Goal: Task Accomplishment & Management: Complete application form

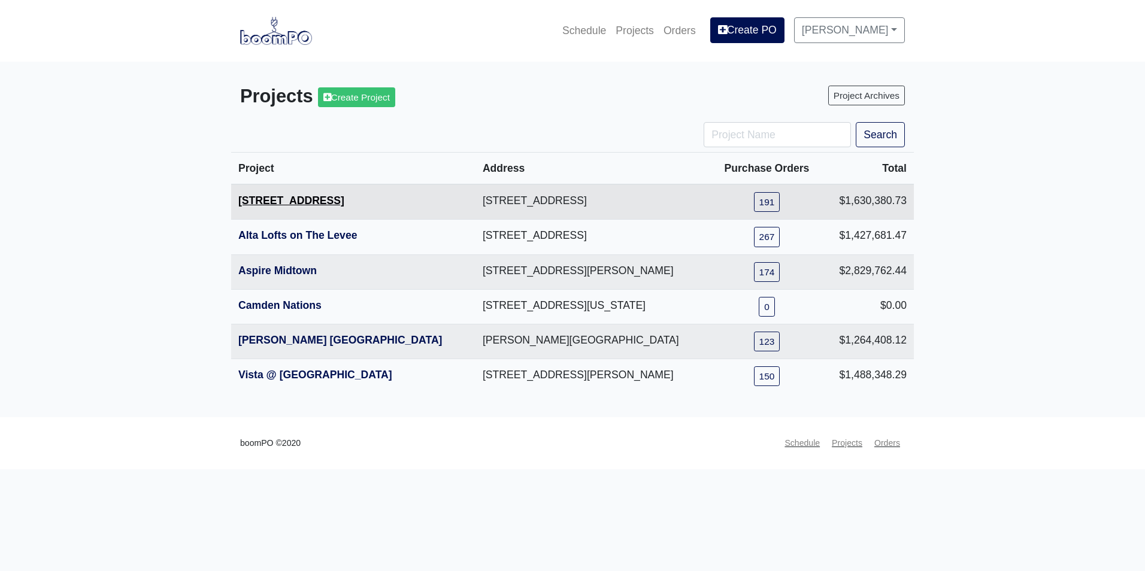
click at [298, 198] on link "[STREET_ADDRESS]" at bounding box center [291, 201] width 106 height 12
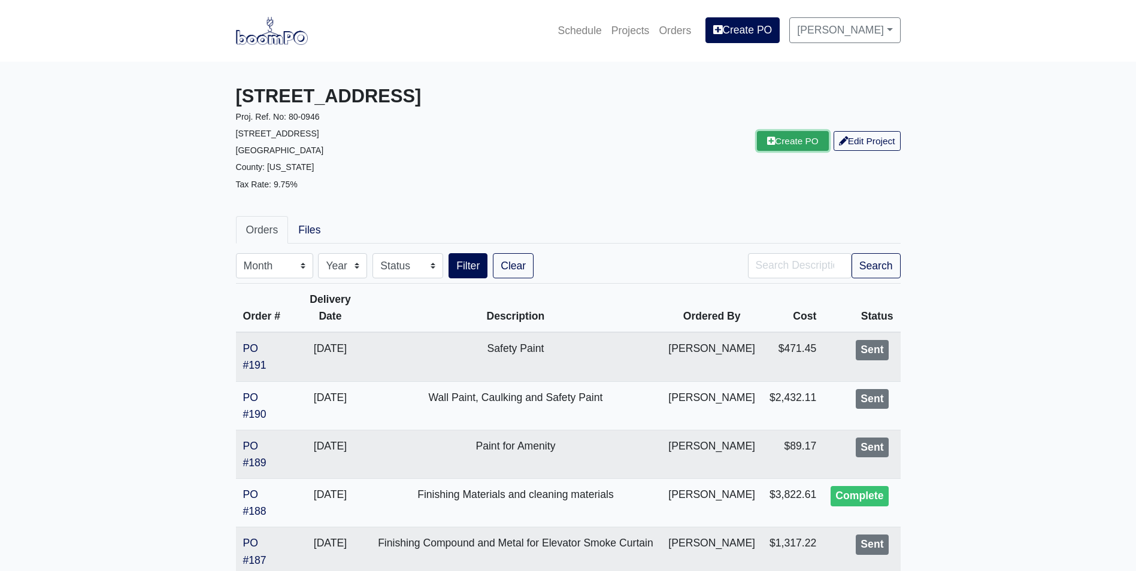
click at [786, 144] on link "Create PO" at bounding box center [793, 141] width 72 height 20
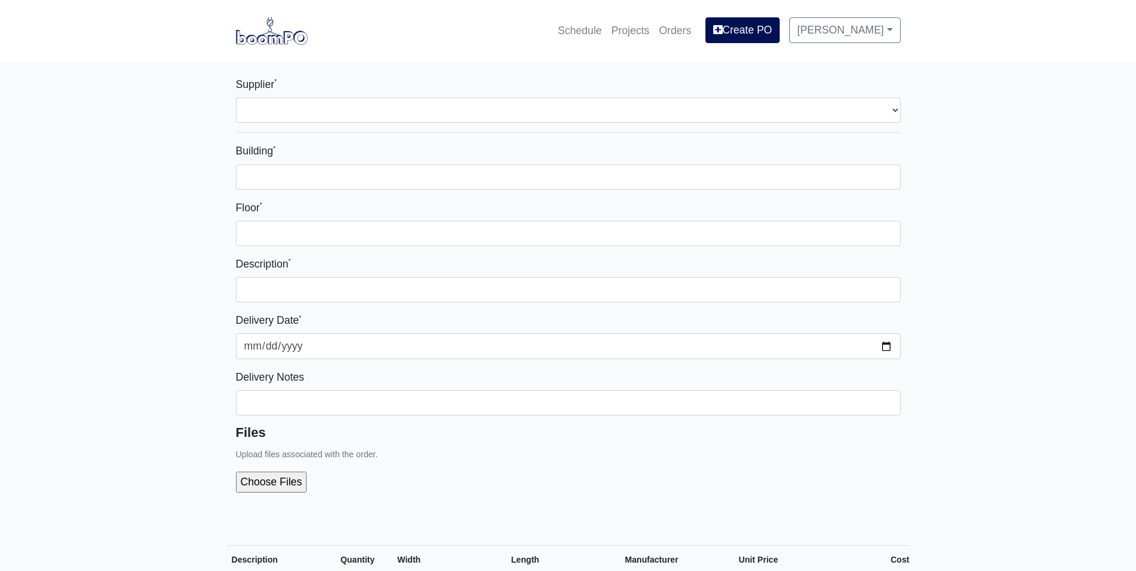
select select
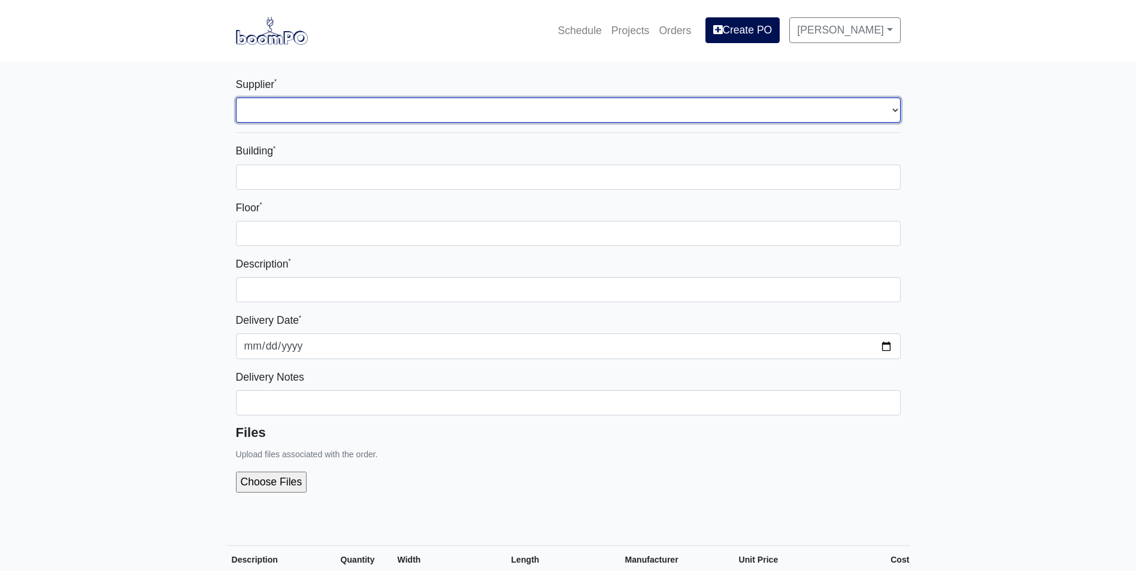
drag, startPoint x: 295, startPoint y: 99, endPoint x: 294, endPoint y: 108, distance: 9.1
click at [295, 99] on select "Select one... L&W Supply - Nashville, TN (Cowan St.) Benefast - Nashville, TN S…" at bounding box center [568, 110] width 665 height 25
select select "9"
click at [236, 98] on select "Select one... L&W Supply - Nashville, TN (Cowan St.) Benefast - Nashville, TN S…" at bounding box center [568, 110] width 665 height 25
select select
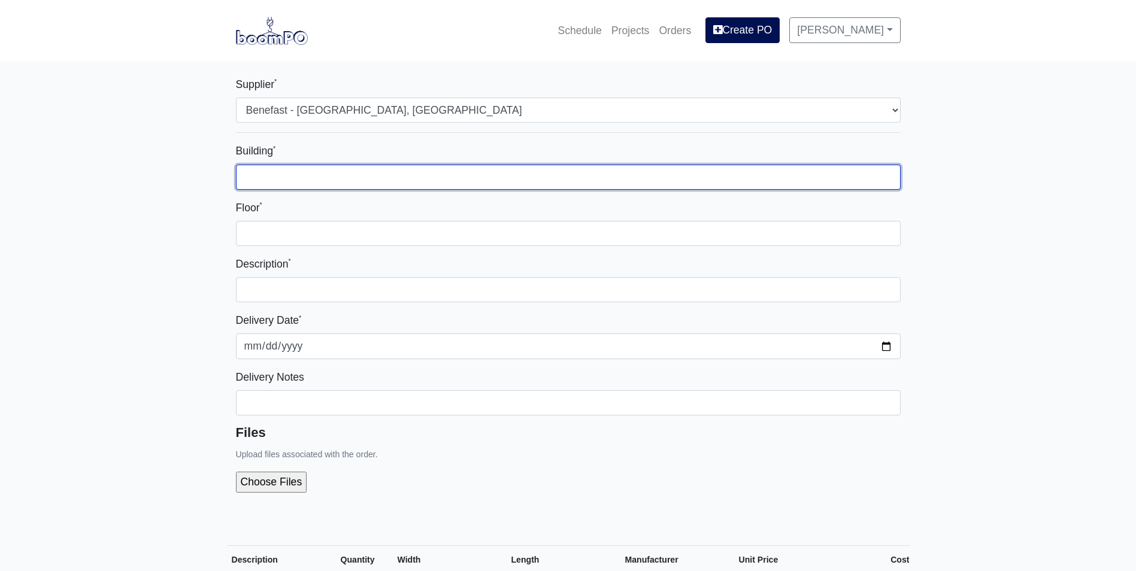
click at [259, 174] on input "Building *" at bounding box center [568, 177] width 665 height 25
type input "Multiple Buildings"
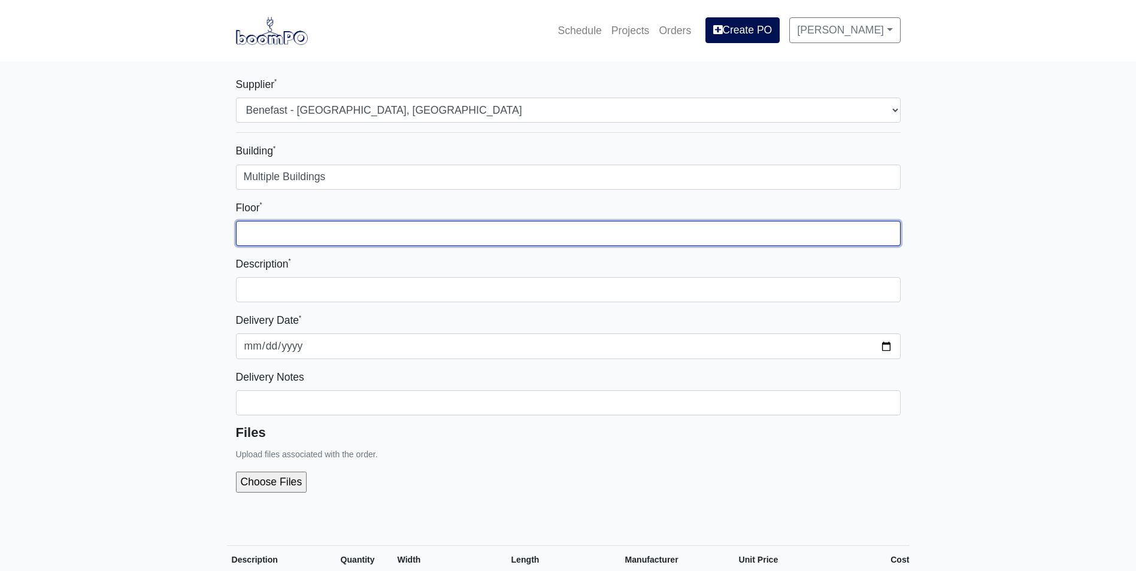
click at [256, 229] on input "Floor *" at bounding box center [568, 233] width 665 height 25
type input "Multiple Floors"
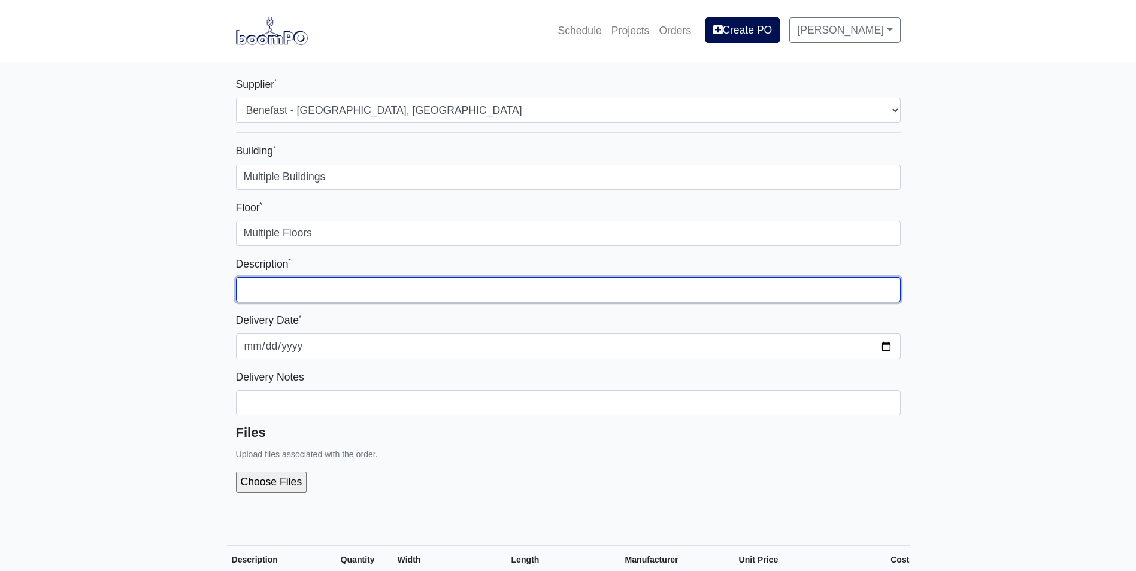
click at [265, 289] on input "text" at bounding box center [568, 289] width 665 height 25
type input "Cleaning Supplies, Screws, wallcovering materials and Finishing materials"
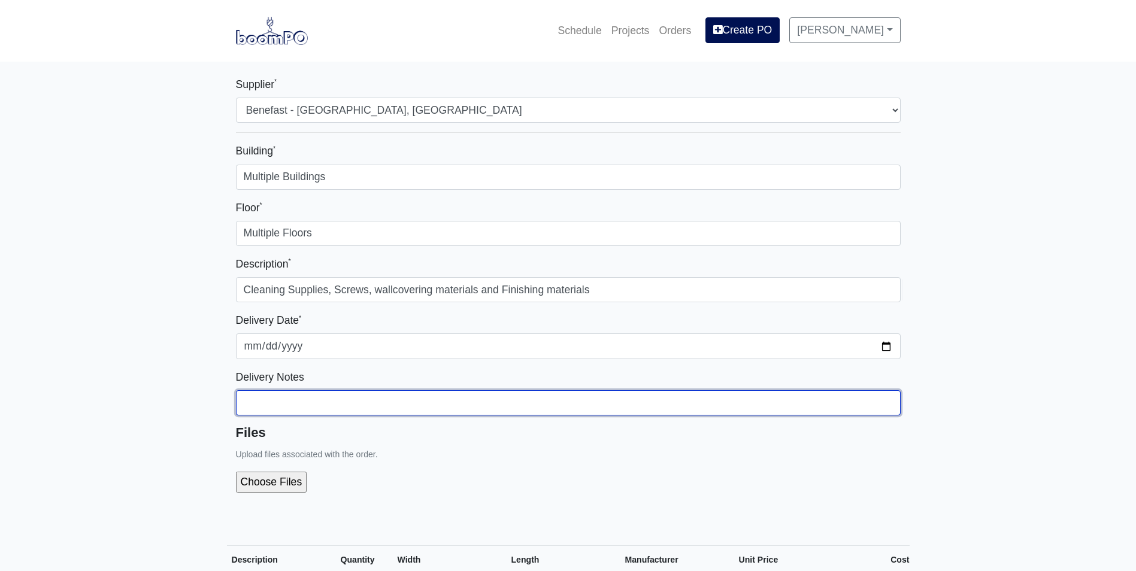
click at [267, 190] on input "Building *" at bounding box center [568, 177] width 665 height 25
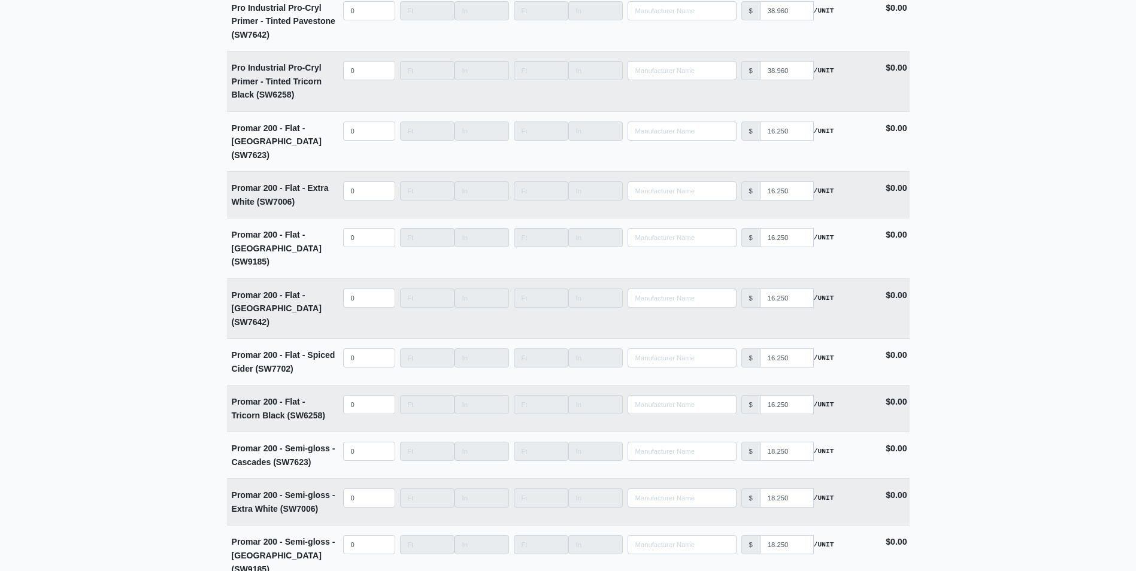
scroll to position [4446, 0]
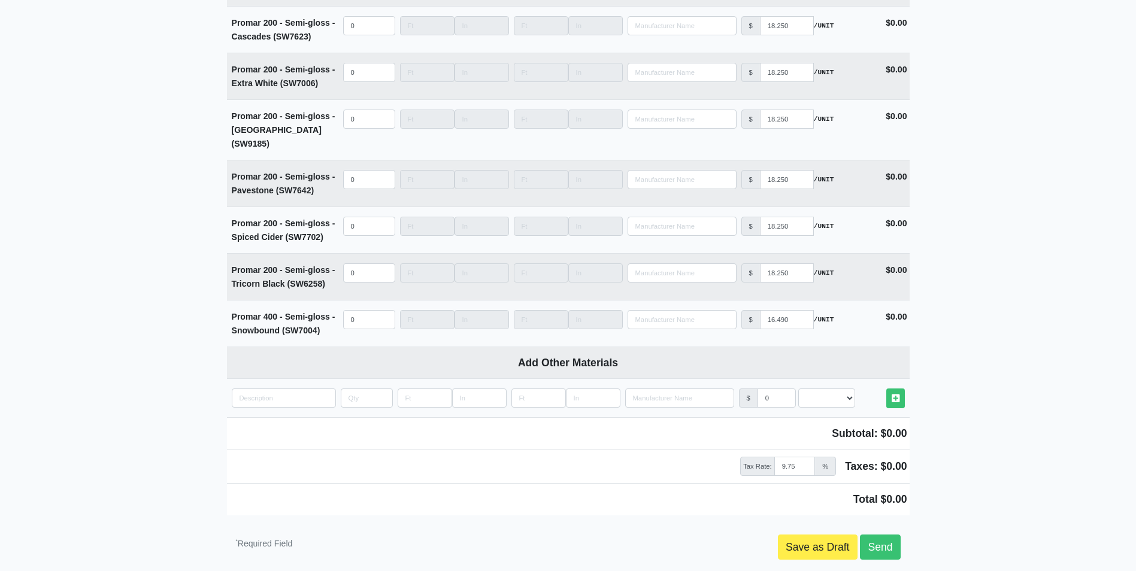
type input "already delivered"
click at [794, 535] on link "Save as Draft" at bounding box center [818, 547] width 80 height 25
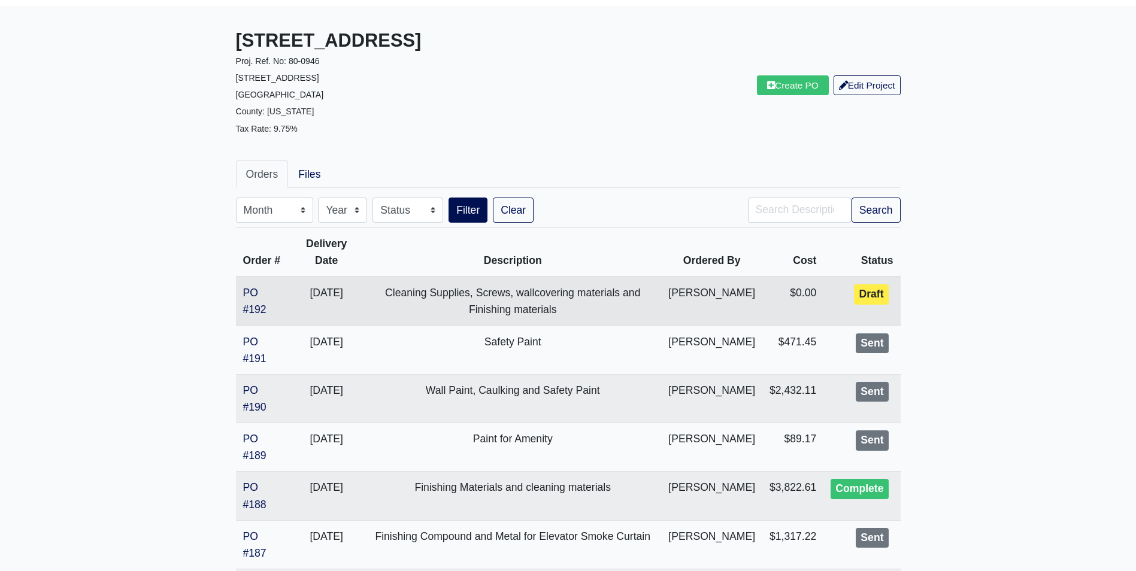
scroll to position [60, 0]
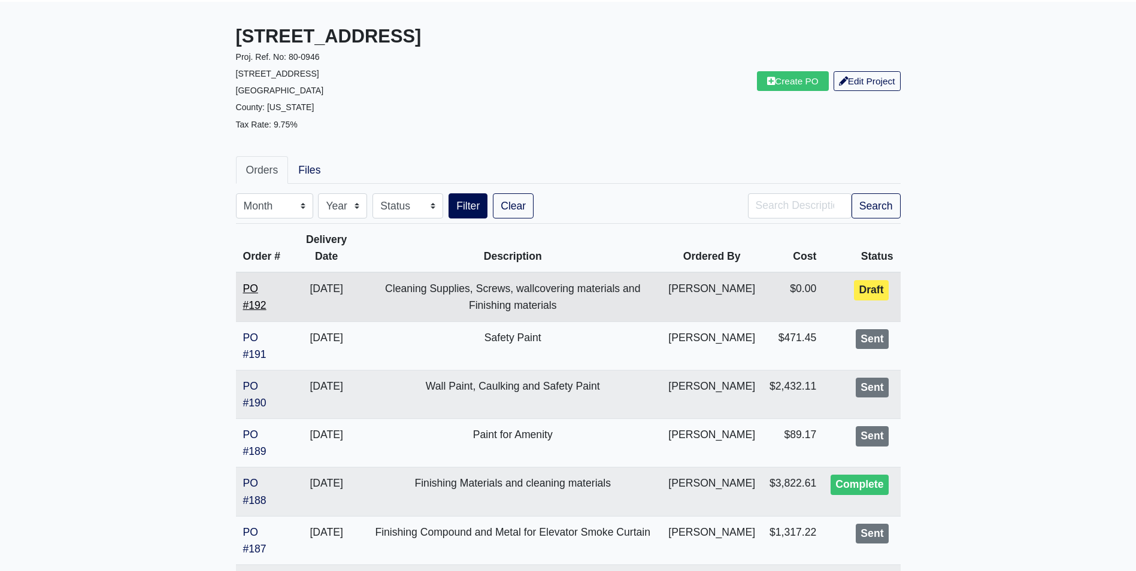
click at [253, 294] on link "PO #192" at bounding box center [254, 297] width 23 height 29
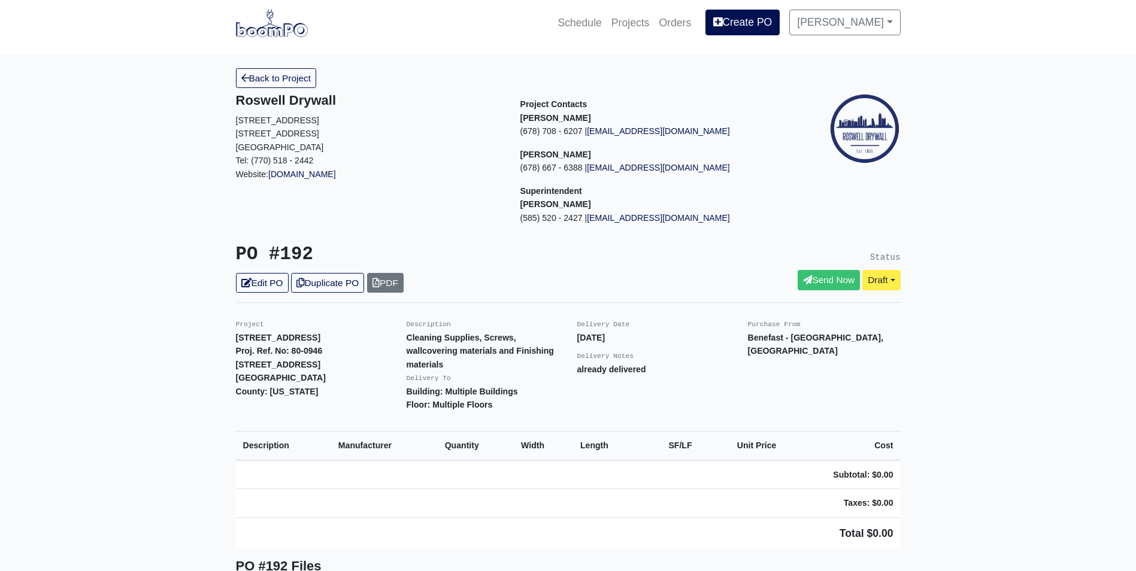
scroll to position [4, 0]
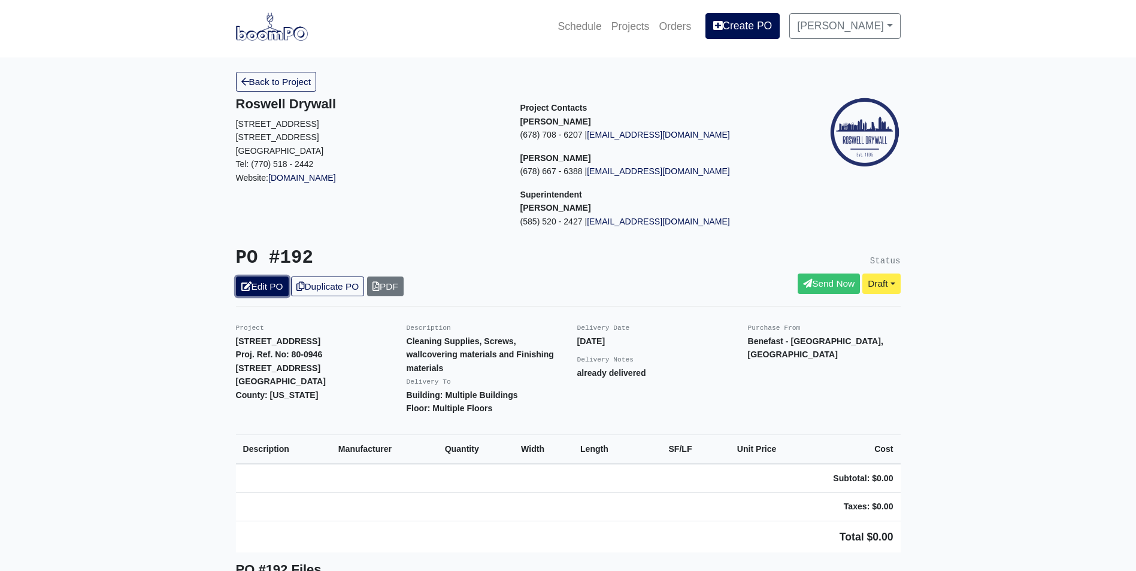
click at [257, 284] on link "Edit PO" at bounding box center [262, 287] width 53 height 20
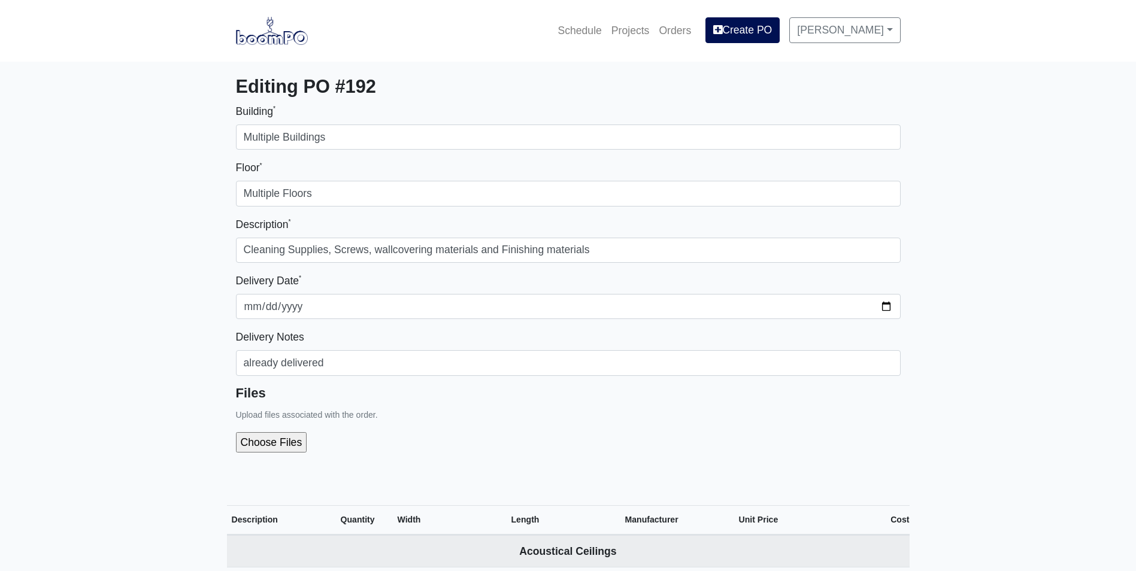
select select
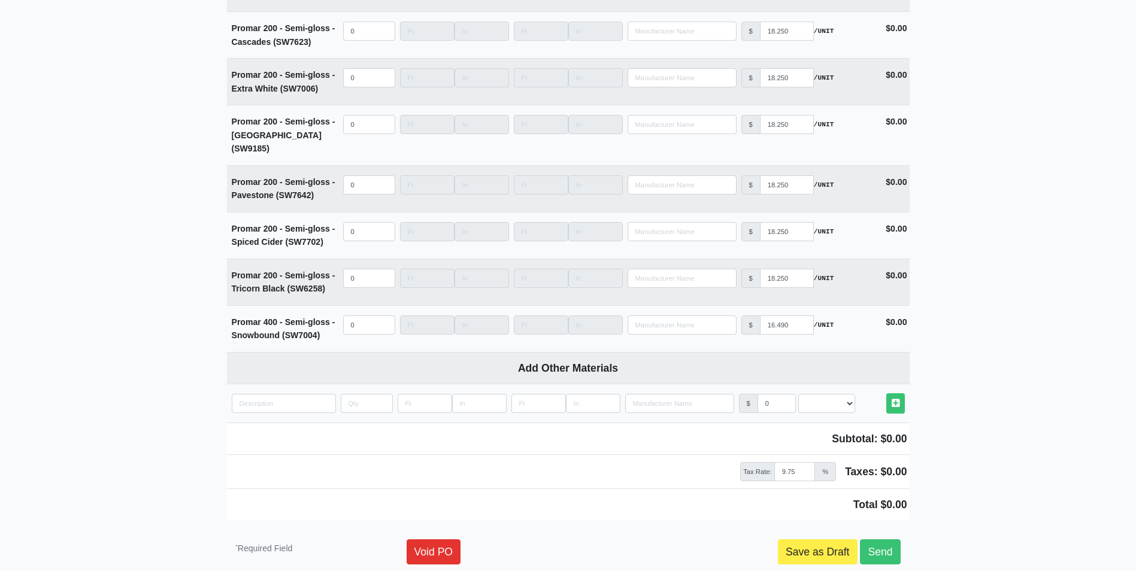
scroll to position [4407, 0]
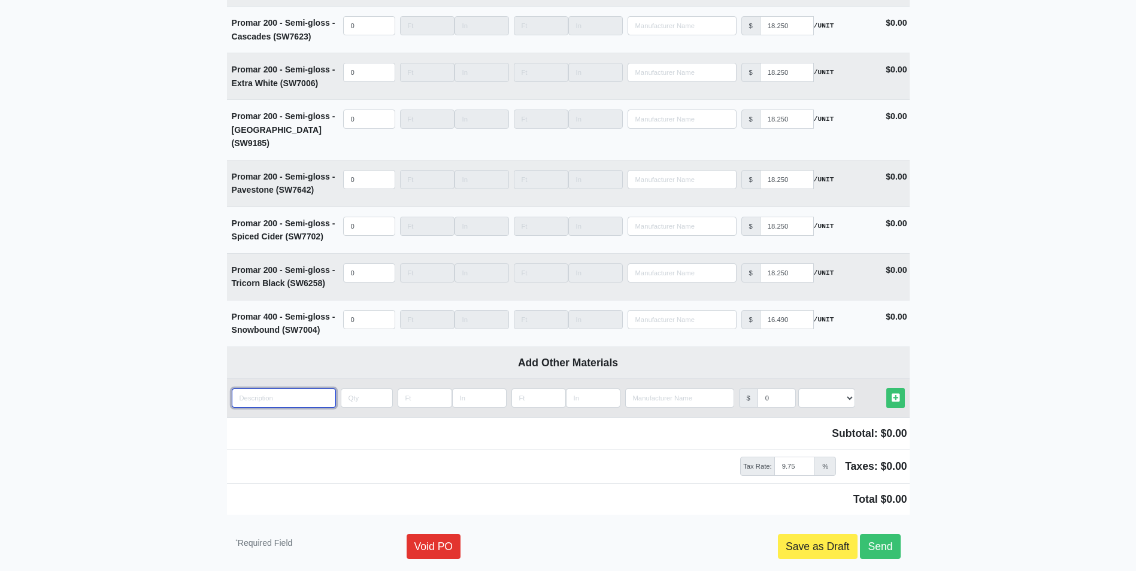
click at [237, 389] on input "quantity" at bounding box center [284, 398] width 104 height 19
type input "p"
select select
type input "pa"
select select
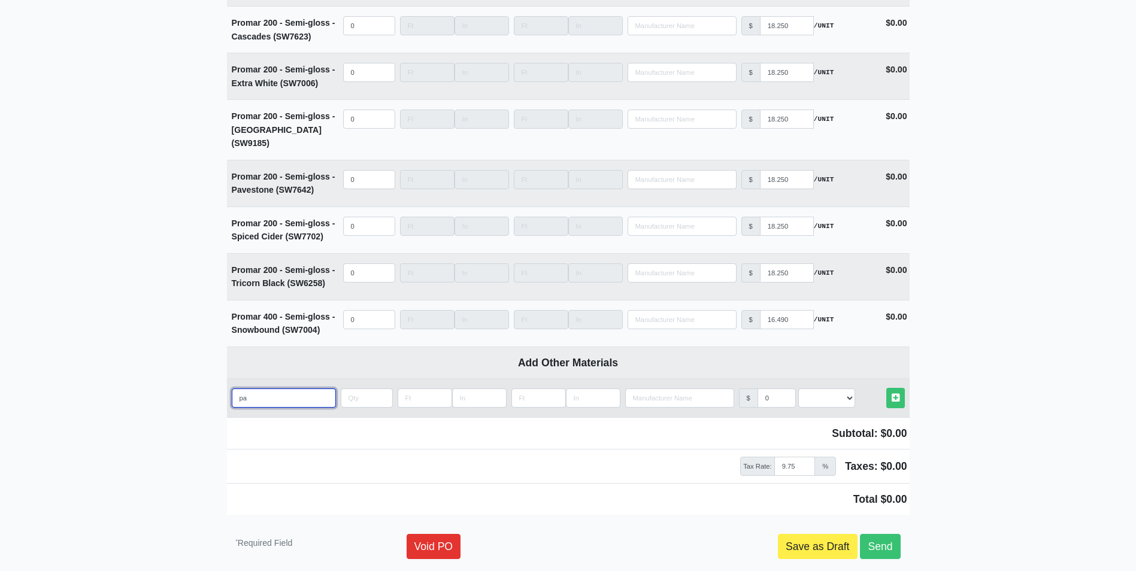
type input "pap"
select select
type input "pape"
select select
type input "paper"
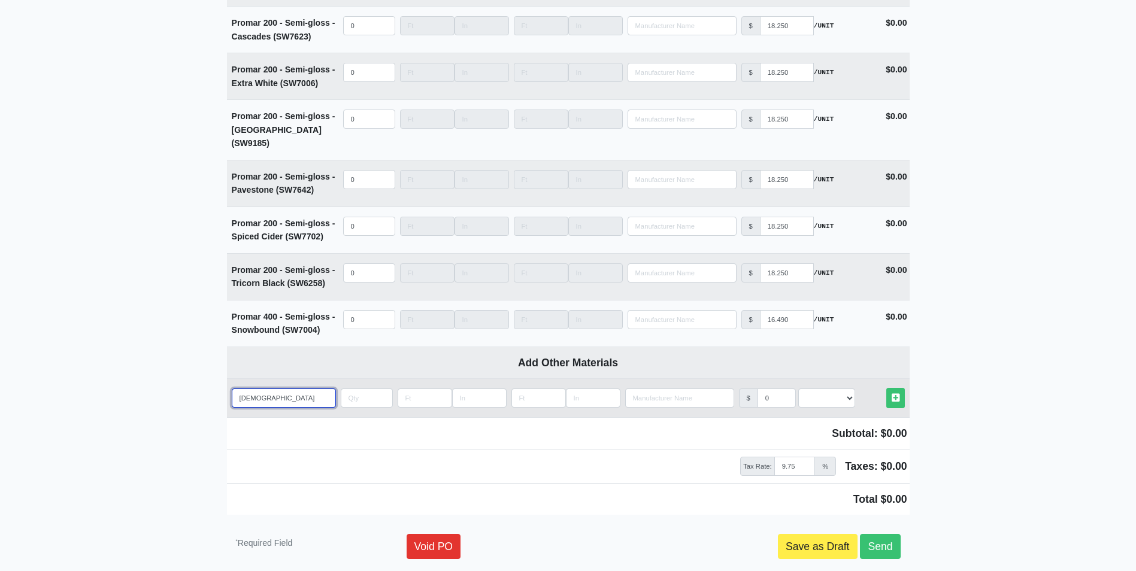
select select
type input "paper"
select select
type input "paper t"
select select
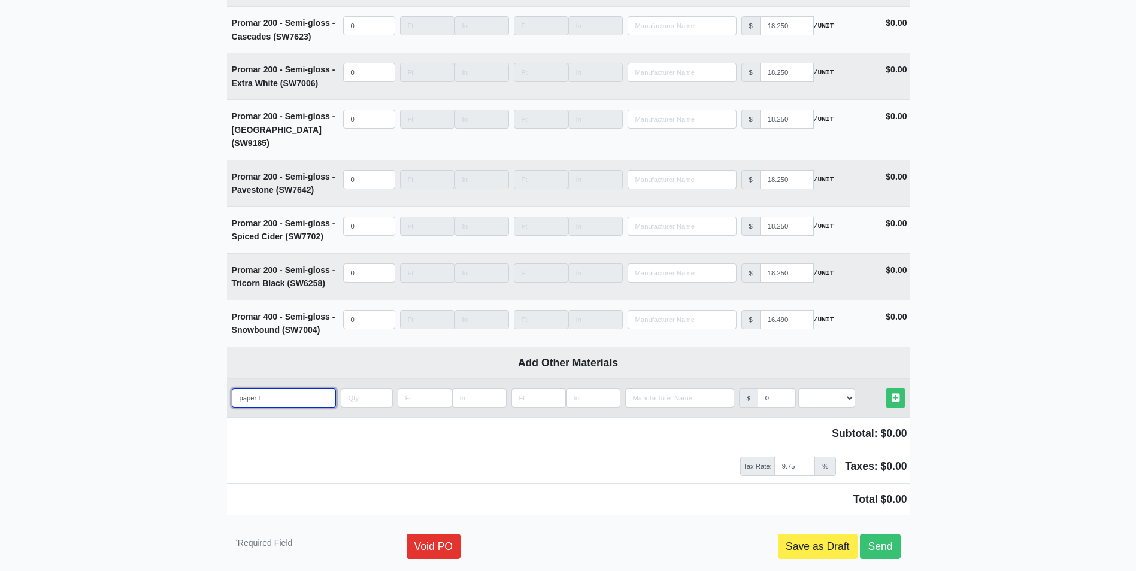
type input "paper to"
select select
type input "paper tow"
select select
type input "paper towe"
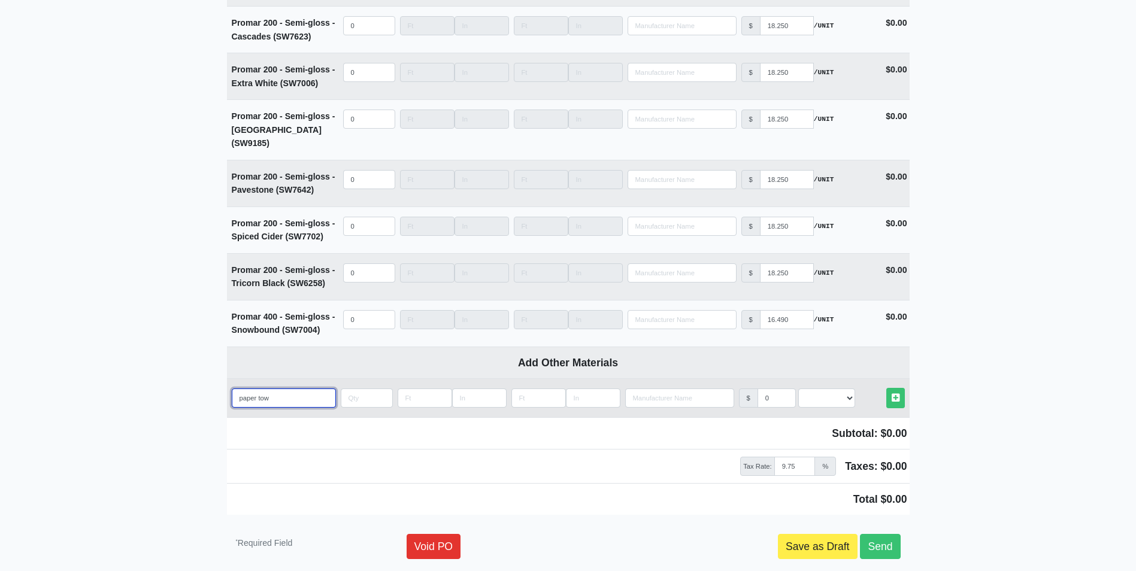
select select
type input "paper towel"
select select
type input "paper towels"
select select
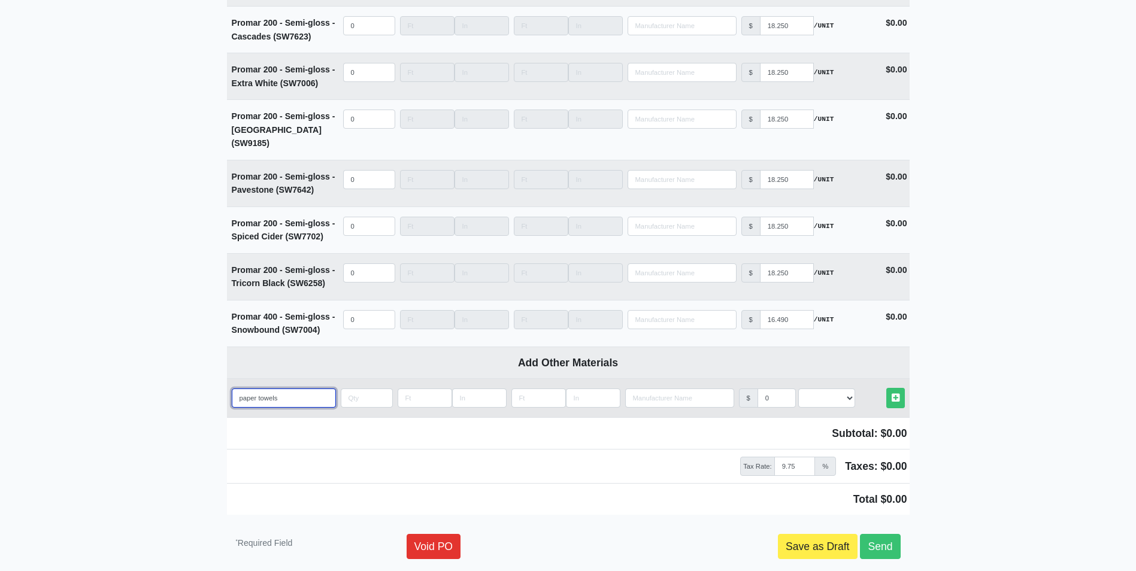
type input "paper towels"
select select
type input "paper towels ("
select select
type input "paper towels (1"
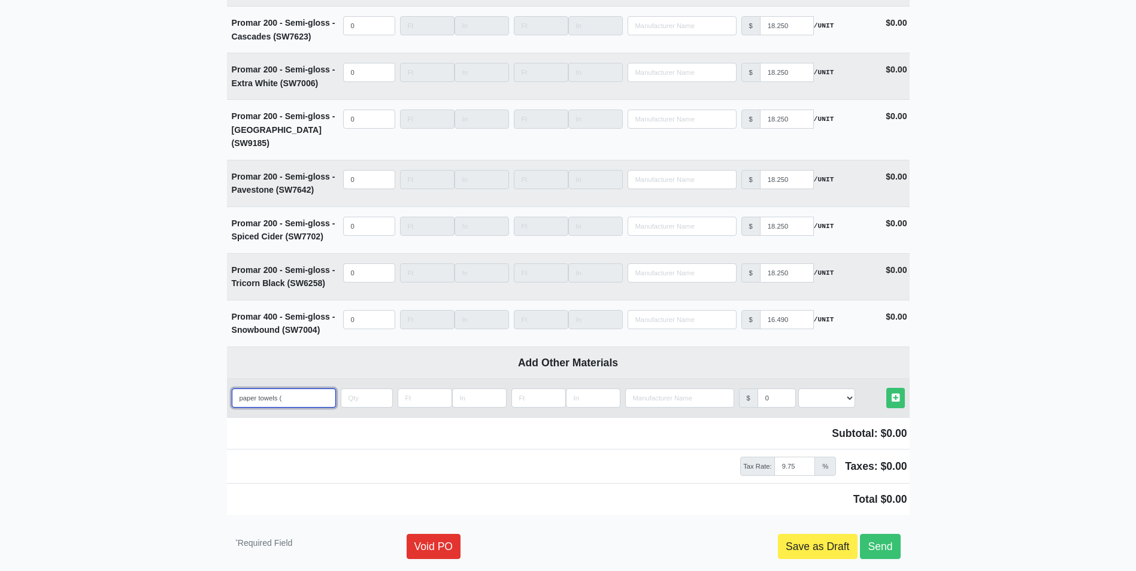
select select
type input "paper towels (12"
select select
type input "paper towels (12p"
select select
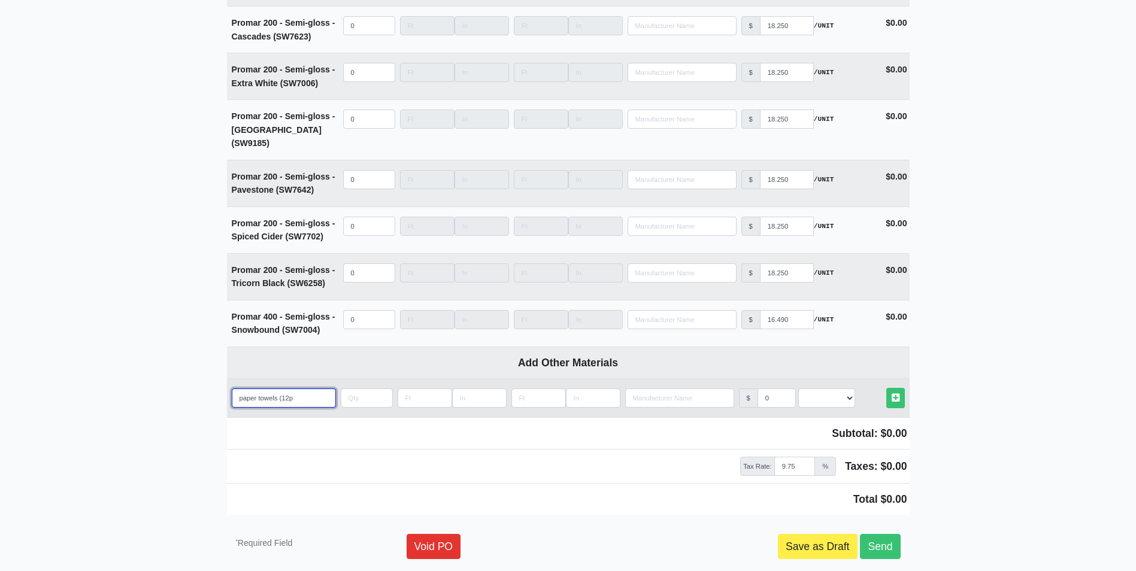
type input "paper towels (12pa"
select select
type input "paper towels (12pac"
select select
type input "paper towels (12pack"
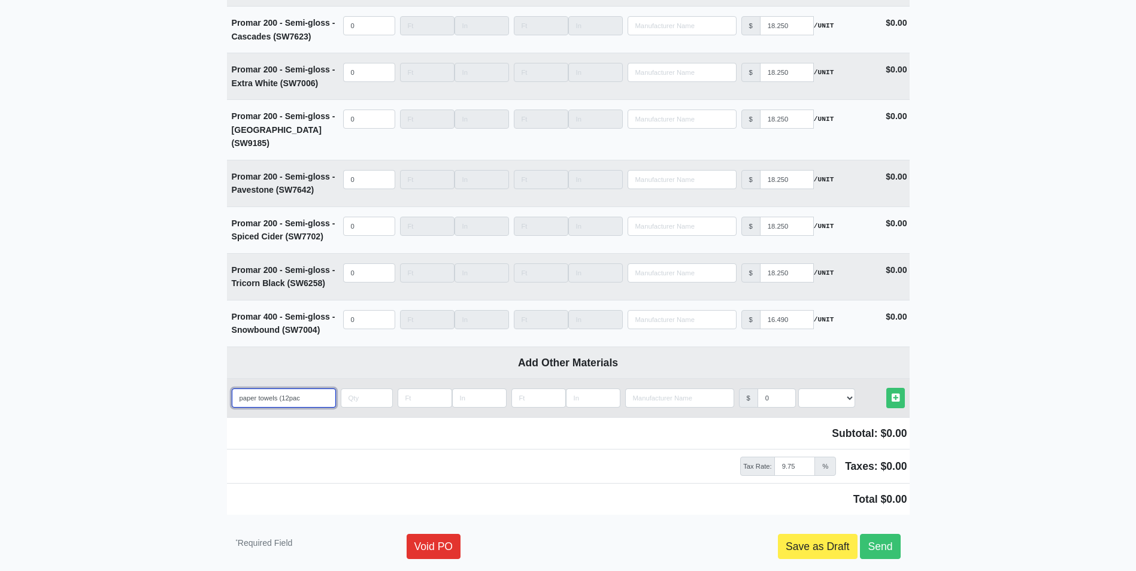
select select
type input "paper towels (12pack)"
select select
type input "paper towels (12pack)"
click at [355, 389] on input "quantity" at bounding box center [367, 398] width 52 height 19
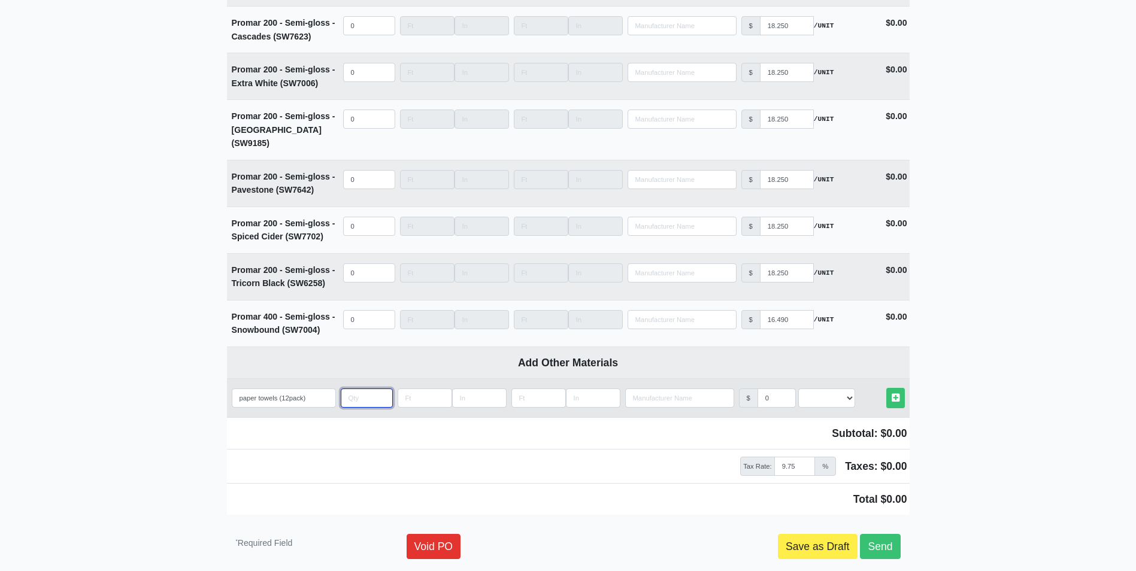
type input "1"
select select
type input "1"
click at [849, 389] on select "Select an Option! UNIT MLF LF MSQFT SQFT" at bounding box center [826, 398] width 57 height 19
select select "2"
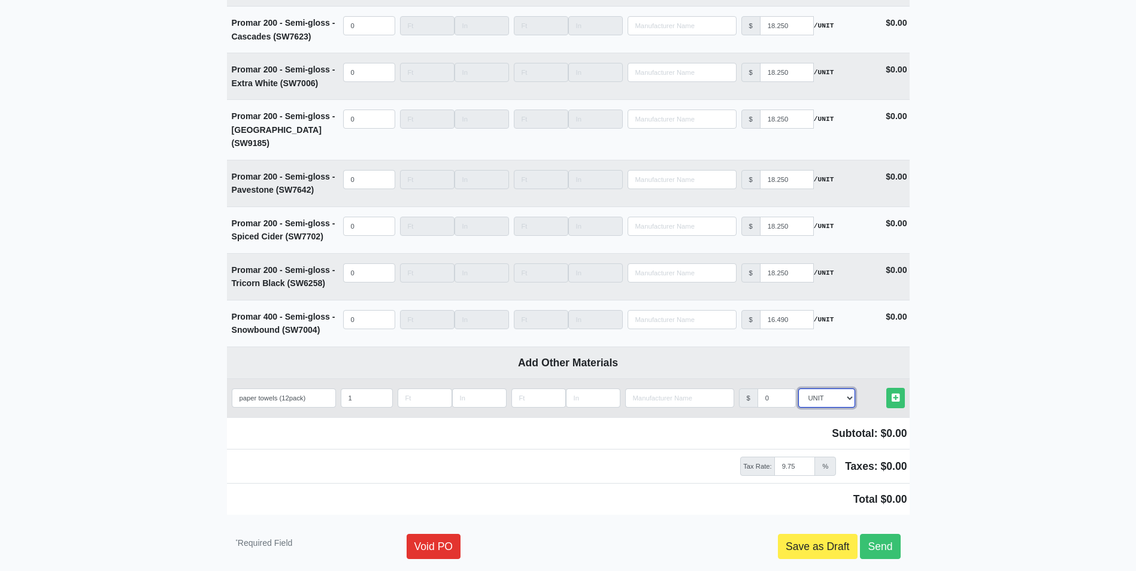
click at [798, 389] on select "Select an Option! UNIT MLF LF MSQFT SQFT" at bounding box center [826, 398] width 57 height 19
click at [773, 389] on input "0" at bounding box center [777, 398] width 38 height 19
type input "39.50"
click at [900, 388] on link "Other Materials" at bounding box center [896, 398] width 19 height 20
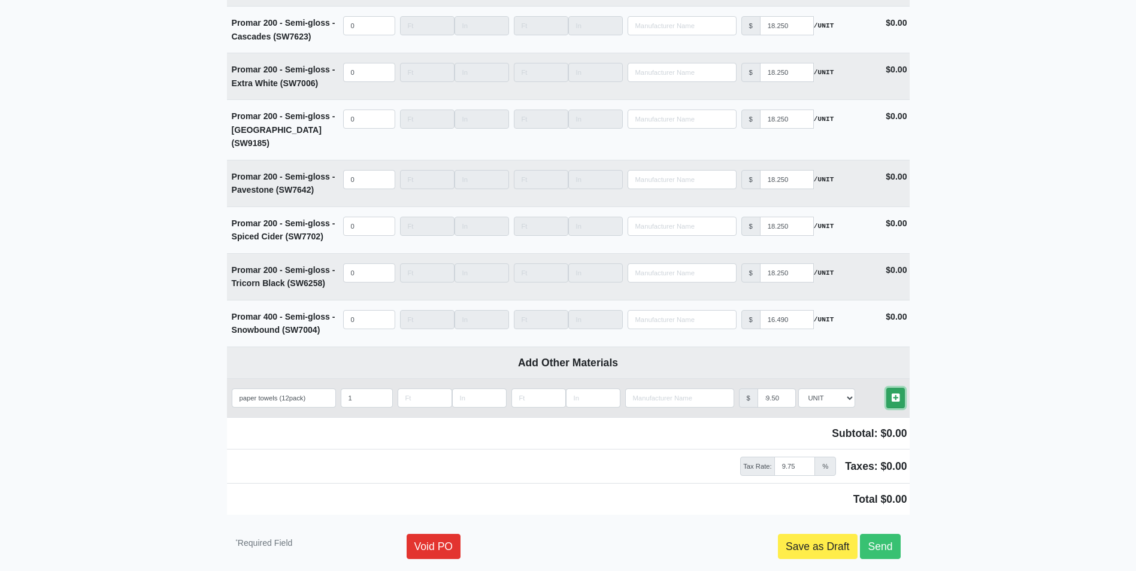
select select
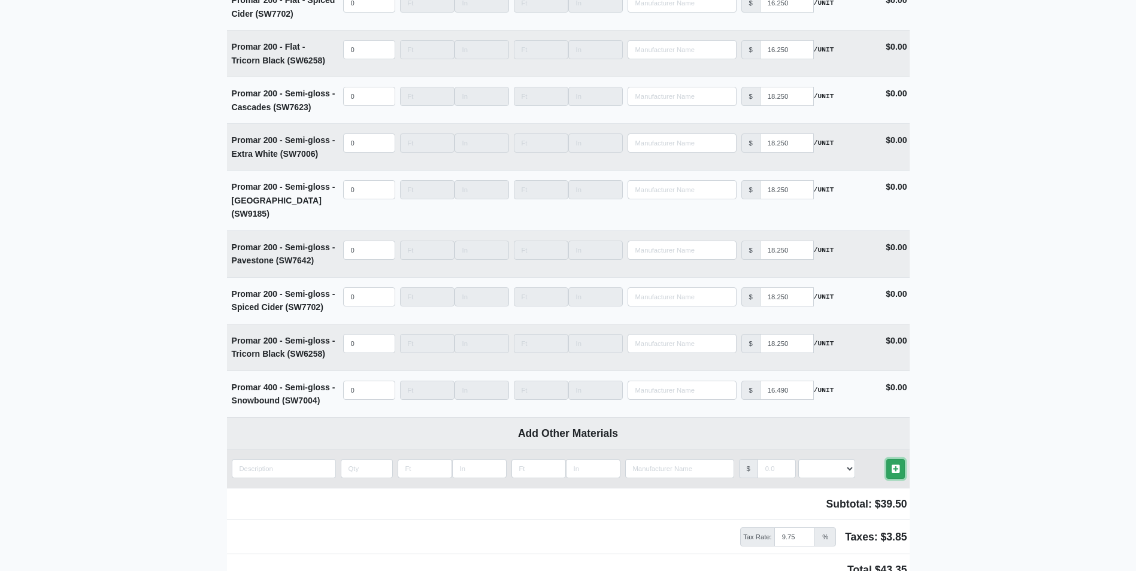
scroll to position [4478, 0]
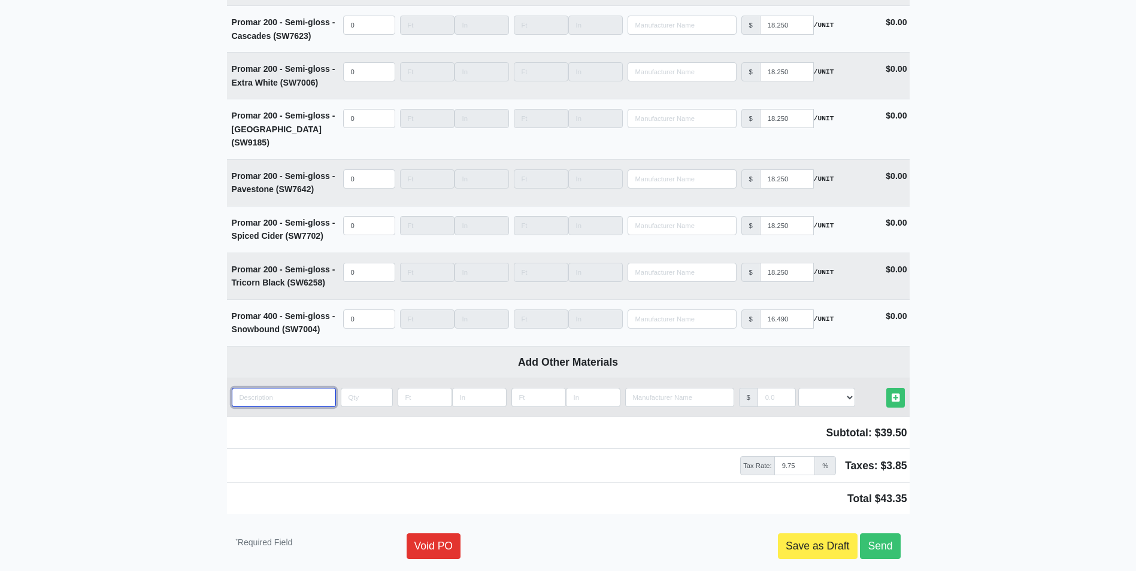
click at [248, 388] on input "quantity" at bounding box center [284, 397] width 104 height 19
type input "9"
select select
type input "9""
select select
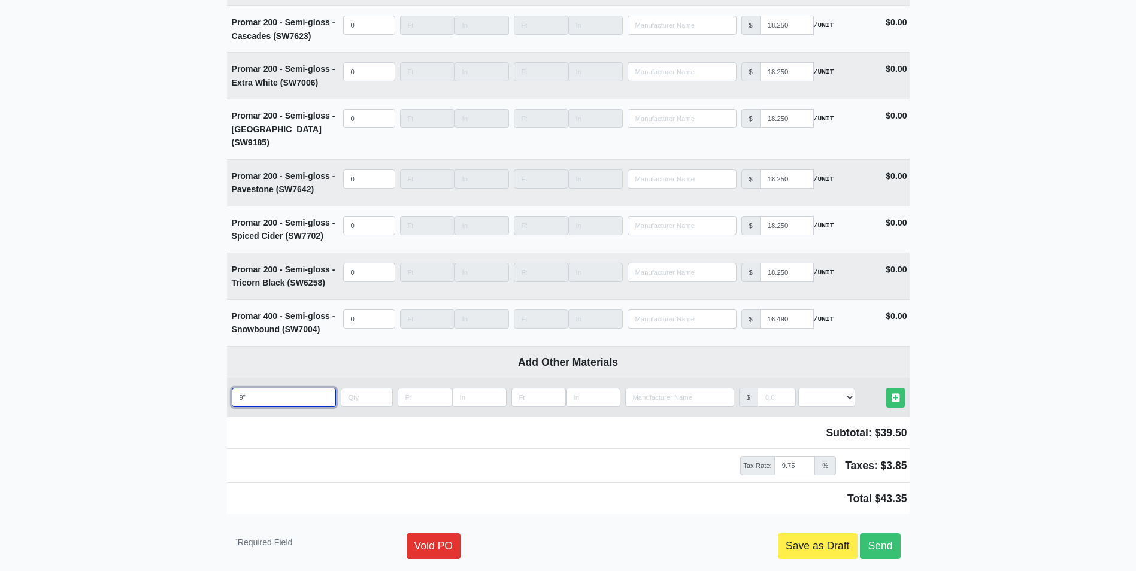
type input "9""
select select
type input "9" v"
select select
type input "9" ve"
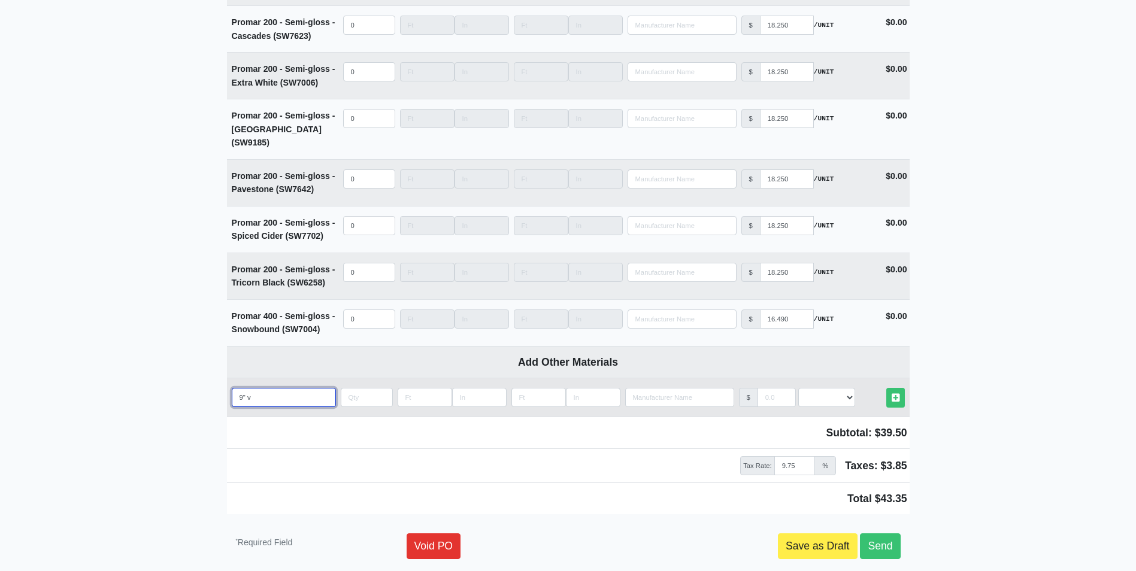
select select
type input "9" vel"
select select
type input "9" velc"
select select
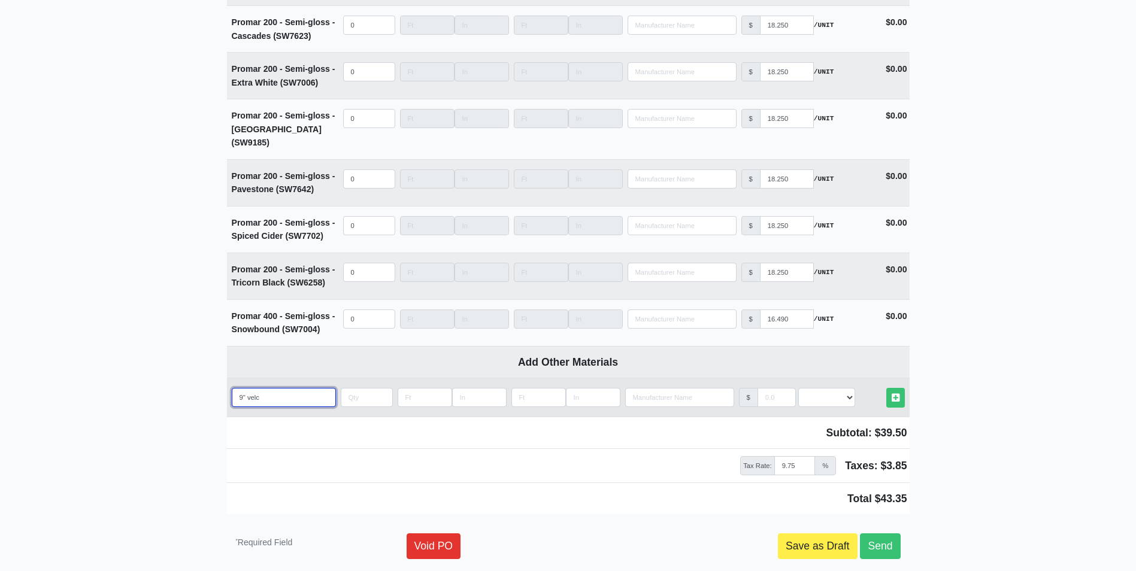
type input "9" velcr"
select select
type input "9" velcro"
select select
type input "9" velcro"
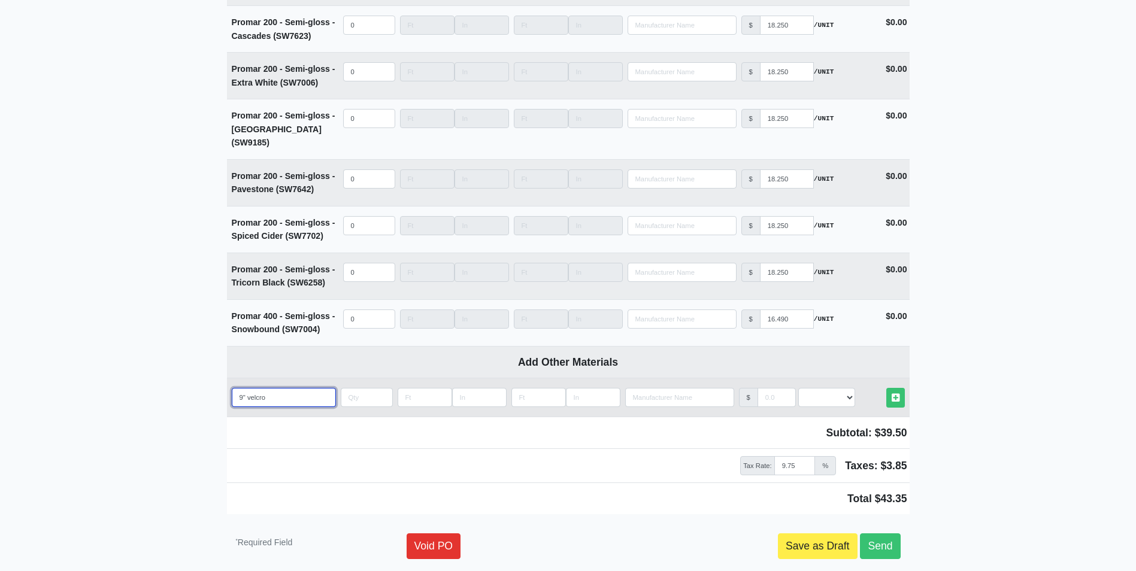
select select
type input "9" velcro s"
select select
type input "9" velcro sa"
select select
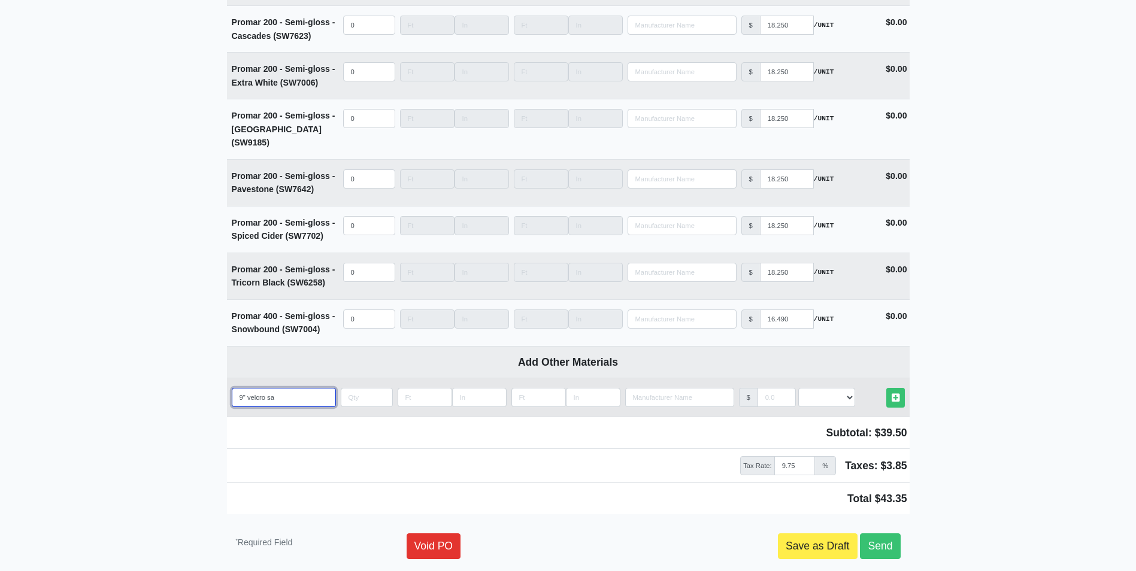
type input "9" velcro san"
select select
type input "9" velcro sand"
select select
type input "9" velcro sandi"
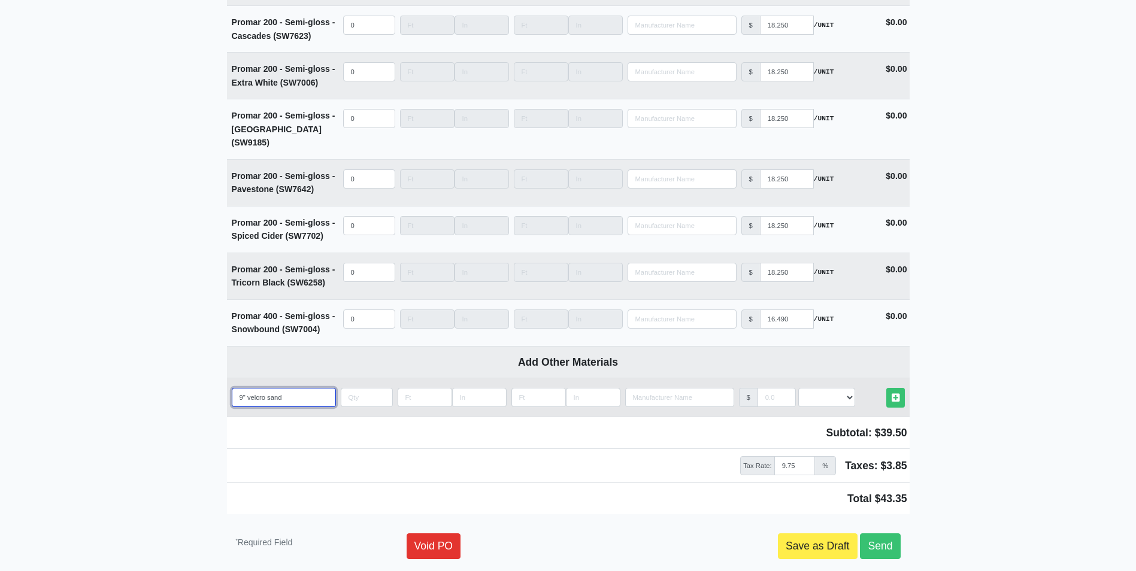
select select
type input "9" velcro sandin"
select select
type input "9" velcro sanding"
select select
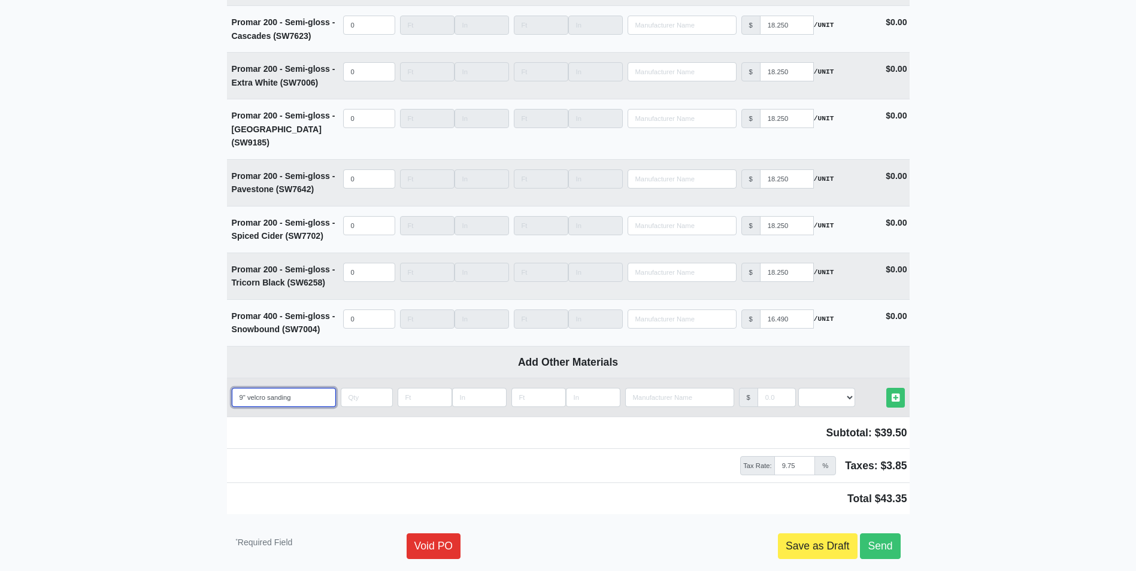
type input "9" velcro sanding"
select select
type input "9" velcro sanding d"
select select
type input "9" velcro sanding di"
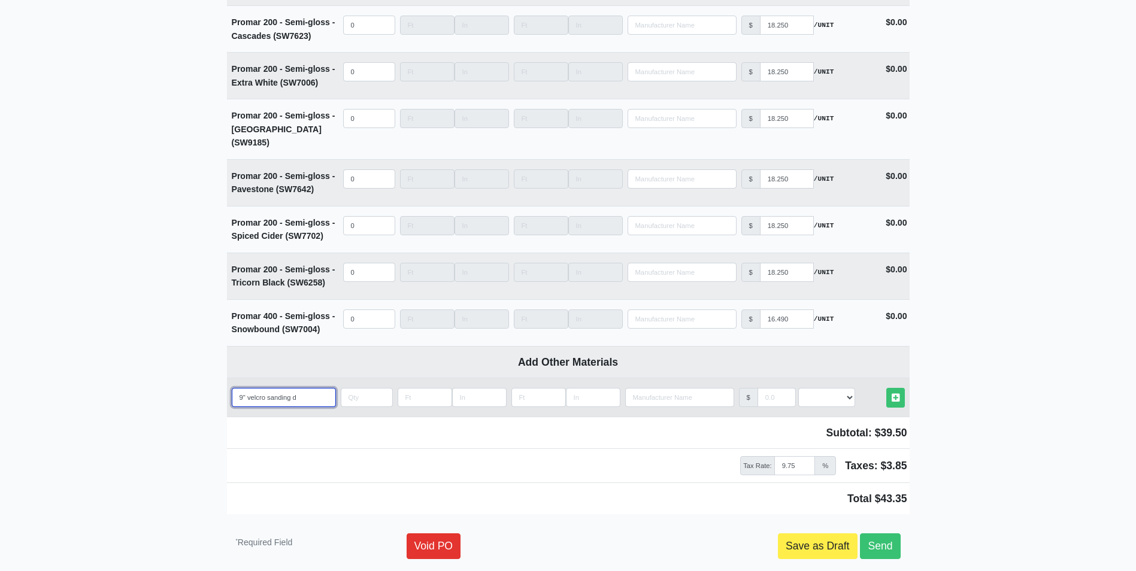
select select
type input "9" velcro sanding dis"
select select
type input "9" velcro sanding disc"
select select
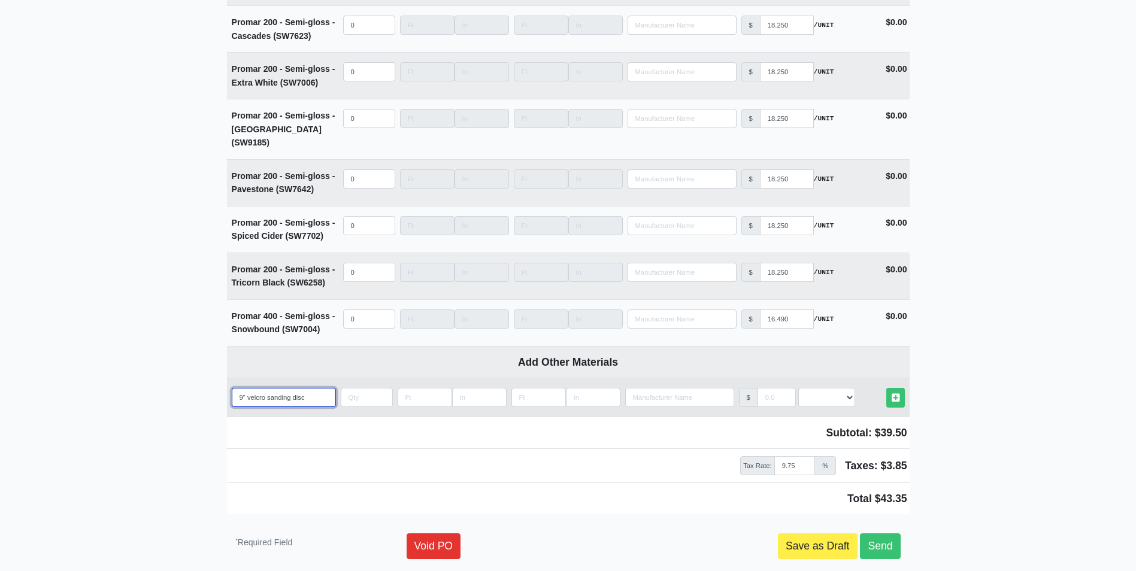
type input "9" velcro sanding disc"
click at [363, 388] on input "quantity" at bounding box center [367, 397] width 52 height 19
type input "4"
select select
type input "4"
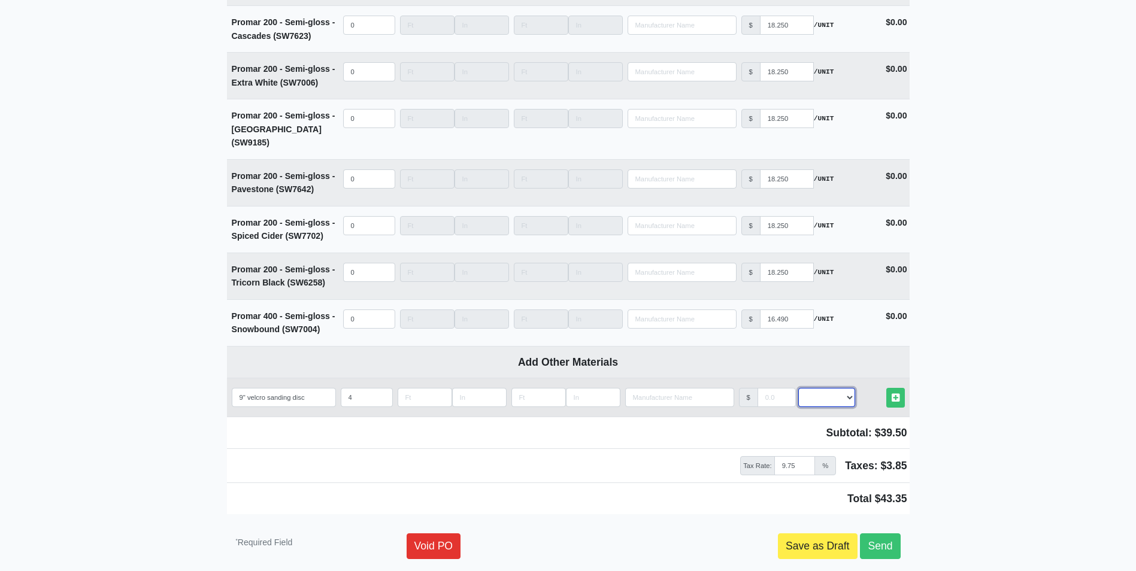
drag, startPoint x: 821, startPoint y: 341, endPoint x: 826, endPoint y: 352, distance: 11.8
click at [821, 388] on select "Select an Option! UNIT MLF LF MSQFT SQFT" at bounding box center [826, 397] width 57 height 19
select select "2"
click at [798, 388] on select "Select an Option! UNIT MLF LF MSQFT SQFT" at bounding box center [826, 397] width 57 height 19
click at [763, 388] on input "manufacturer" at bounding box center [777, 397] width 38 height 19
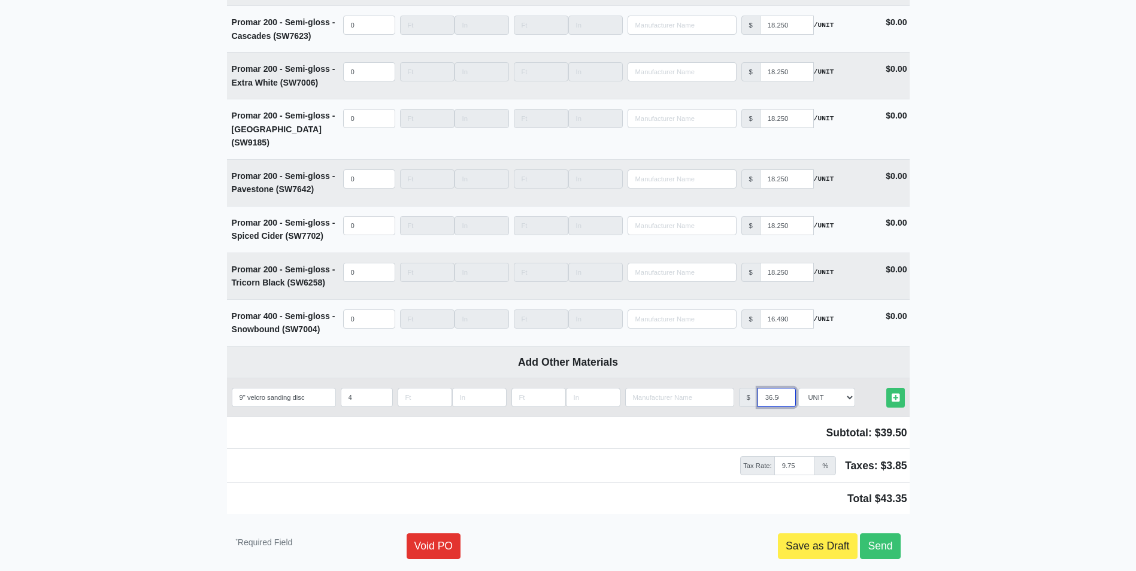
scroll to position [0, 3]
type input "36.50"
click at [893, 394] on icon at bounding box center [896, 398] width 8 height 9
select select
type input "4"
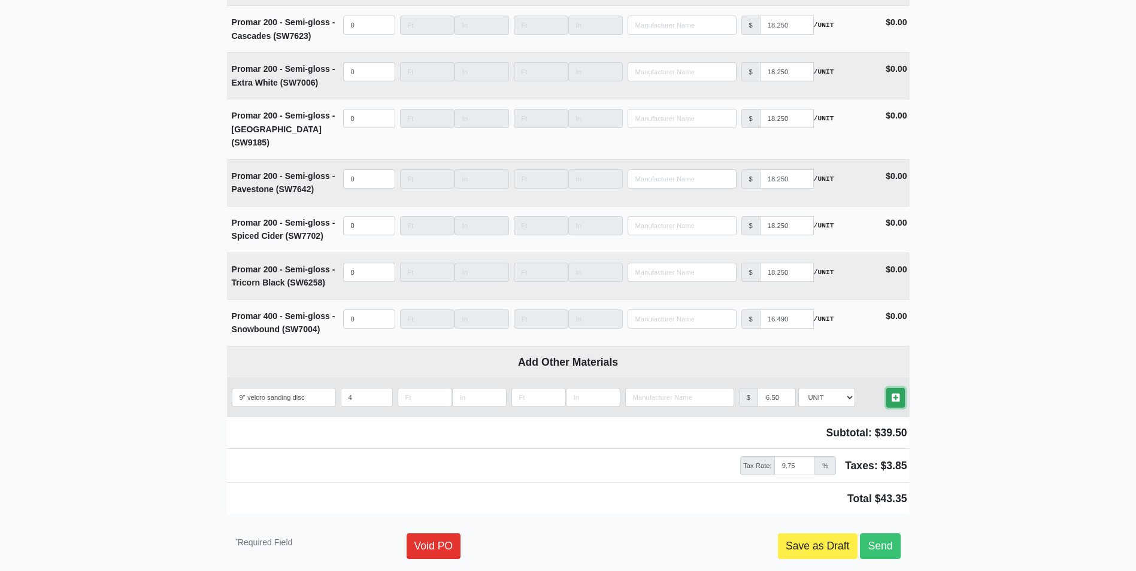
type input "36.50"
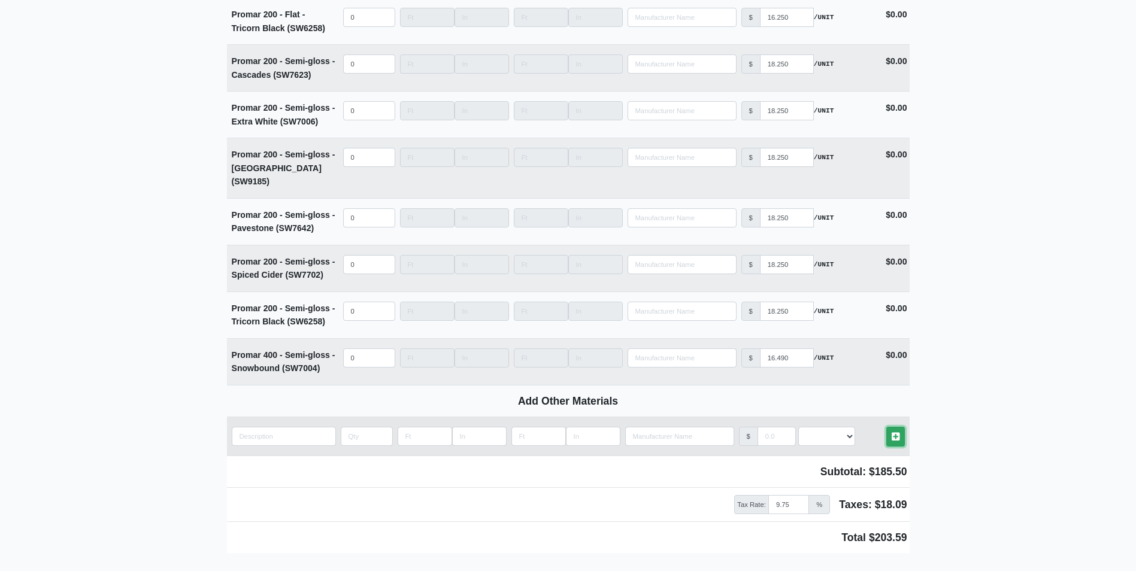
scroll to position [4517, 0]
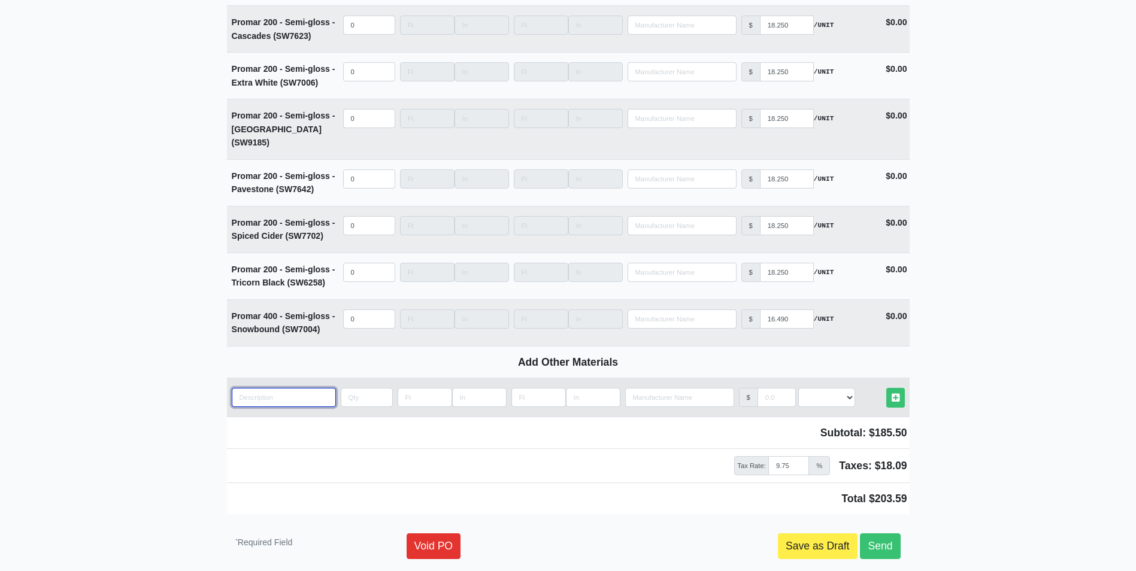
click at [253, 388] on input "quantity" at bounding box center [284, 397] width 104 height 19
type input """
select select
type input ""A"
select select
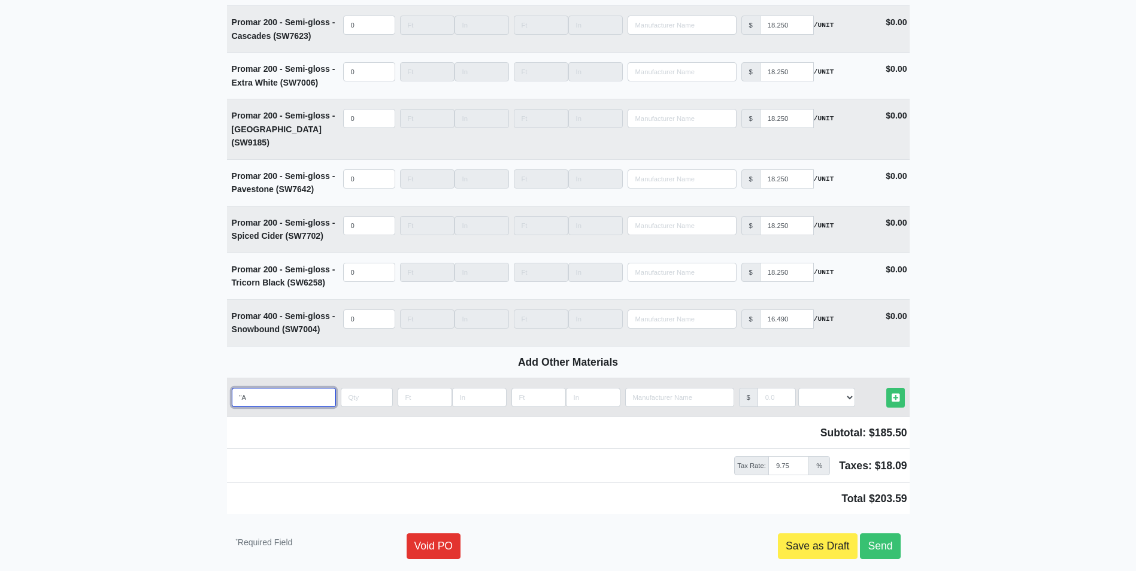
type input ""AA"
select select
type input ""AA""
select select
type input ""AA"
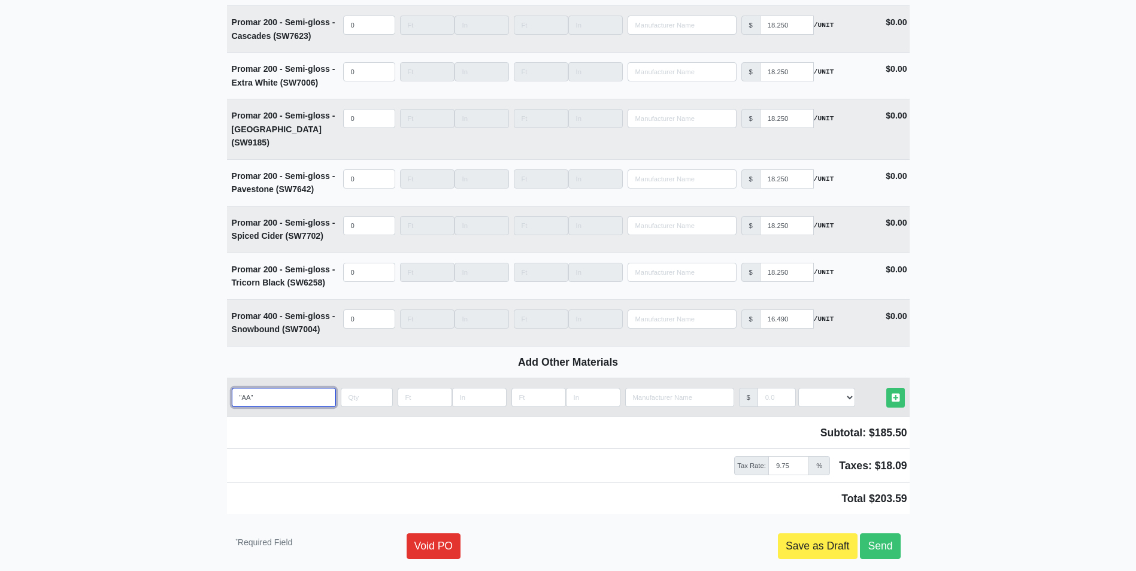
select select
type input ""AAA"
select select
type input ""AAA""
select select
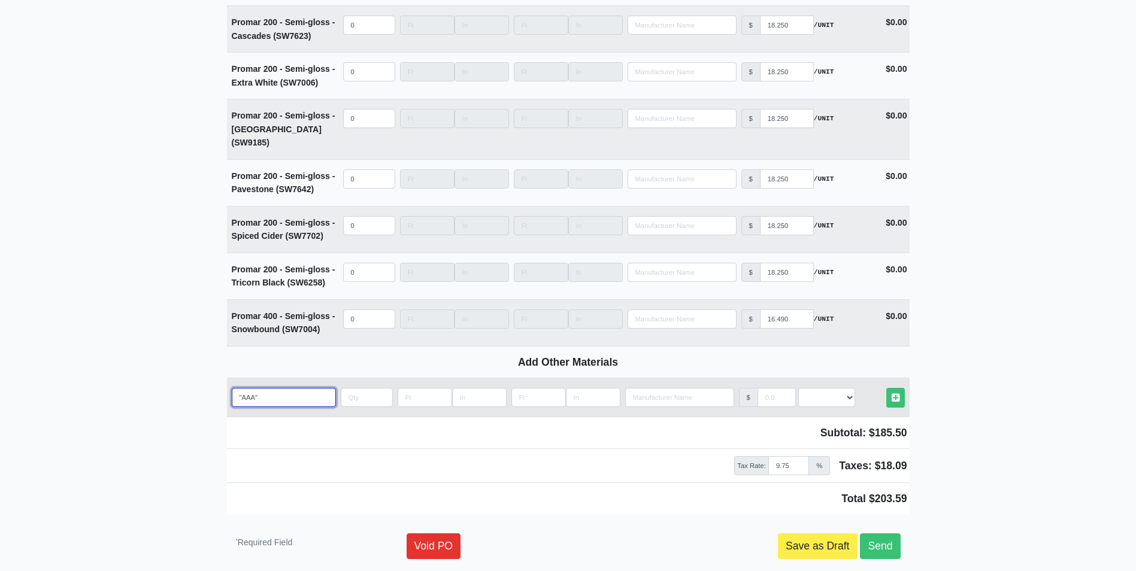
type input ""AAA""
select select
type input ""AAA" b"
select select
type input ""AAA" ba"
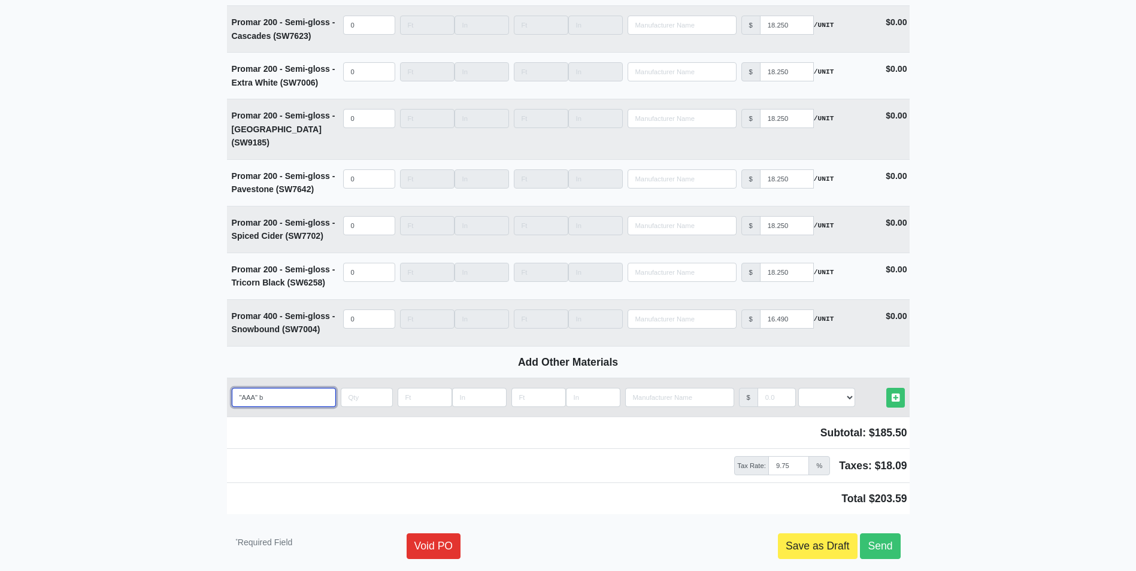
select select
type input ""AAA" bat"
select select
type input ""AAA" batt"
select select
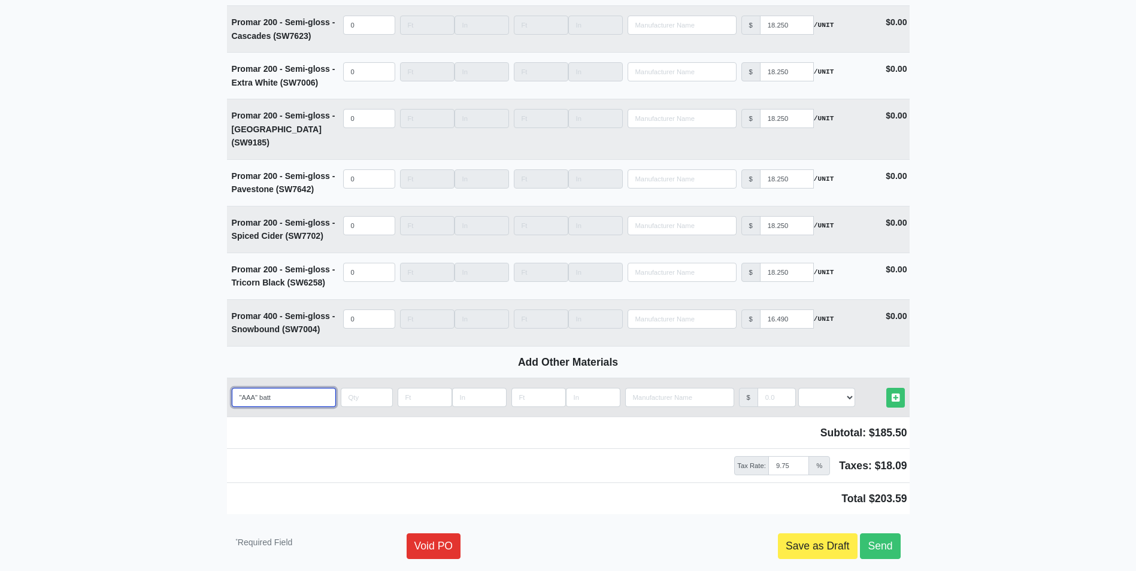
type input ""AAA" batte"
select select
type input ""AAA" batter"
select select
type input ""AAA" battery"
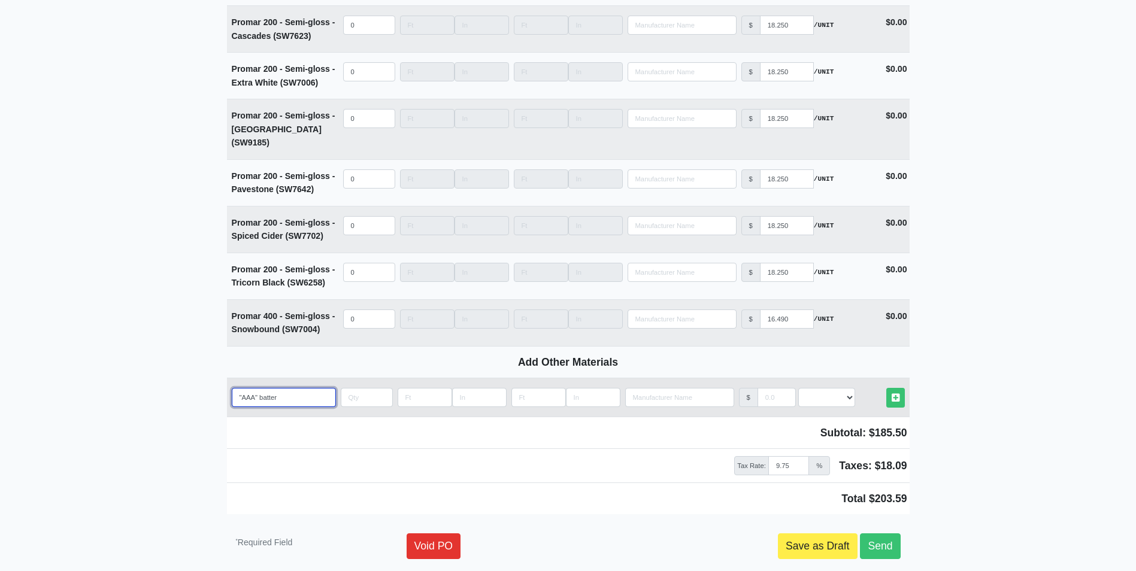
select select
type input ""AAA" battery"
select select
type input ""AAA" battery"
click at [348, 388] on input "quantity" at bounding box center [367, 397] width 52 height 19
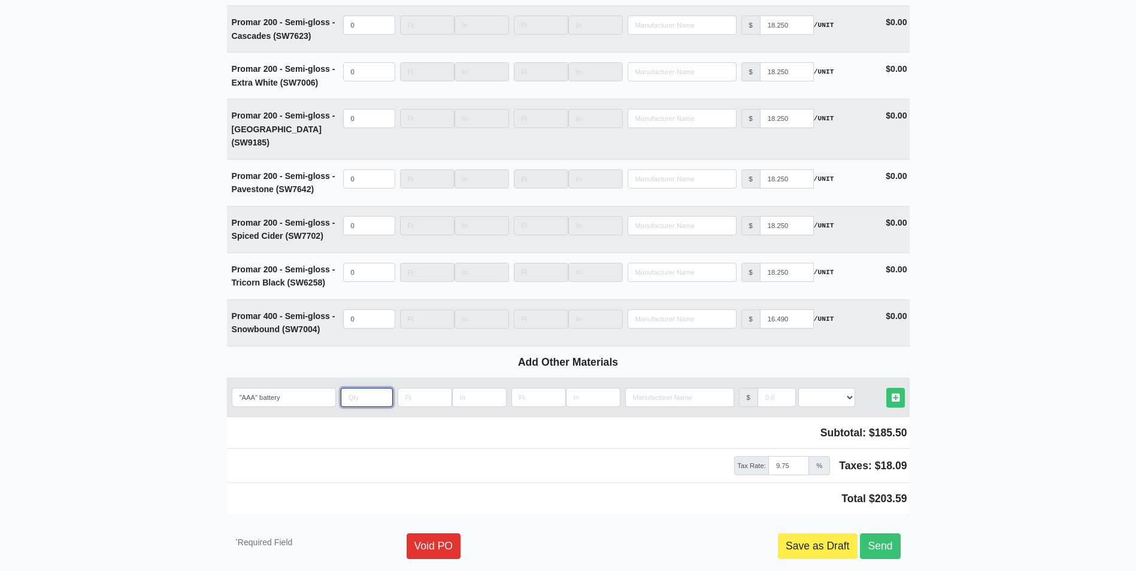
type input "1"
select select
type input "14"
select select
type input "144"
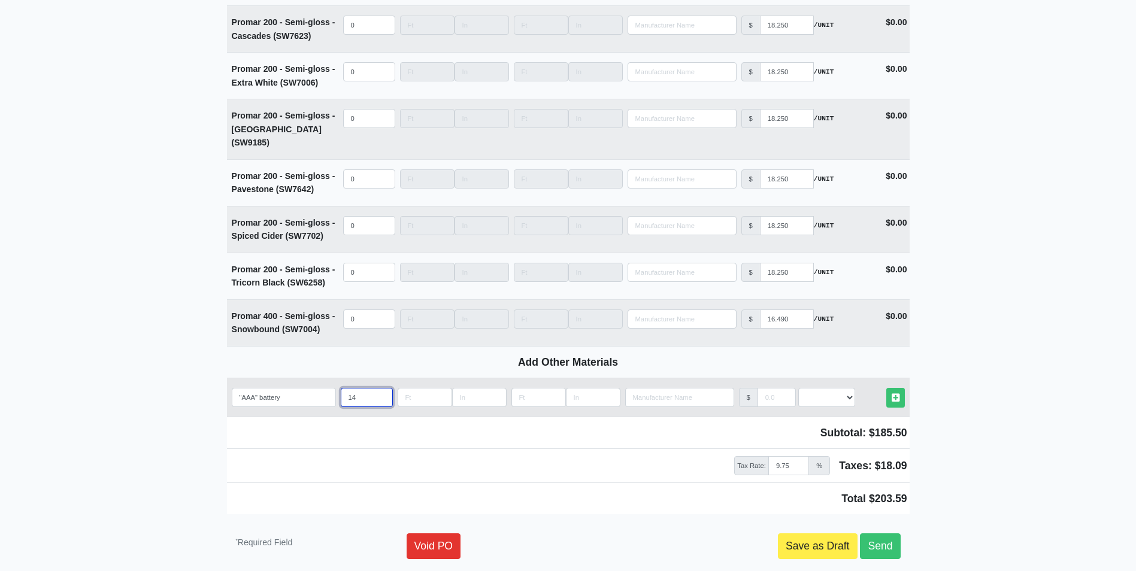
select select
type input "144"
click at [822, 388] on select "Select an Option! UNIT MLF LF MSQFT SQFT" at bounding box center [826, 397] width 57 height 19
select select "2"
click at [798, 388] on select "Select an Option! UNIT MLF LF MSQFT SQFT" at bounding box center [826, 397] width 57 height 19
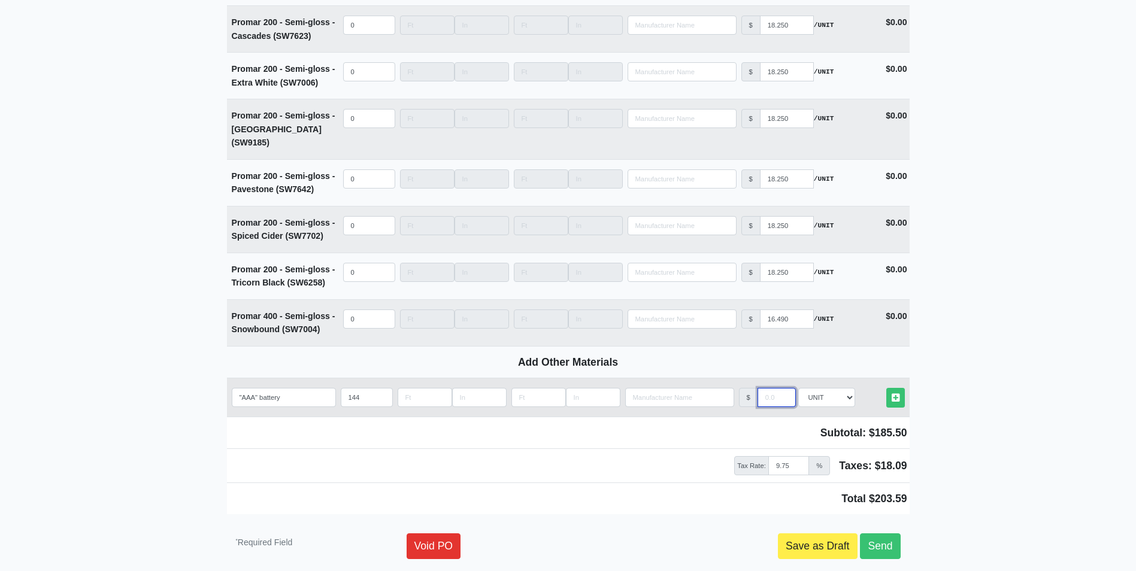
click at [763, 388] on input "manufacturer" at bounding box center [777, 397] width 38 height 19
type input ".945"
click at [897, 394] on icon at bounding box center [896, 398] width 8 height 9
select select
type input "144"
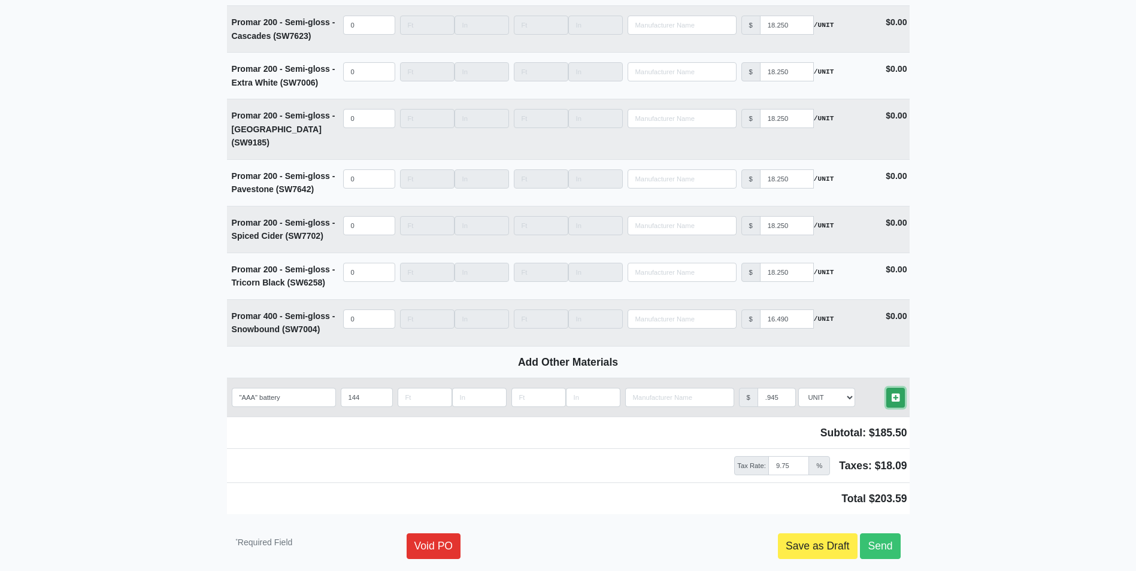
type input ".945"
type input "4"
type input "36.50"
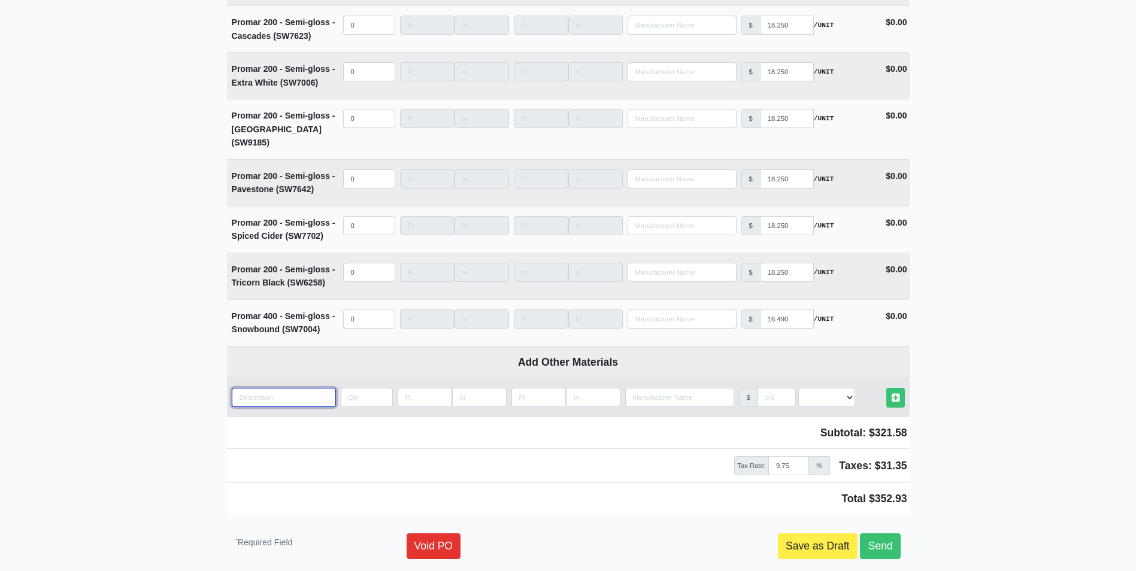
click at [247, 388] on input "quantity" at bounding box center [284, 397] width 104 height 19
type input "c"
select select
type input "ca"
select select
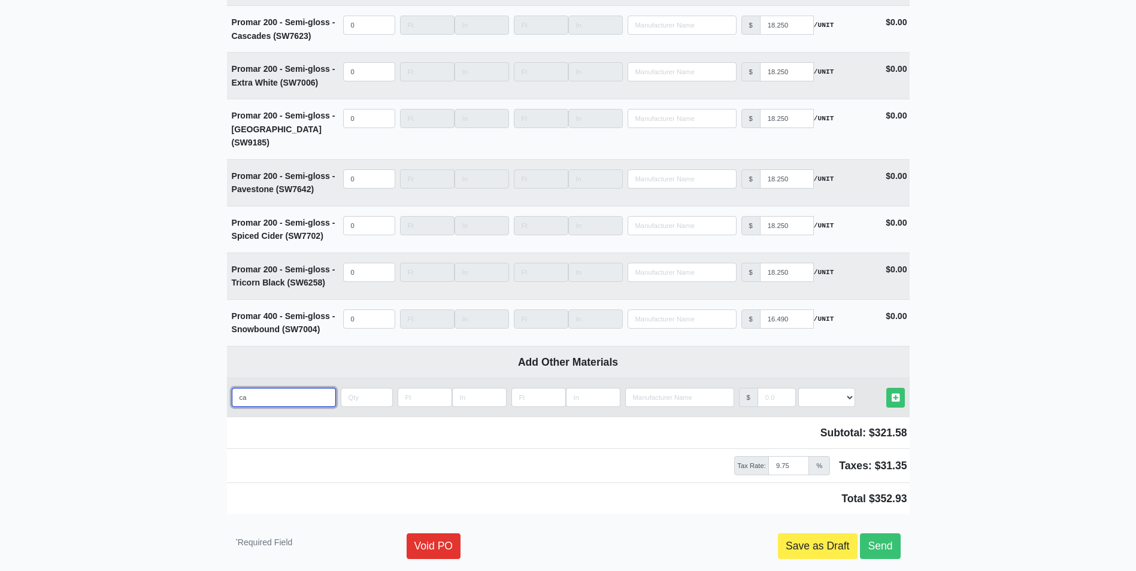
type input "cas"
select select
type input "case"
select select
type input "case"
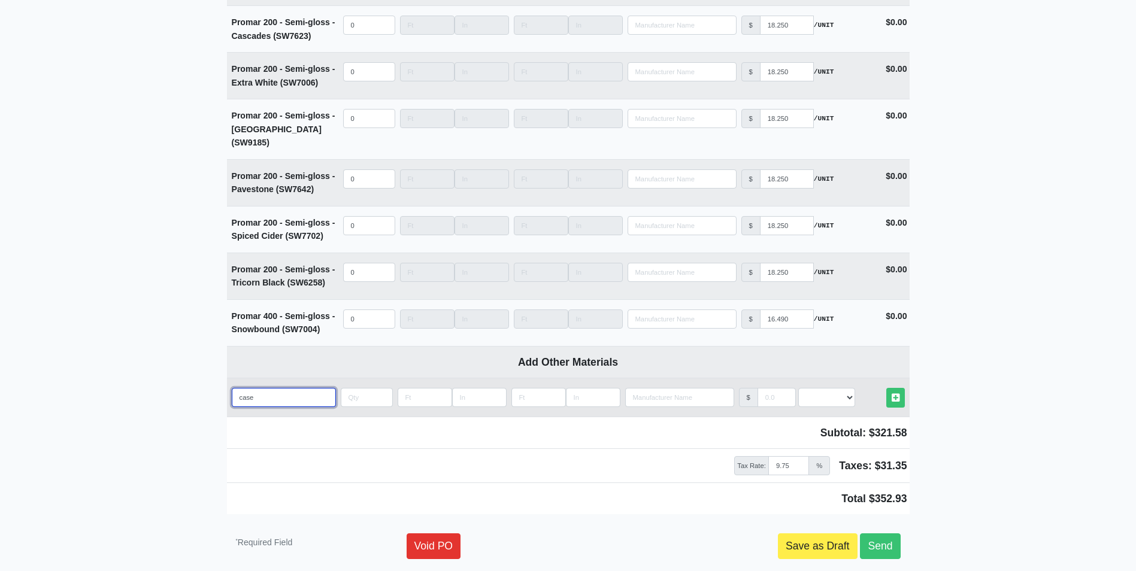
select select
type input "case w"
select select
type input "case wa"
select select
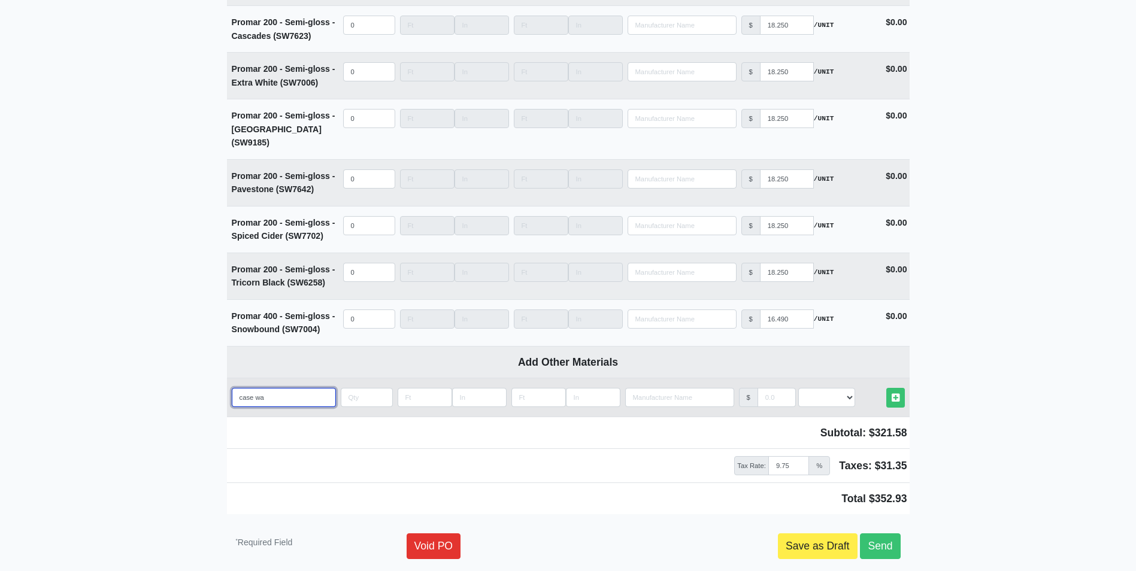
type input "case wat"
select select
type input "case wate"
select select
type input "case water"
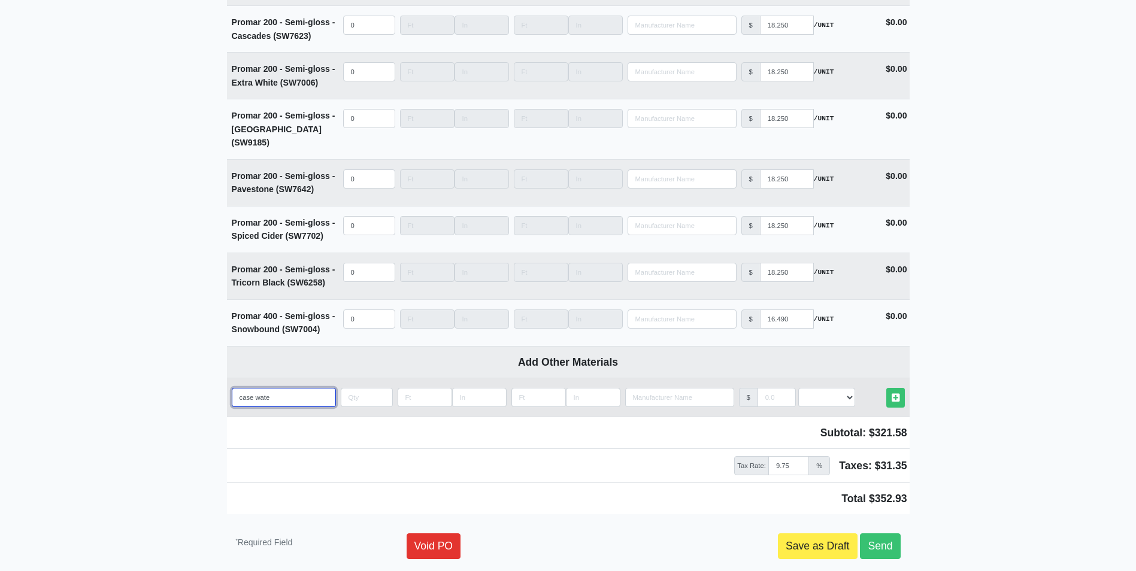
select select
type input "case water"
click at [353, 388] on input "quantity" at bounding box center [367, 397] width 52 height 19
type input "1"
select select
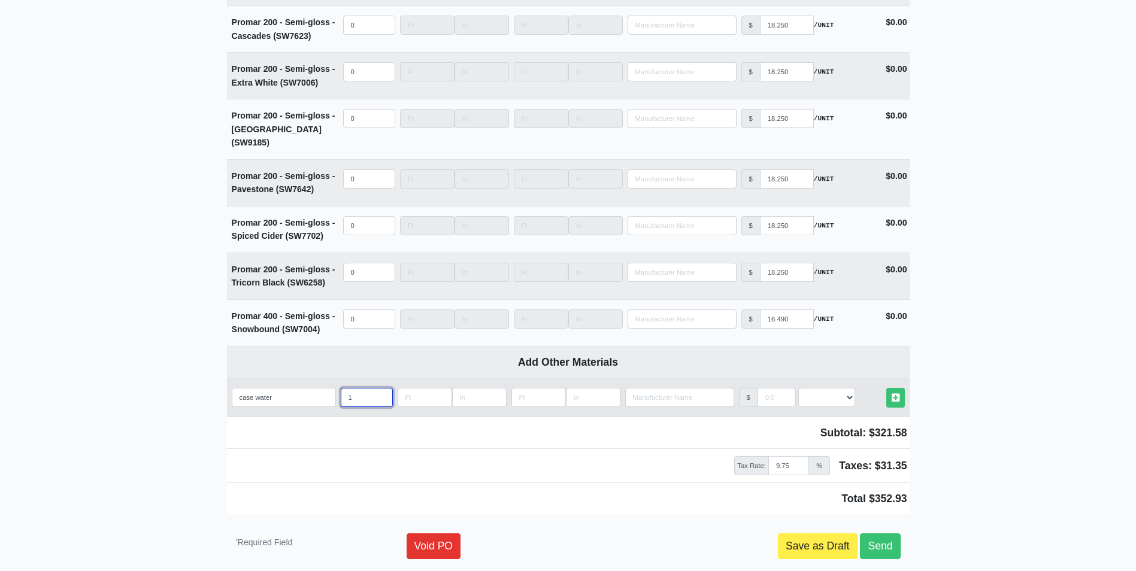
type input "16"
select select
type input "16"
click at [818, 388] on select "Select an Option! UNIT MLF LF MSQFT SQFT" at bounding box center [826, 397] width 57 height 19
select select "2"
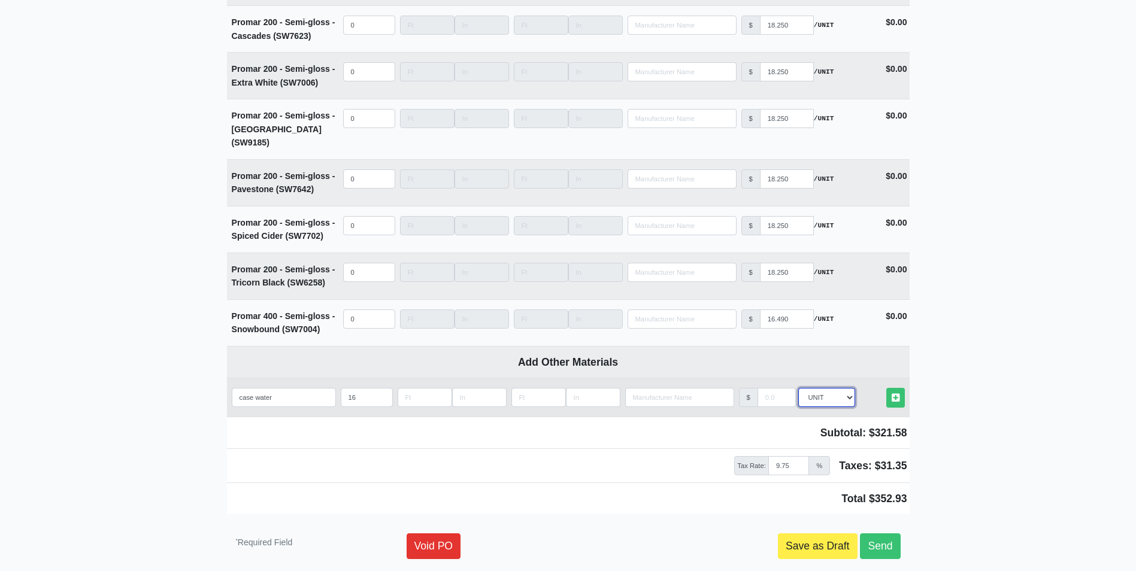
click at [798, 388] on select "Select an Option! UNIT MLF LF MSQFT SQFT" at bounding box center [826, 397] width 57 height 19
click at [767, 388] on input "manufacturer" at bounding box center [777, 397] width 38 height 19
type input "5.99"
click at [897, 394] on icon at bounding box center [896, 398] width 8 height 9
select select
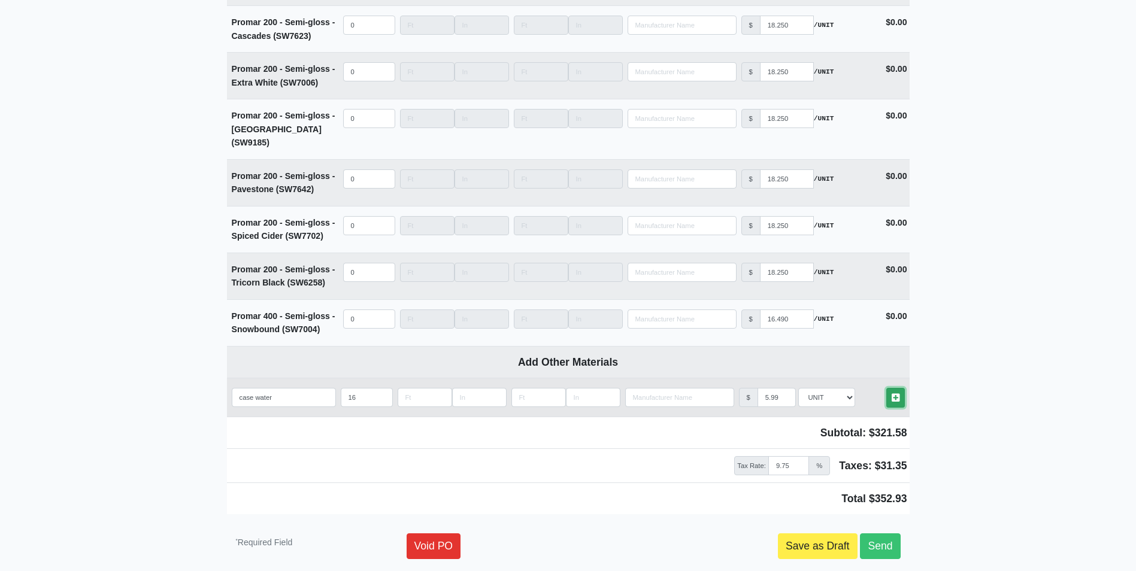
type input "16"
type input "5.99"
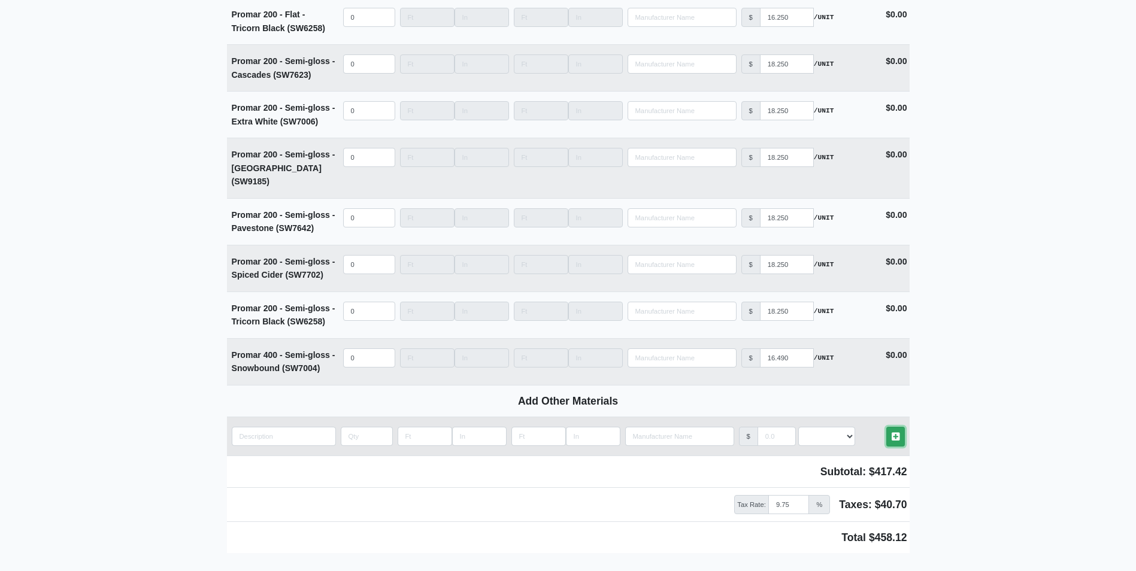
scroll to position [4595, 0]
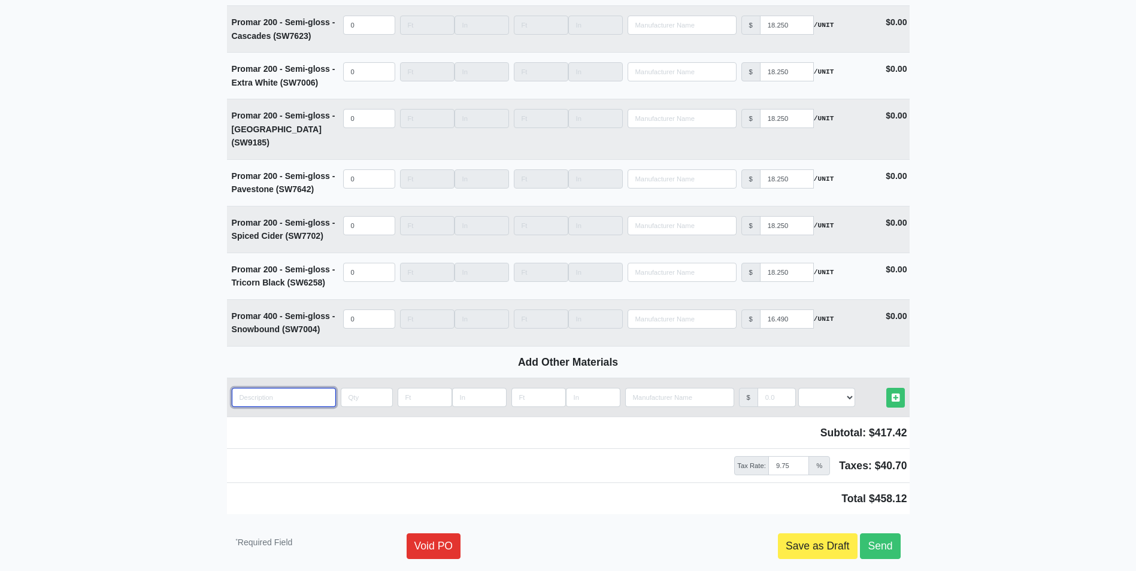
click at [257, 388] on input "quantity" at bounding box center [284, 397] width 104 height 19
type input "w"
select select
type input "wh"
select select
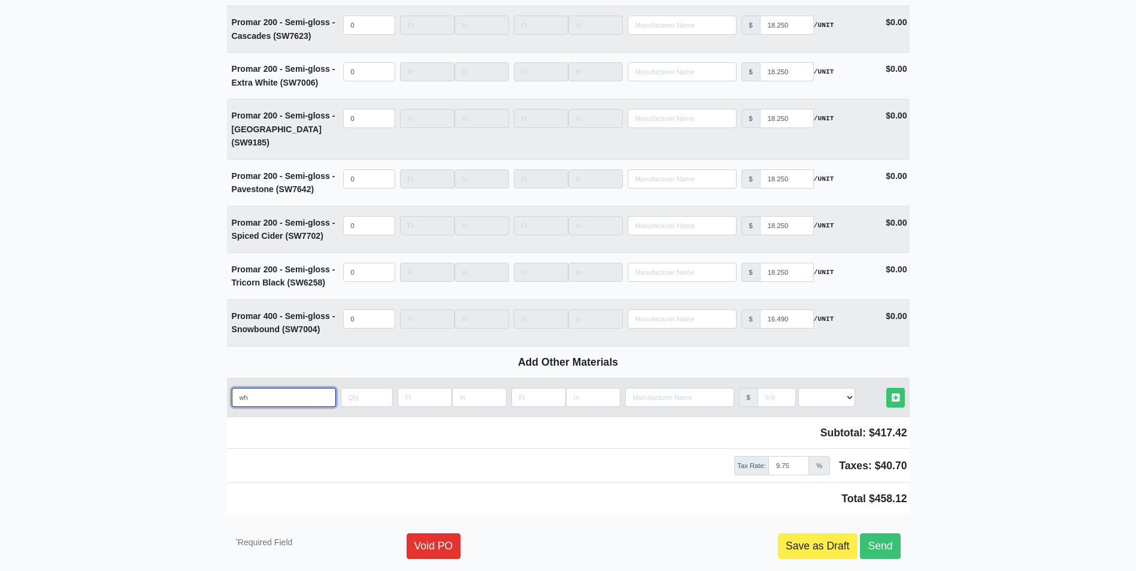
type input "whi"
select select
type input "whit"
click at [349, 388] on input "quantity" at bounding box center [367, 397] width 52 height 19
click at [819, 388] on select "Select an Option! UNIT MLF LF MSQFT SQFT" at bounding box center [826, 397] width 57 height 19
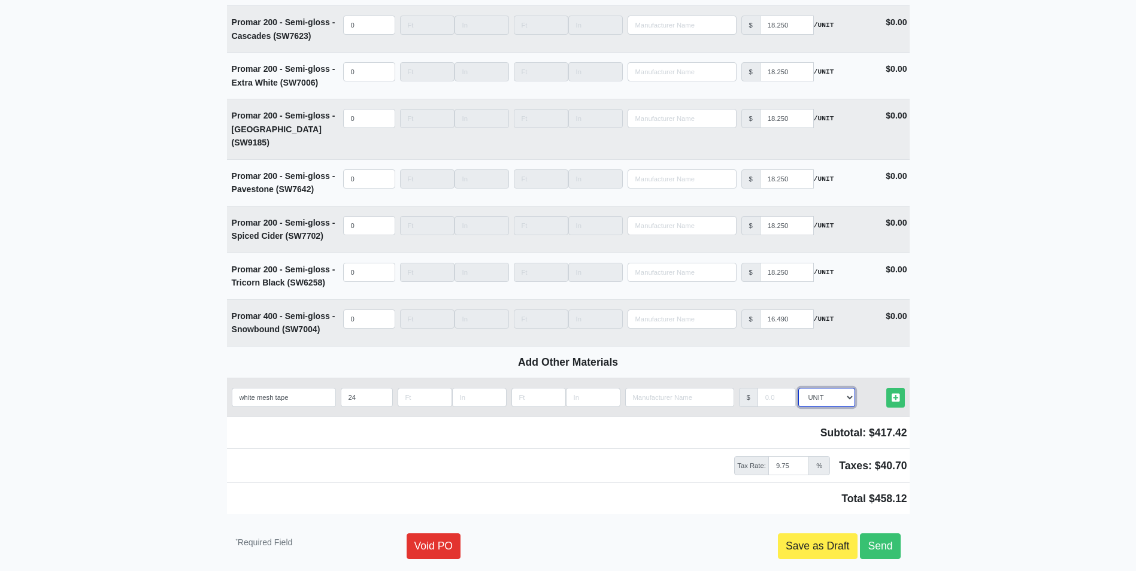
click at [798, 388] on select "Select an Option! UNIT MLF LF MSQFT SQFT" at bounding box center [826, 397] width 57 height 19
click at [773, 388] on input "manufacturer" at bounding box center [777, 397] width 38 height 19
click at [895, 394] on icon at bounding box center [896, 398] width 8 height 9
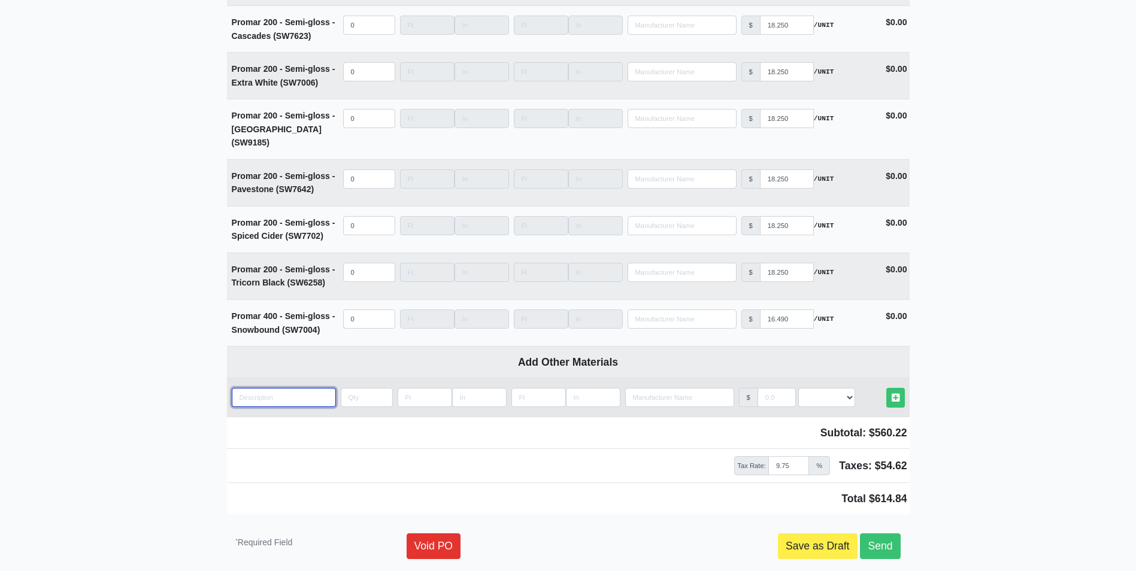
click at [256, 388] on input "quantity" at bounding box center [284, 397] width 104 height 19
click at [356, 388] on input "quantity" at bounding box center [367, 397] width 52 height 19
click at [825, 388] on select "Select an Option! UNIT MLF LF MSQFT SQFT" at bounding box center [826, 397] width 57 height 19
click at [798, 388] on select "Select an Option! UNIT MLF LF MSQFT SQFT" at bounding box center [826, 397] width 57 height 19
click at [771, 388] on input "manufacturer" at bounding box center [777, 397] width 38 height 19
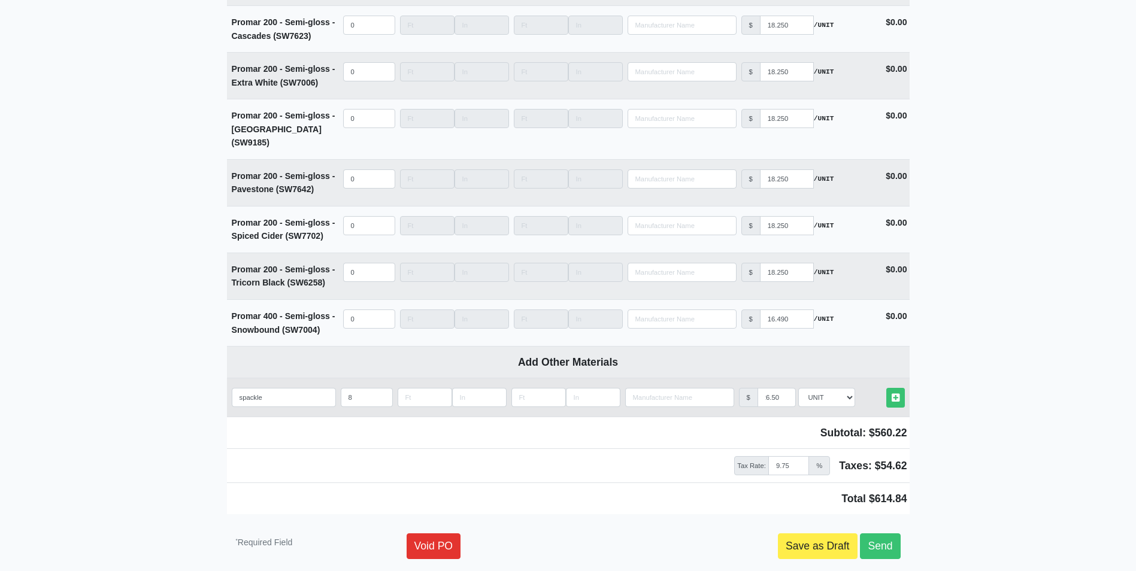
scroll to position [0, 0]
click at [905, 383] on td "Other Materials" at bounding box center [881, 397] width 57 height 29
click at [897, 394] on icon at bounding box center [896, 398] width 8 height 9
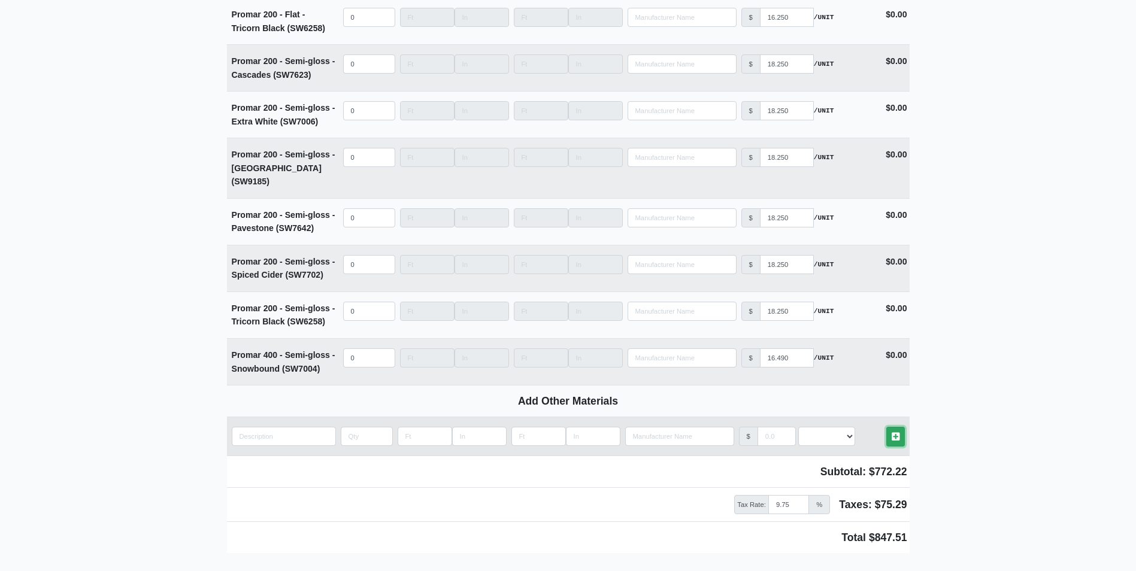
scroll to position [4673, 0]
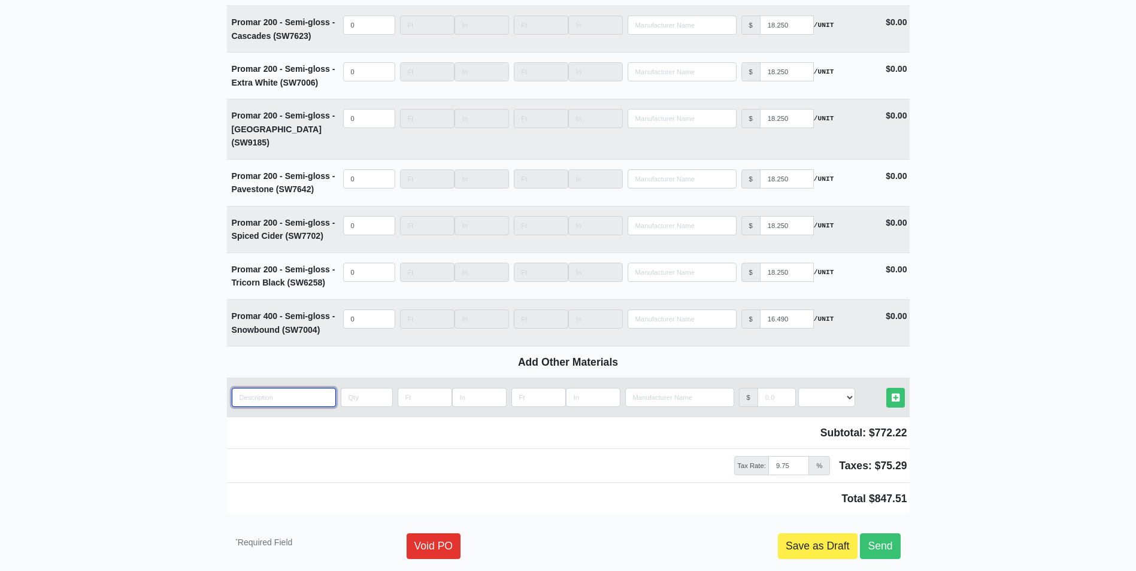
click at [246, 388] on input "quantity" at bounding box center [284, 397] width 104 height 19
click at [353, 388] on input "quantity" at bounding box center [367, 397] width 52 height 19
click at [836, 388] on select "Select an Option! UNIT MLF LF MSQFT SQFT" at bounding box center [826, 397] width 57 height 19
click at [798, 388] on select "Select an Option! UNIT MLF LF MSQFT SQFT" at bounding box center [826, 397] width 57 height 19
click at [767, 388] on input "manufacturer" at bounding box center [777, 397] width 38 height 19
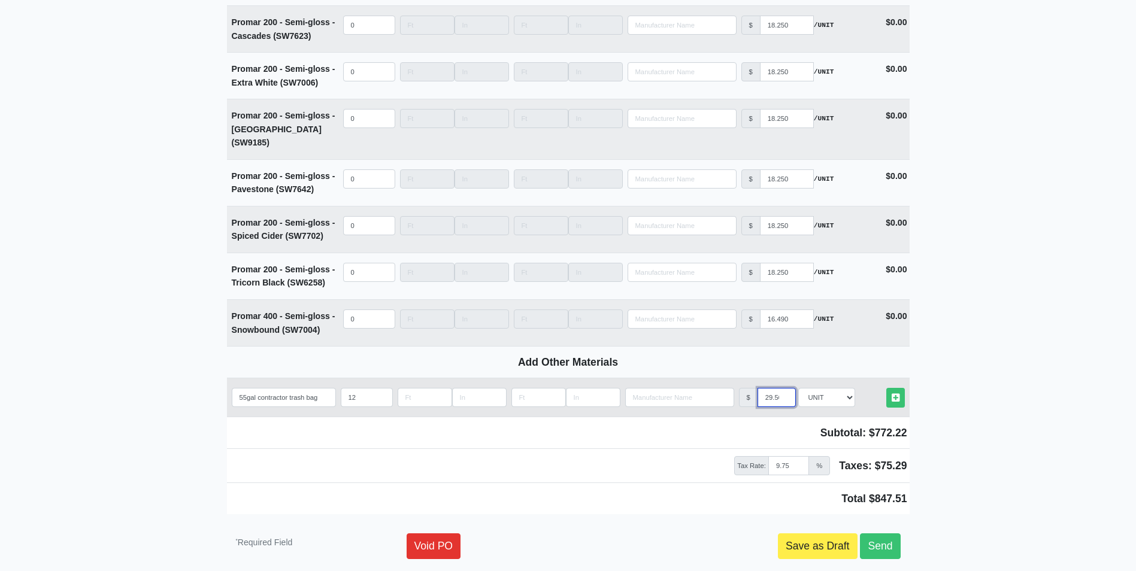
scroll to position [0, 3]
click at [890, 388] on link "Other Materials" at bounding box center [896, 398] width 19 height 20
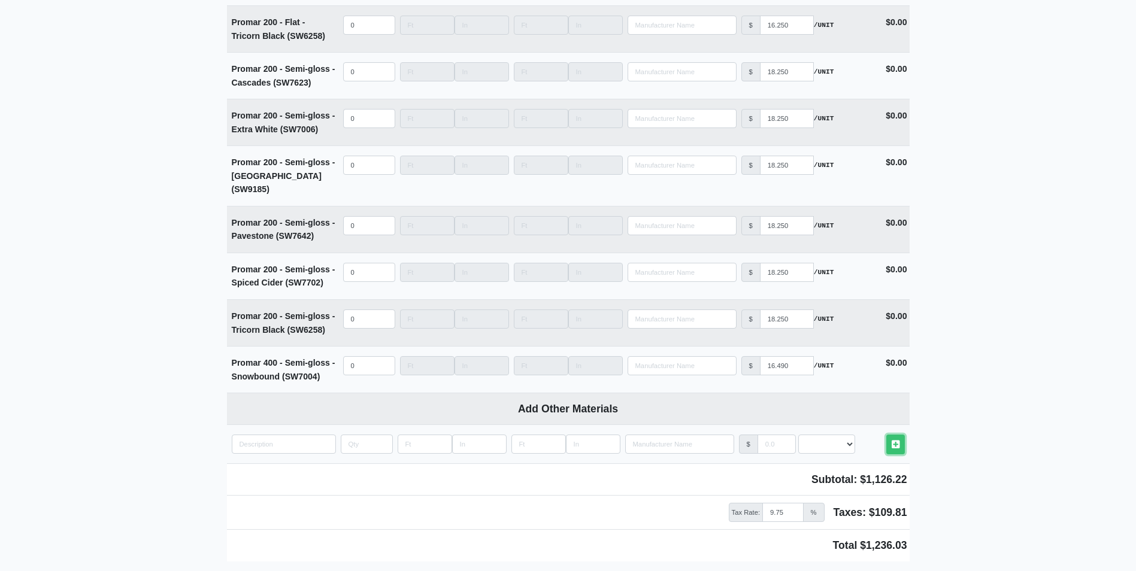
scroll to position [4720, 0]
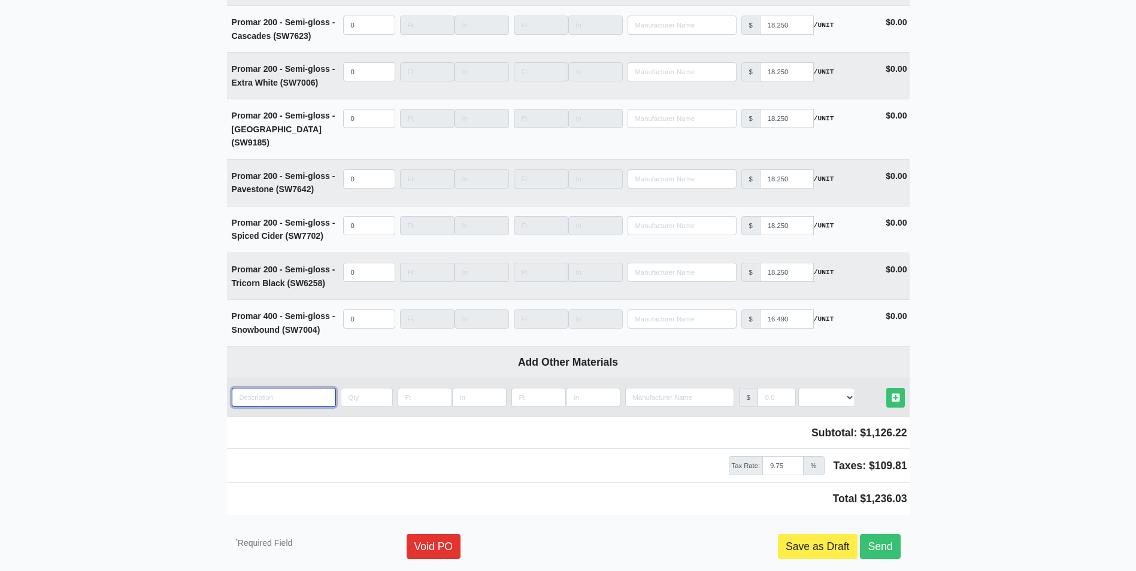
click at [253, 388] on input "quantity" at bounding box center [284, 397] width 104 height 19
click at [350, 388] on input "quantity" at bounding box center [367, 397] width 52 height 19
click at [829, 388] on select "Select an Option! UNIT MLF LF MSQFT SQFT" at bounding box center [826, 397] width 57 height 19
click at [798, 388] on select "Select an Option! UNIT MLF LF MSQFT SQFT" at bounding box center [826, 397] width 57 height 19
click at [773, 388] on input "manufacturer" at bounding box center [777, 397] width 38 height 19
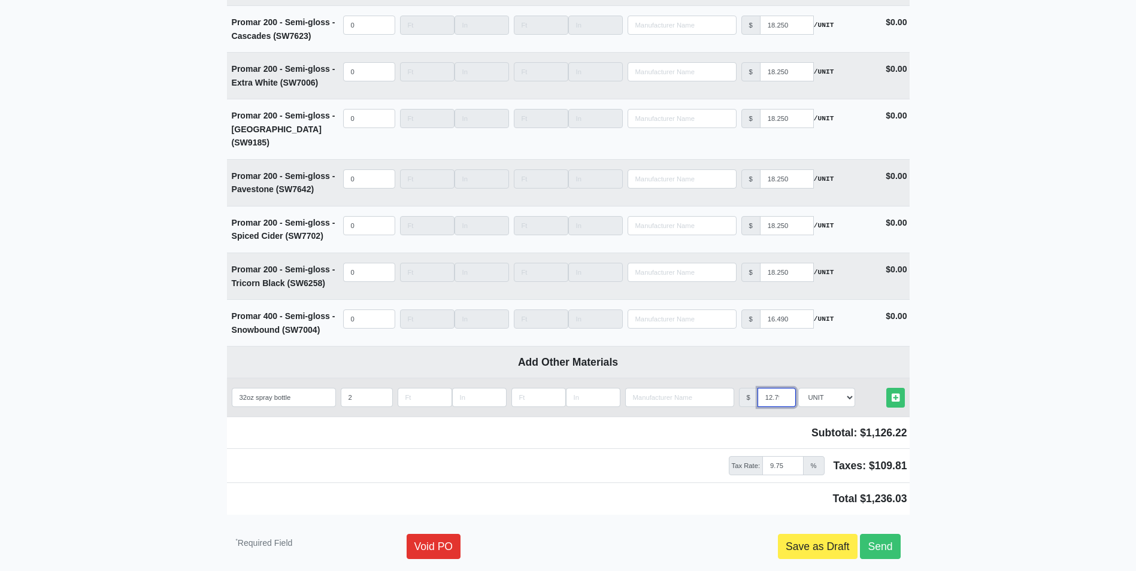
scroll to position [0, 3]
click at [892, 394] on icon at bounding box center [896, 398] width 8 height 9
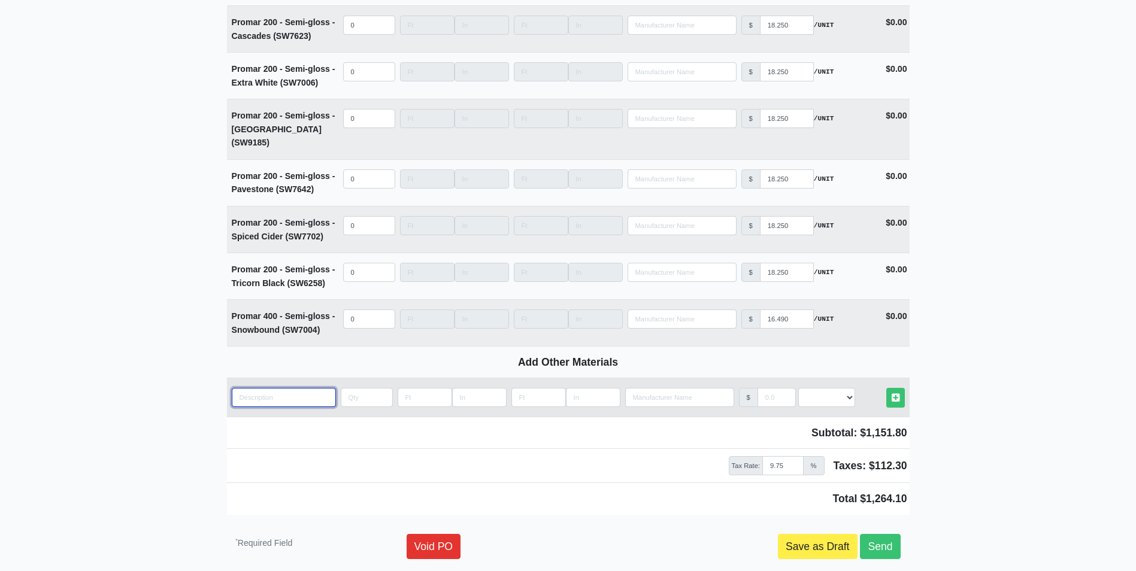
click at [244, 388] on input "quantity" at bounding box center [284, 397] width 104 height 19
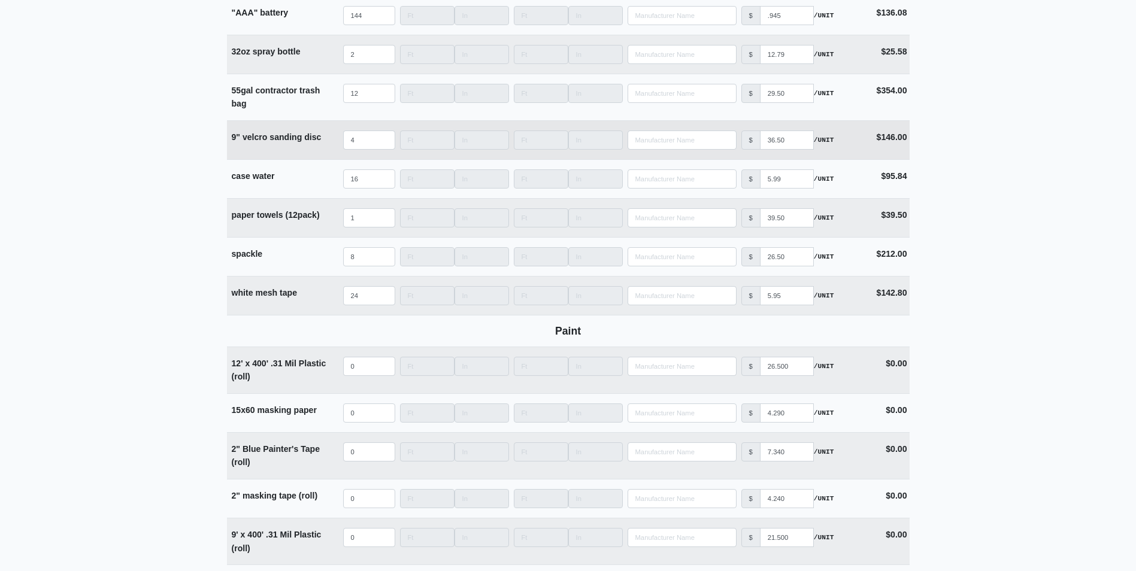
scroll to position [3021, 0]
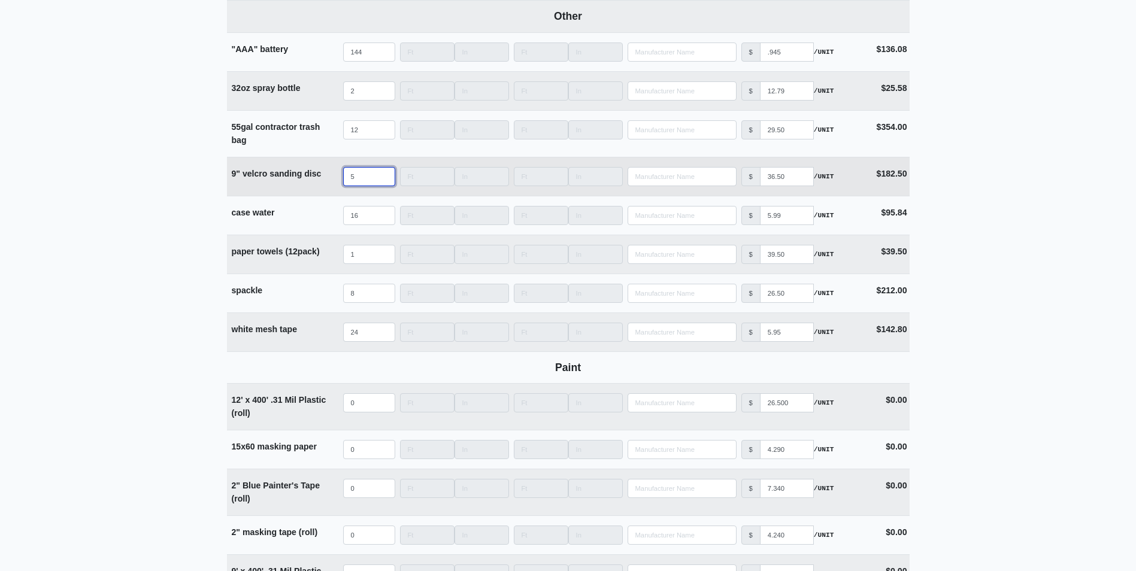
click at [382, 180] on input "5" at bounding box center [369, 176] width 52 height 19
click at [382, 180] on input "6" at bounding box center [369, 176] width 52 height 19
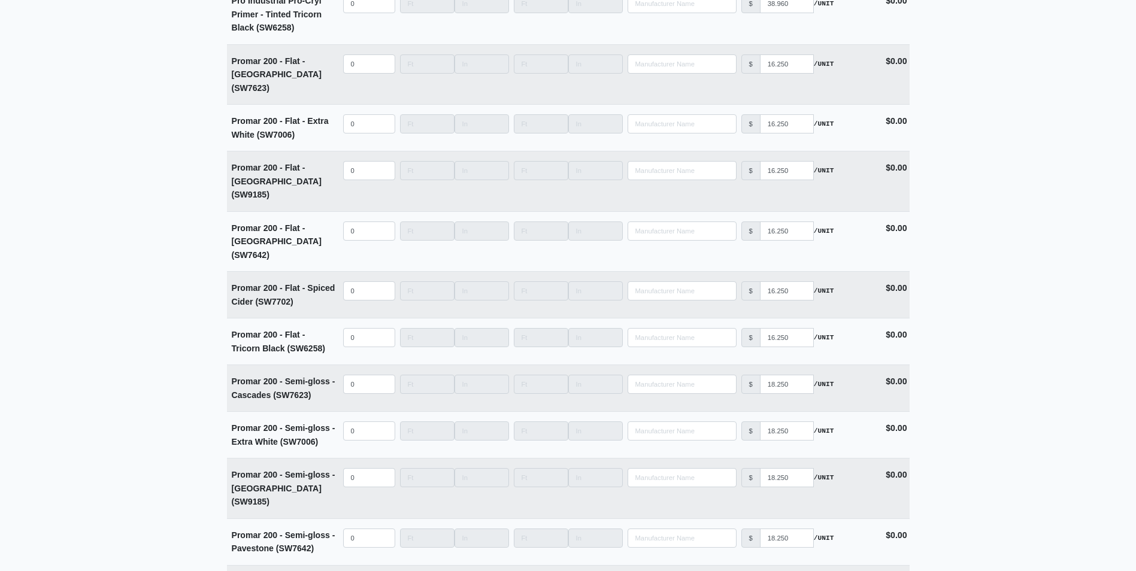
scroll to position [4758, 0]
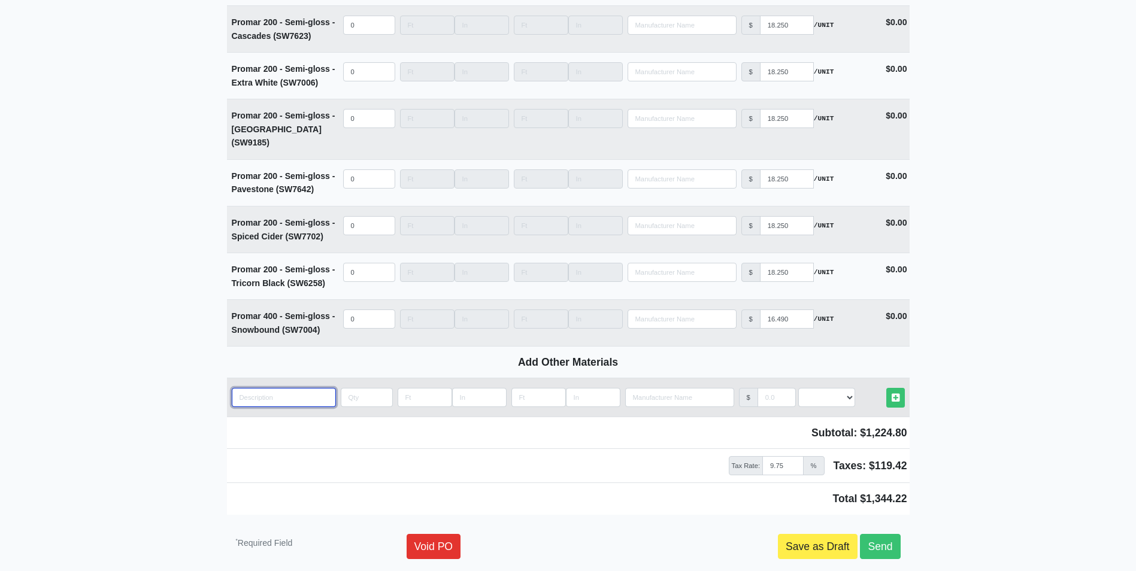
click at [256, 388] on input "quantity" at bounding box center [284, 397] width 104 height 19
click at [350, 388] on input "quantity" at bounding box center [367, 397] width 52 height 19
click at [821, 388] on select "Select an Option! UNIT MLF LF MSQFT SQFT" at bounding box center [826, 397] width 57 height 19
click at [798, 388] on select "Select an Option! UNIT MLF LF MSQFT SQFT" at bounding box center [826, 397] width 57 height 19
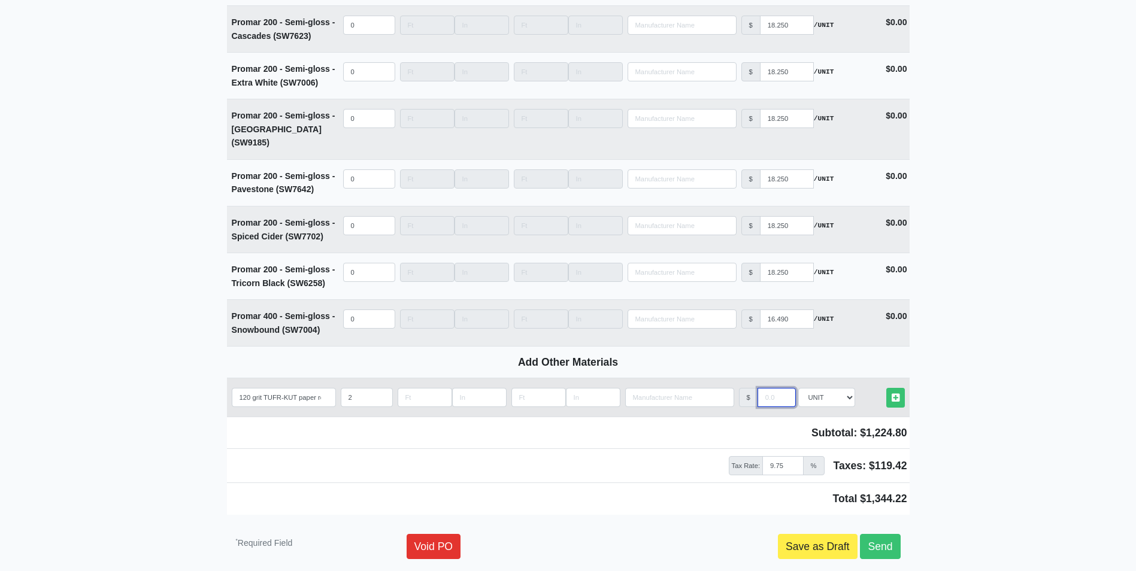
click at [764, 388] on input "manufacturer" at bounding box center [777, 397] width 38 height 19
click at [895, 394] on icon at bounding box center [896, 398] width 8 height 9
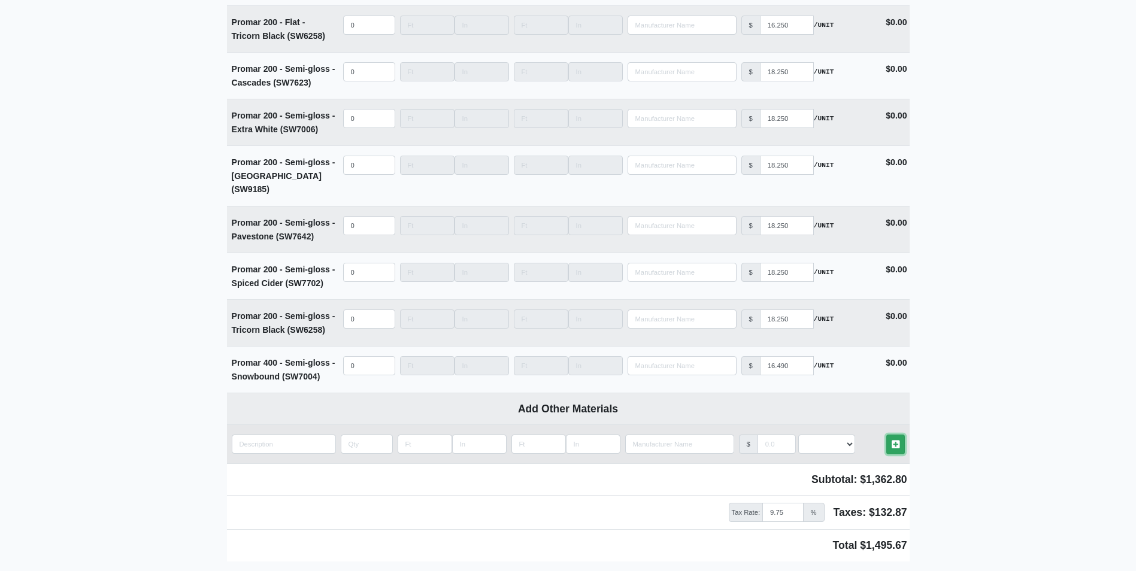
scroll to position [4805, 0]
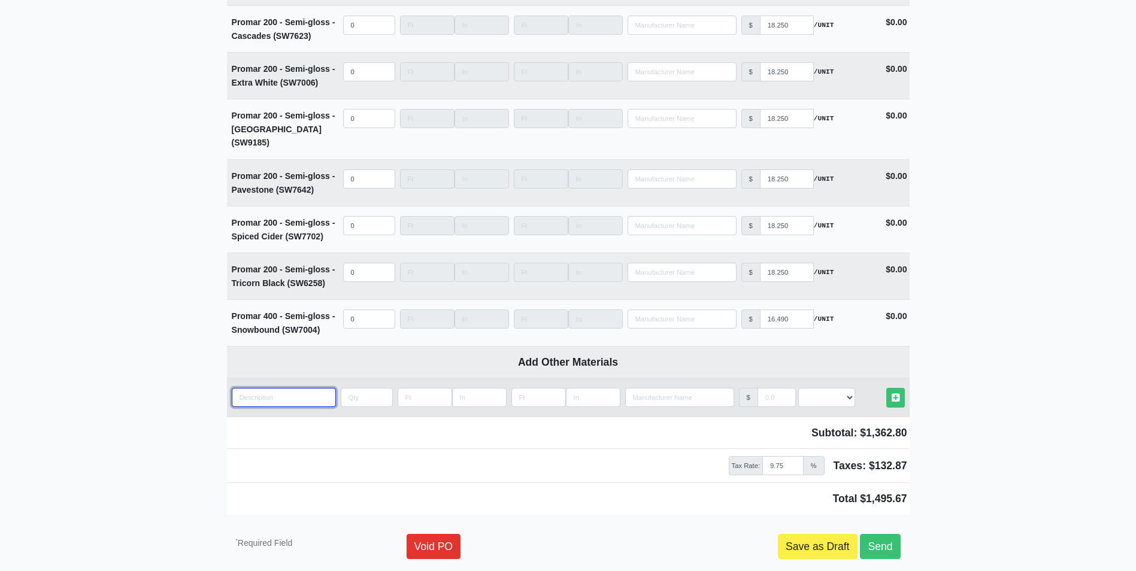
click at [240, 388] on input "quantity" at bounding box center [284, 397] width 104 height 19
click at [344, 388] on input "quantity" at bounding box center [367, 397] width 52 height 19
click at [825, 388] on select "Select an Option! UNIT MLF LF MSQFT SQFT" at bounding box center [826, 397] width 57 height 19
click at [798, 388] on select "Select an Option! UNIT MLF LF MSQFT SQFT" at bounding box center [826, 397] width 57 height 19
click at [766, 388] on input "manufacturer" at bounding box center [777, 397] width 38 height 19
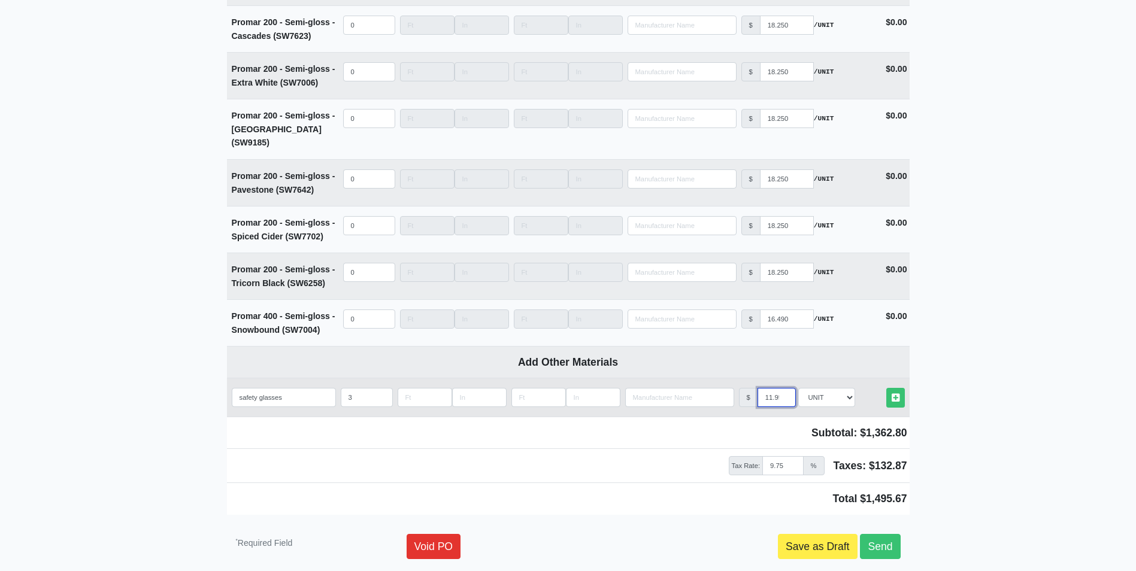
scroll to position [0, 2]
click at [897, 394] on icon at bounding box center [896, 398] width 8 height 9
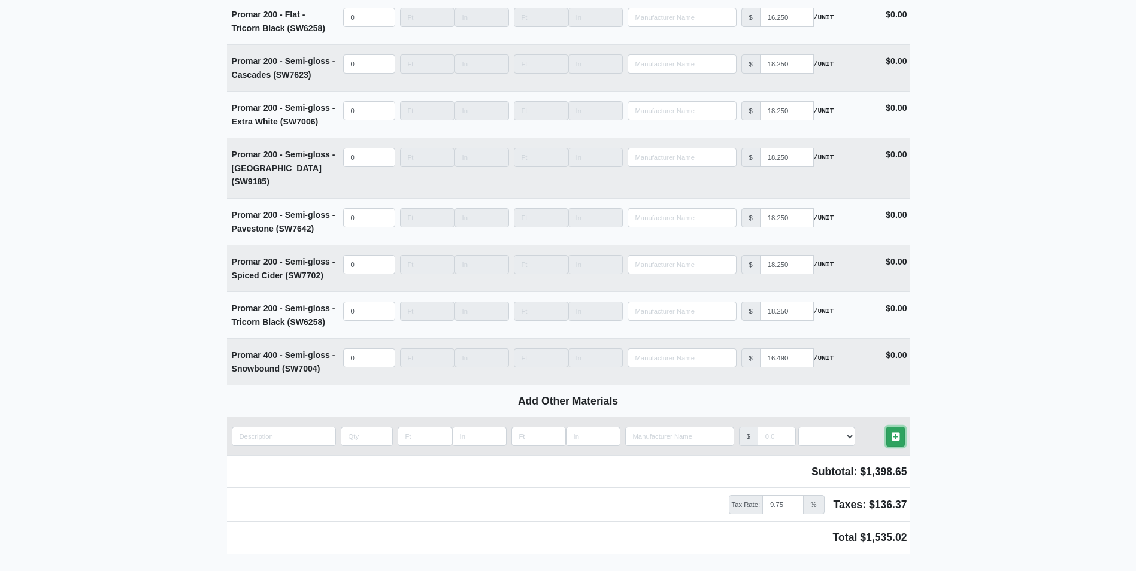
scroll to position [4844, 0]
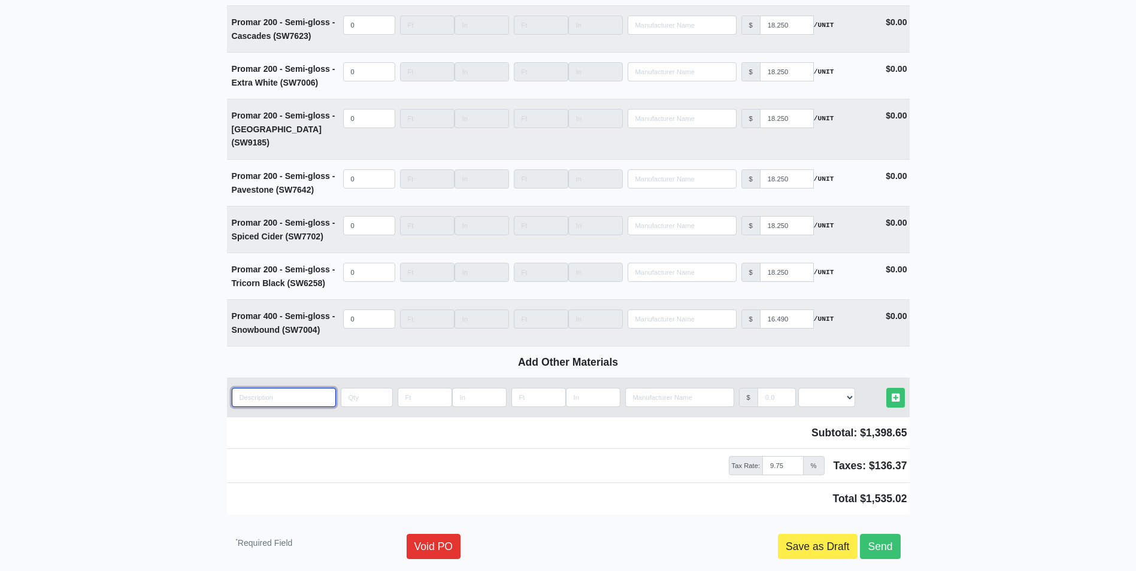
click at [254, 388] on input "quantity" at bounding box center [284, 397] width 104 height 19
click at [347, 388] on input "quantity" at bounding box center [367, 397] width 52 height 19
click at [813, 388] on select "Select an Option! UNIT MLF LF MSQFT SQFT" at bounding box center [826, 397] width 57 height 19
click at [798, 388] on select "Select an Option! UNIT MLF LF MSQFT SQFT" at bounding box center [826, 397] width 57 height 19
click at [769, 388] on input "manufacturer" at bounding box center [777, 397] width 38 height 19
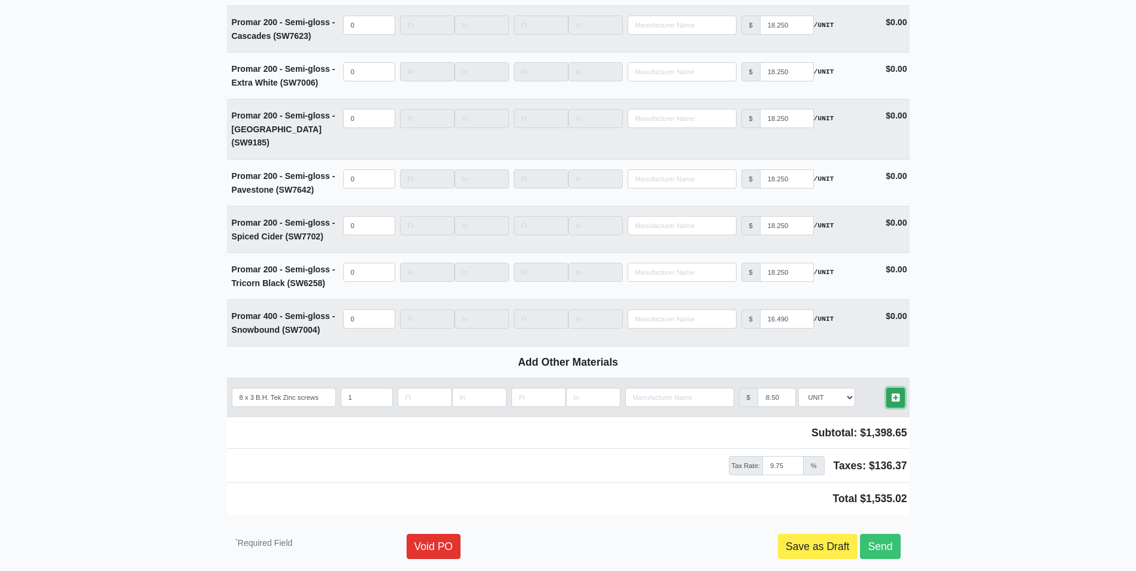
scroll to position [0, 0]
click at [897, 394] on icon at bounding box center [896, 398] width 8 height 9
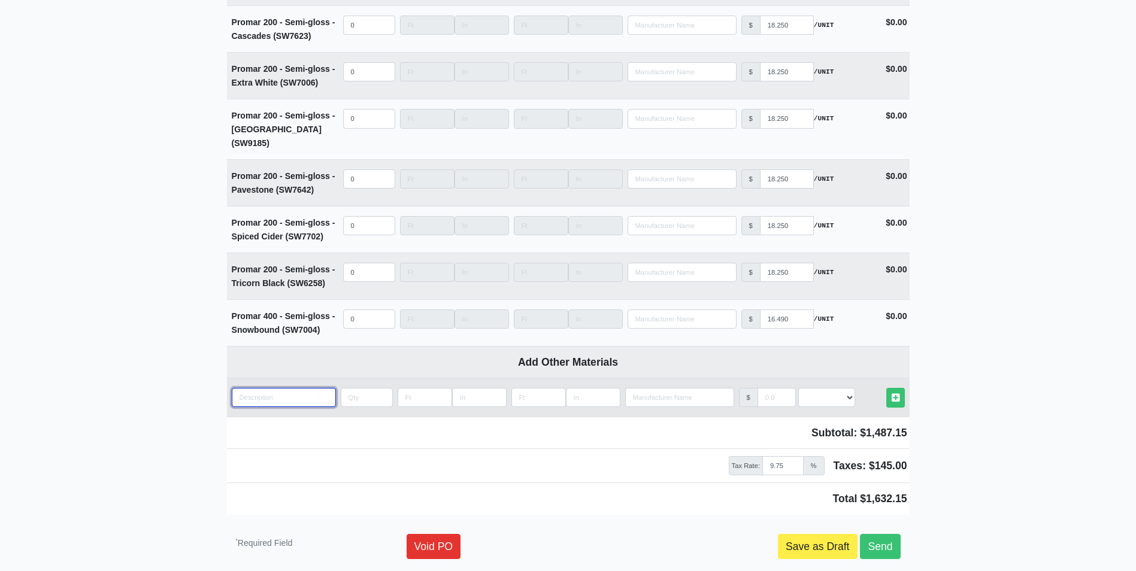
click at [238, 388] on input "quantity" at bounding box center [284, 397] width 104 height 19
click at [352, 388] on input "quantity" at bounding box center [367, 397] width 52 height 19
click at [830, 388] on select "Select an Option! UNIT MLF LF MSQFT SQFT" at bounding box center [826, 397] width 57 height 19
click at [798, 388] on select "Select an Option! UNIT MLF LF MSQFT SQFT" at bounding box center [826, 397] width 57 height 19
click at [773, 388] on input "manufacturer" at bounding box center [777, 397] width 38 height 19
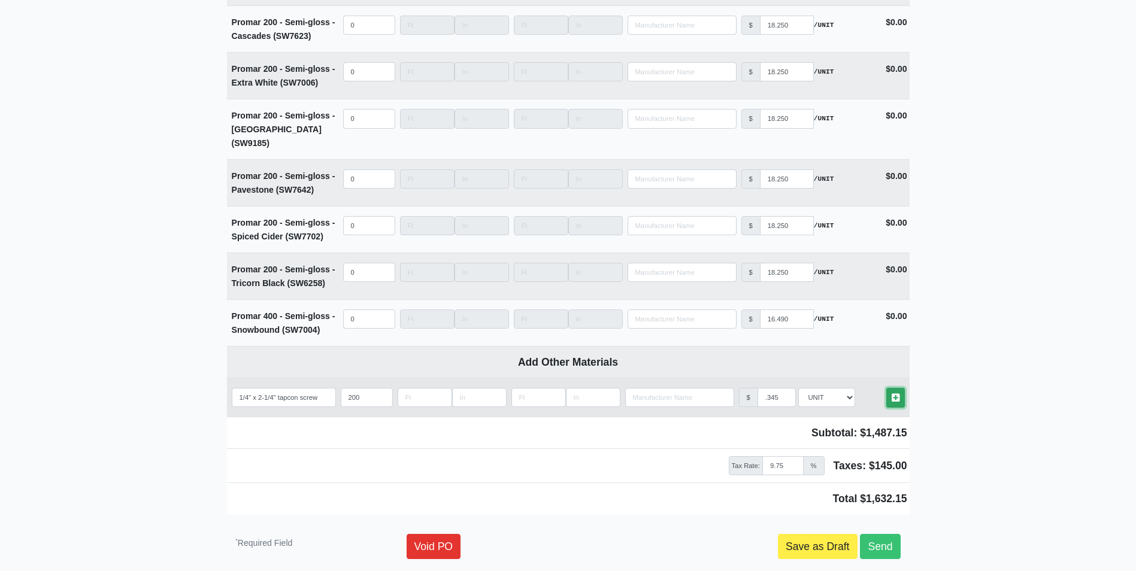
click at [892, 394] on icon at bounding box center [896, 398] width 8 height 9
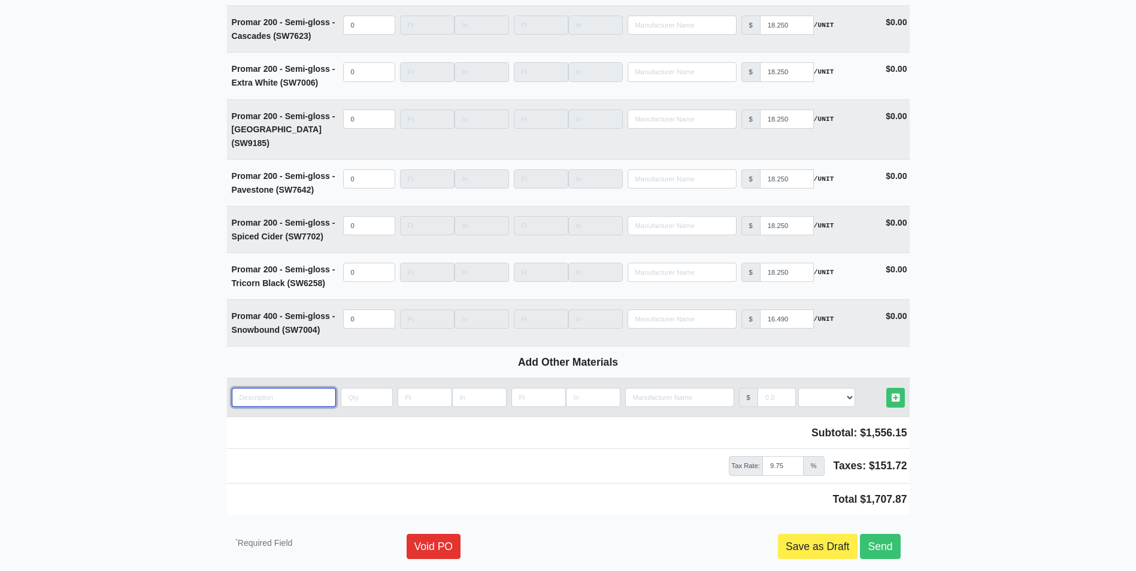
click at [244, 388] on input "quantity" at bounding box center [284, 397] width 104 height 19
click at [345, 388] on input "quantity" at bounding box center [367, 397] width 52 height 19
click at [813, 388] on select "Select an Option! UNIT MLF LF MSQFT SQFT" at bounding box center [826, 397] width 57 height 19
click at [798, 388] on select "Select an Option! UNIT MLF LF MSQFT SQFT" at bounding box center [826, 397] width 57 height 19
click at [769, 388] on input "manufacturer" at bounding box center [777, 397] width 38 height 19
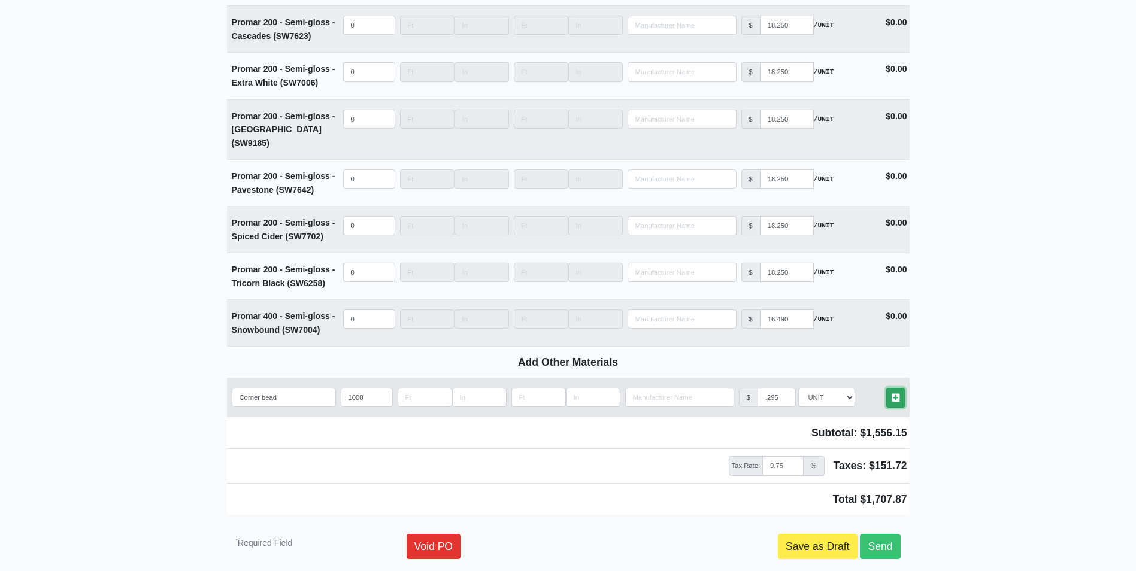
click at [895, 394] on icon at bounding box center [896, 398] width 8 height 9
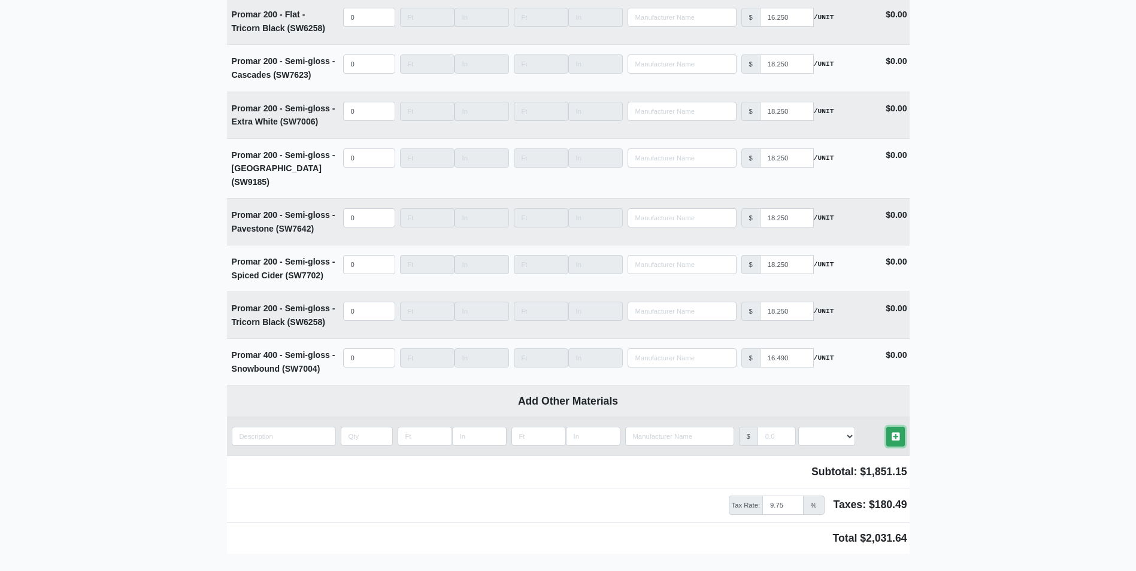
scroll to position [4977, 0]
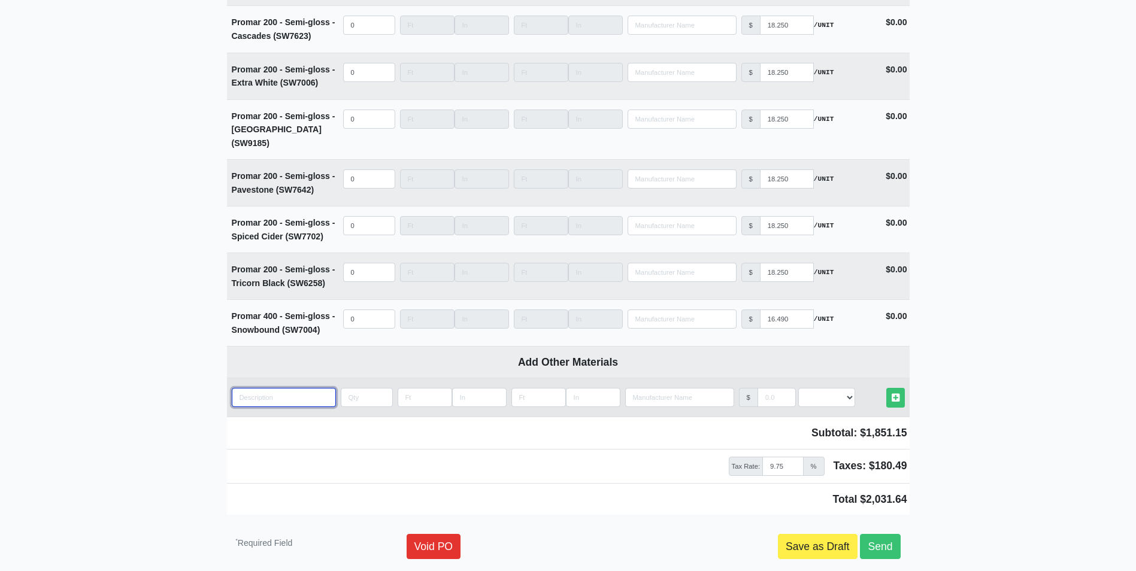
click at [244, 388] on input "quantity" at bounding box center [284, 397] width 104 height 19
click at [356, 388] on input "quantity" at bounding box center [367, 397] width 52 height 19
drag, startPoint x: 841, startPoint y: 347, endPoint x: 837, endPoint y: 353, distance: 7.5
click at [841, 388] on select "Select an Option! UNIT MLF LF MSQFT SQFT" at bounding box center [826, 397] width 57 height 19
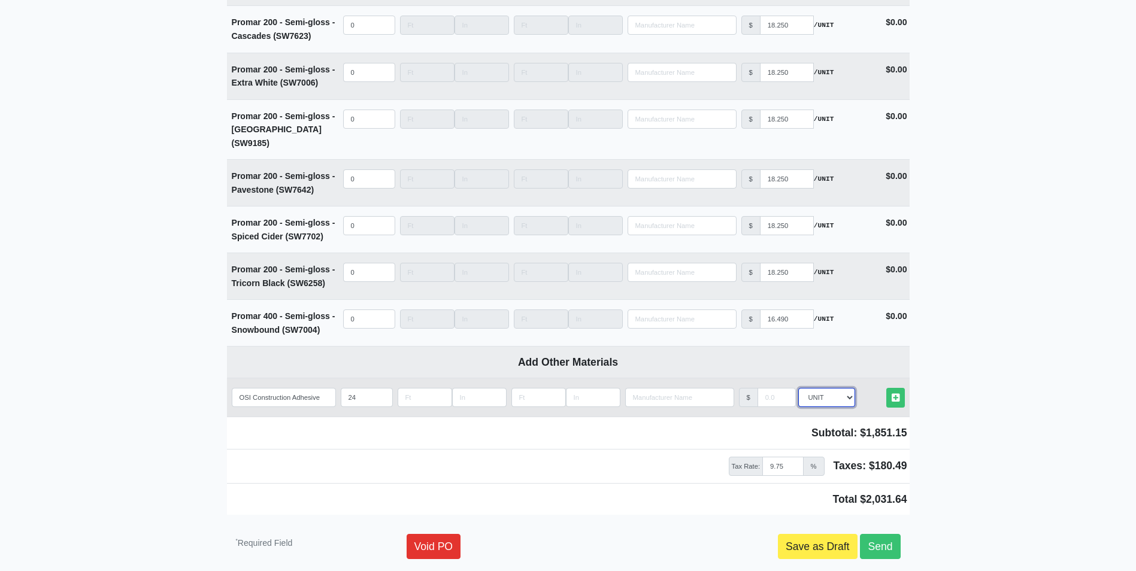
click at [798, 388] on select "Select an Option! UNIT MLF LF MSQFT SQFT" at bounding box center [826, 397] width 57 height 19
click at [770, 388] on input "manufacturer" at bounding box center [777, 397] width 38 height 19
click at [895, 394] on icon at bounding box center [896, 398] width 8 height 9
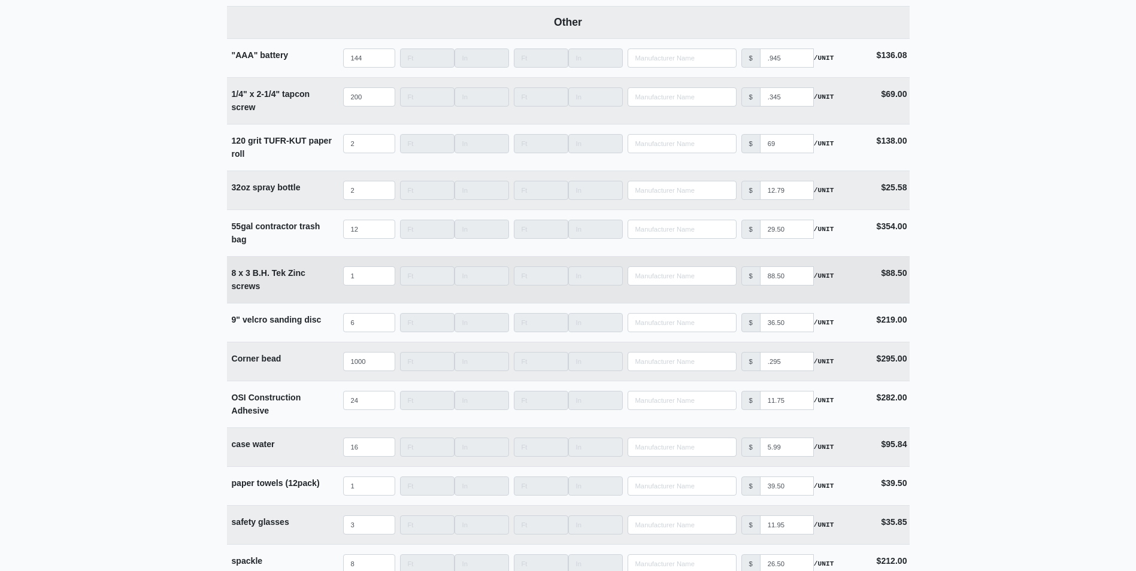
scroll to position [2987, 0]
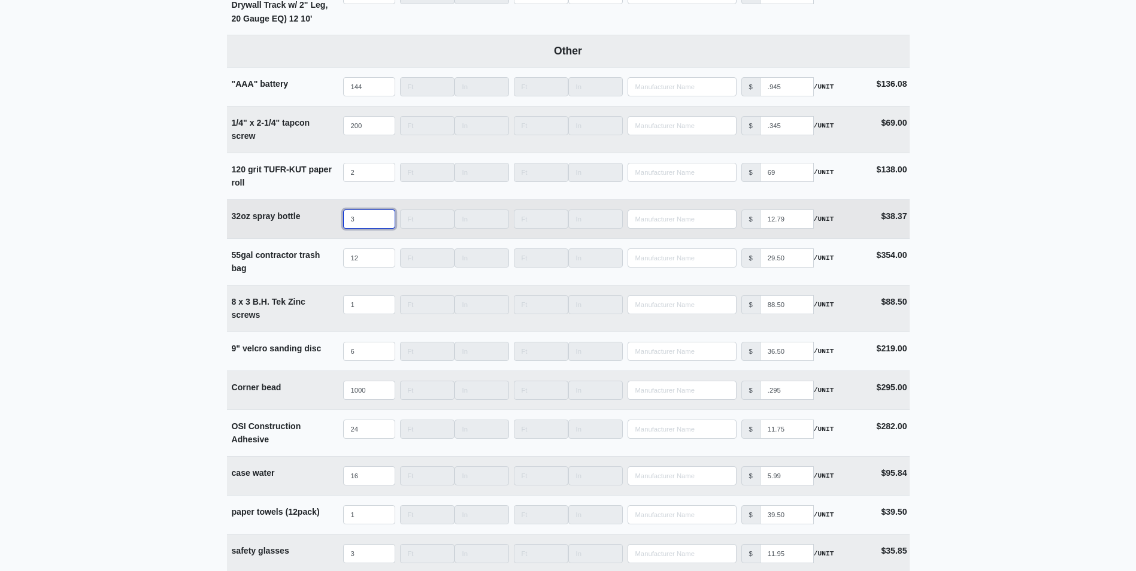
click at [383, 225] on input "3" at bounding box center [369, 219] width 52 height 19
click at [383, 225] on input "4" at bounding box center [369, 219] width 52 height 19
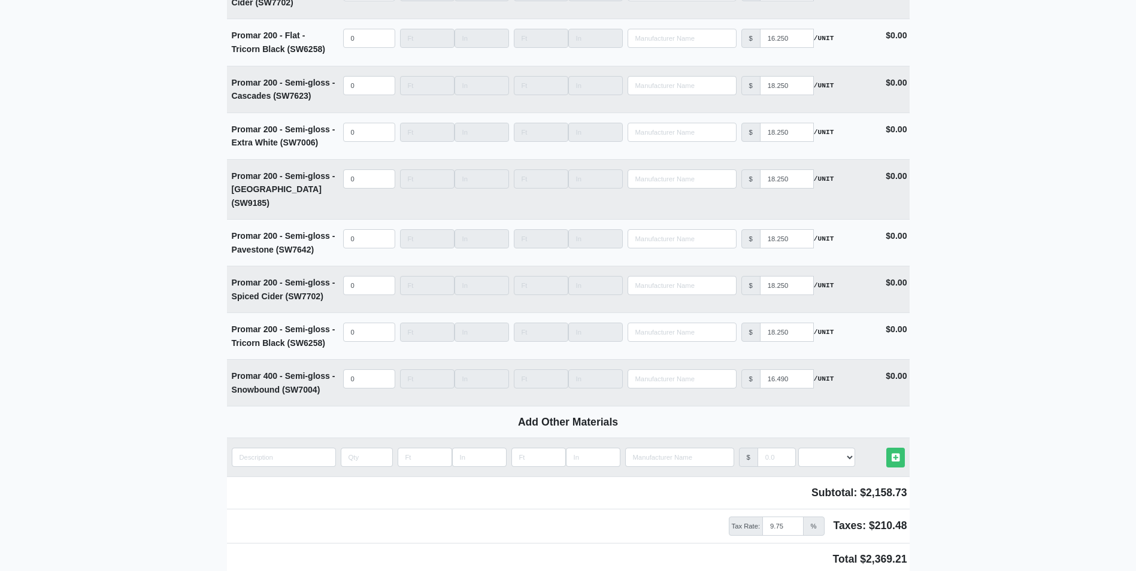
scroll to position [5023, 0]
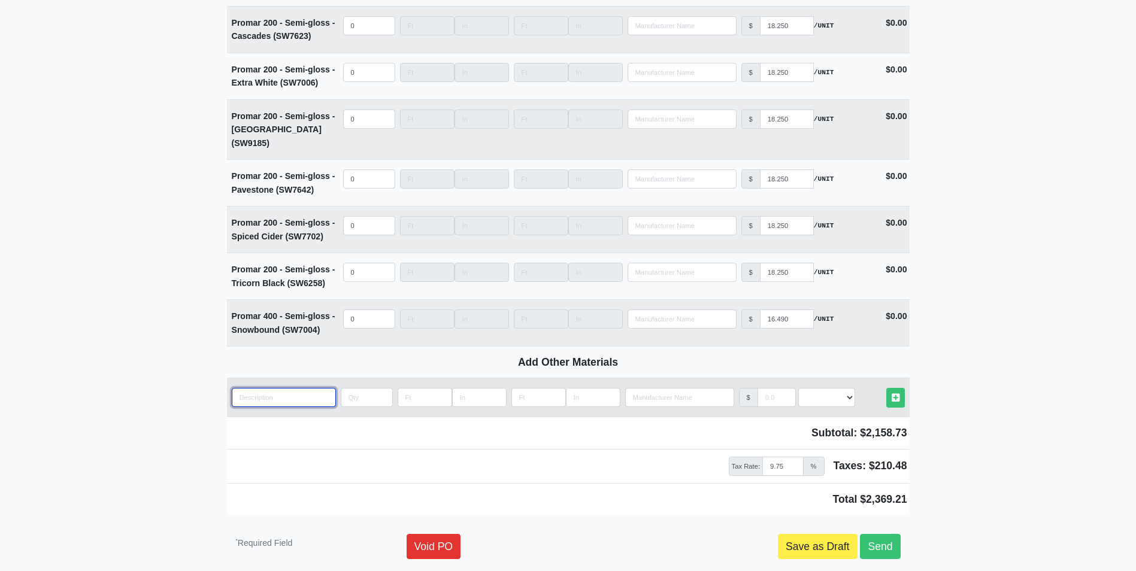
click at [245, 388] on input "quantity" at bounding box center [284, 397] width 104 height 19
click at [359, 388] on input "quantity" at bounding box center [367, 397] width 52 height 19
click at [829, 388] on select "Select an Option! UNIT MLF LF MSQFT SQFT" at bounding box center [826, 397] width 57 height 19
click at [798, 388] on select "Select an Option! UNIT MLF LF MSQFT SQFT" at bounding box center [826, 397] width 57 height 19
click at [764, 388] on input "manufacturer" at bounding box center [777, 397] width 38 height 19
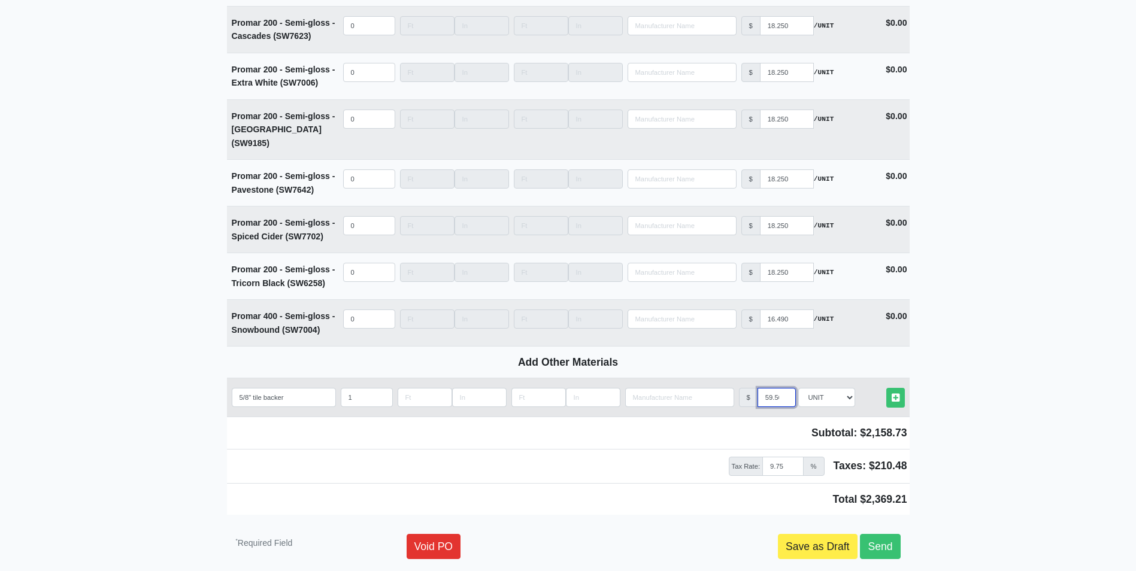
scroll to position [0, 3]
click at [896, 394] on icon at bounding box center [896, 398] width 8 height 9
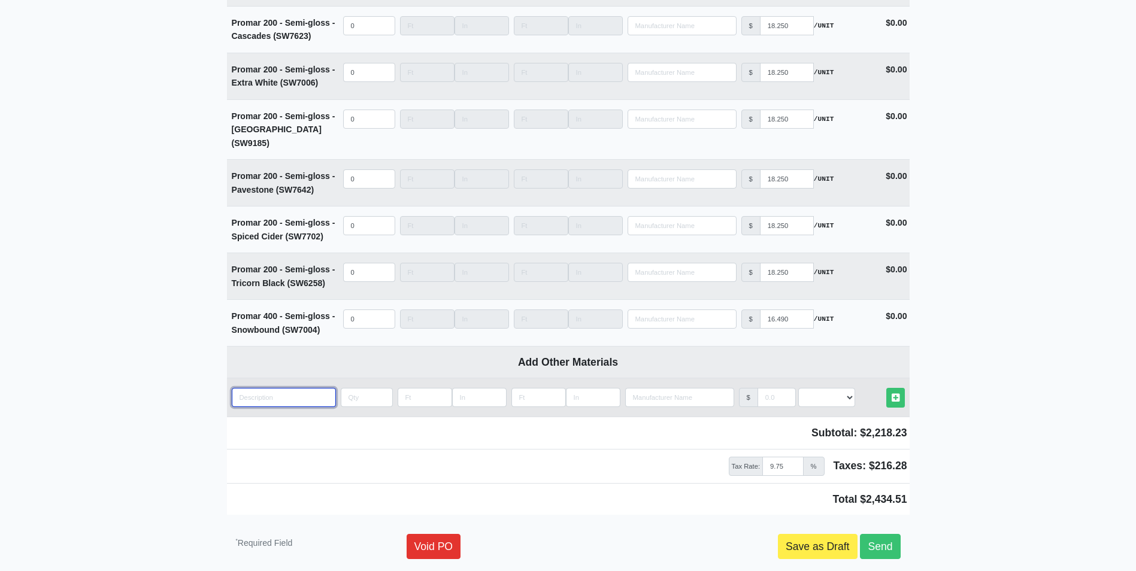
click at [260, 388] on input "quantity" at bounding box center [284, 397] width 104 height 19
click at [350, 388] on input "quantity" at bounding box center [367, 397] width 52 height 19
click at [814, 388] on select "Select an Option! UNIT MLF LF MSQFT SQFT" at bounding box center [826, 397] width 57 height 19
click at [798, 388] on select "Select an Option! UNIT MLF LF MSQFT SQFT" at bounding box center [826, 397] width 57 height 19
click at [770, 388] on input "manufacturer" at bounding box center [777, 397] width 38 height 19
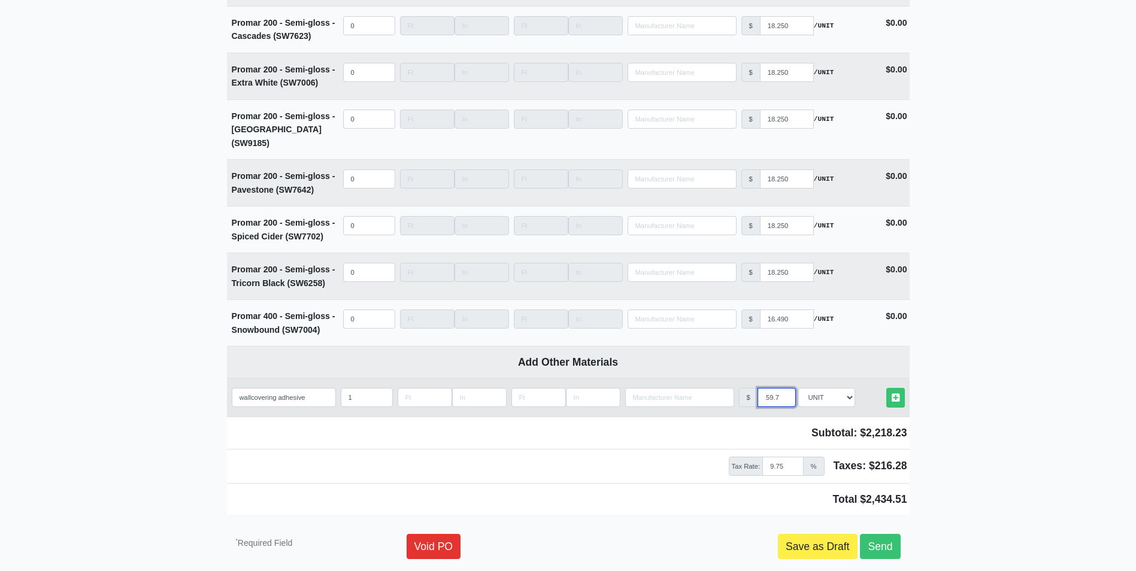
scroll to position [0, 7]
click at [893, 394] on icon at bounding box center [896, 398] width 8 height 9
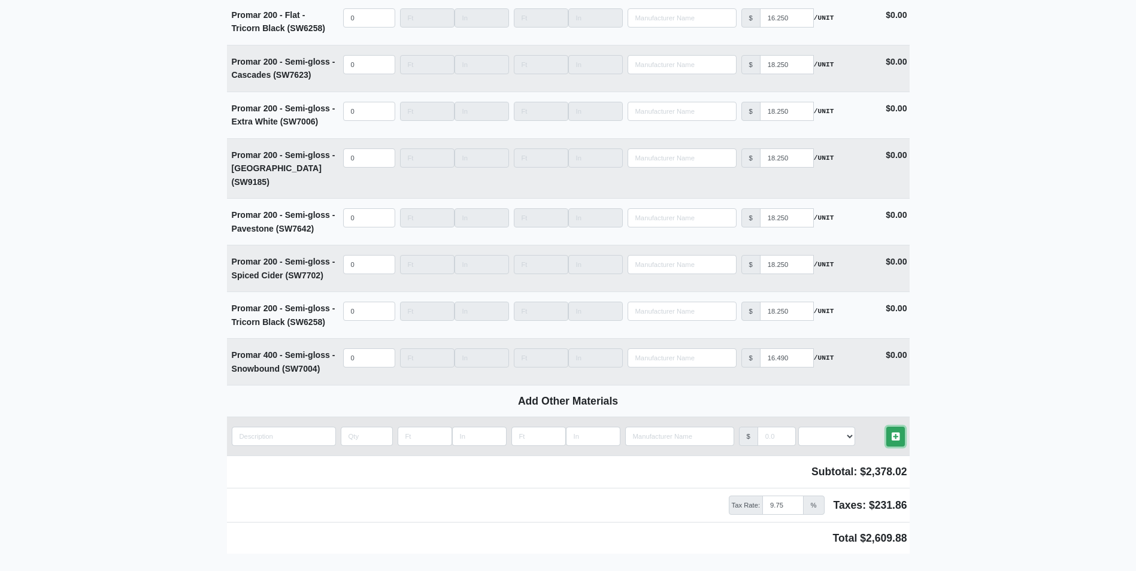
scroll to position [5101, 0]
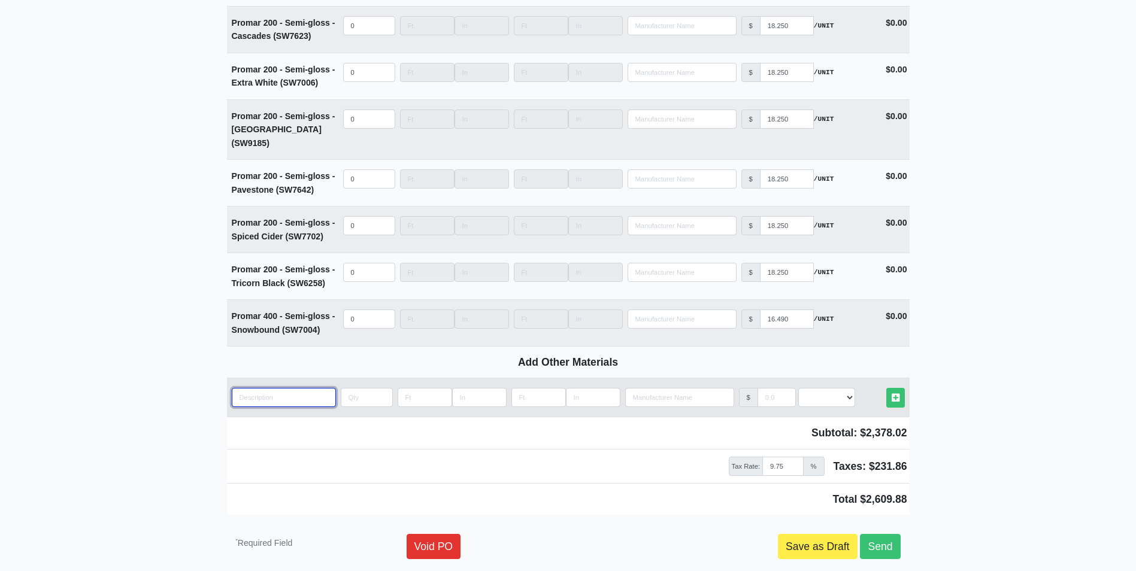
click at [243, 388] on input "quantity" at bounding box center [284, 397] width 104 height 19
click at [353, 388] on input "quantity" at bounding box center [367, 397] width 52 height 19
click at [818, 388] on select "Select an Option! UNIT MLF LF MSQFT SQFT" at bounding box center [826, 397] width 57 height 19
click at [798, 388] on select "Select an Option! UNIT MLF LF MSQFT SQFT" at bounding box center [826, 397] width 57 height 19
click at [765, 388] on input "manufacturer" at bounding box center [777, 397] width 38 height 19
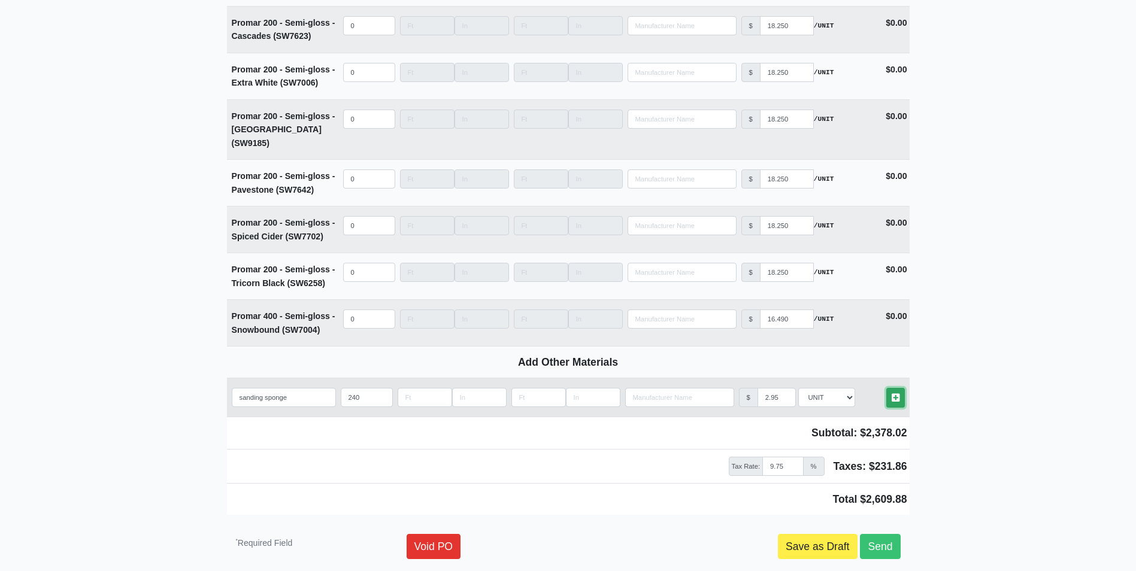
click at [891, 388] on link "Other Materials" at bounding box center [896, 398] width 19 height 20
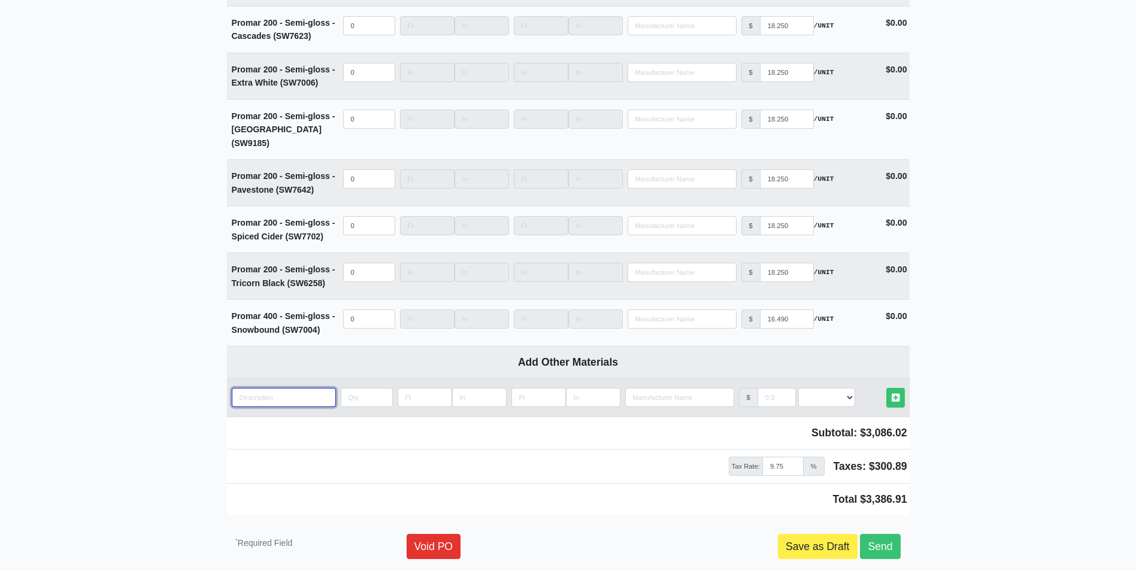
click at [256, 388] on input "quantity" at bounding box center [284, 397] width 104 height 19
click at [350, 388] on input "quantity" at bounding box center [367, 397] width 52 height 19
click at [826, 388] on select "Select an Option! UNIT MLF LF MSQFT SQFT" at bounding box center [826, 397] width 57 height 19
click at [798, 388] on select "Select an Option! UNIT MLF LF MSQFT SQFT" at bounding box center [826, 397] width 57 height 19
click at [764, 388] on input "manufacturer" at bounding box center [777, 397] width 38 height 19
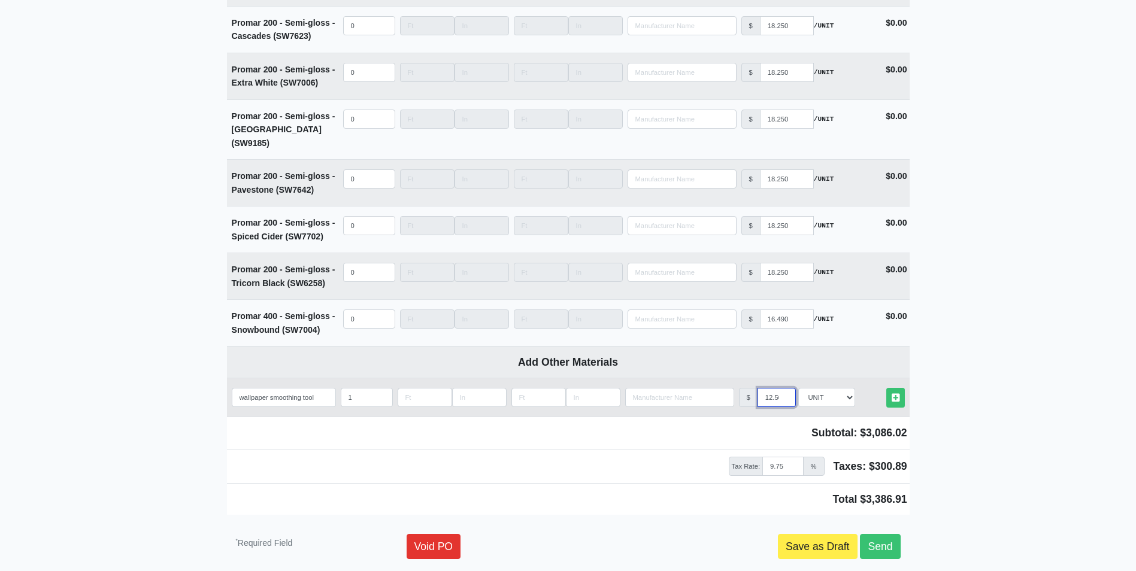
scroll to position [0, 3]
click at [901, 388] on link "Other Materials" at bounding box center [896, 398] width 19 height 20
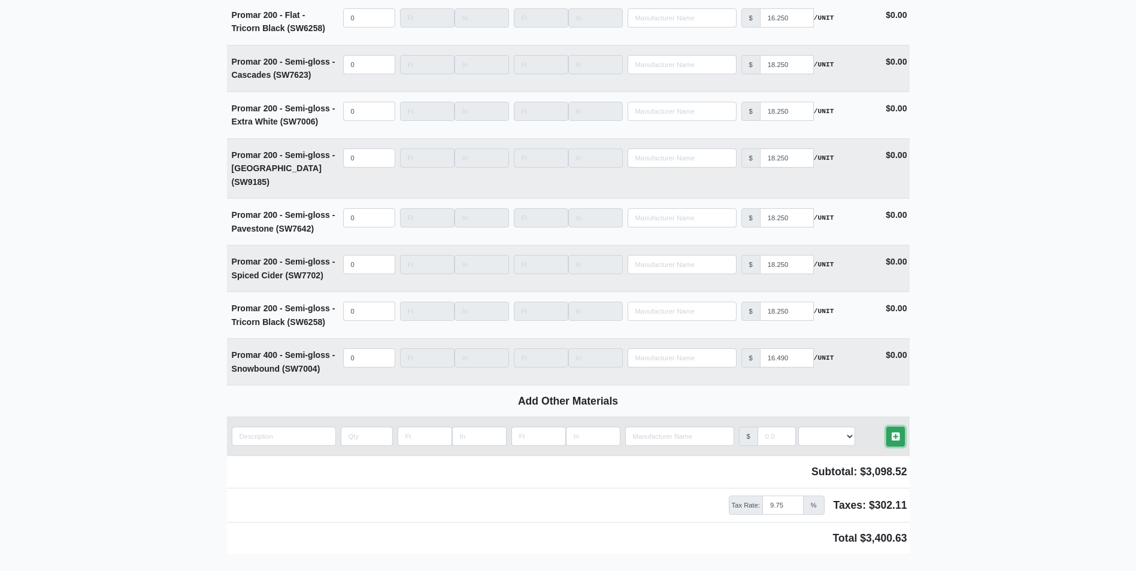
scroll to position [5179, 0]
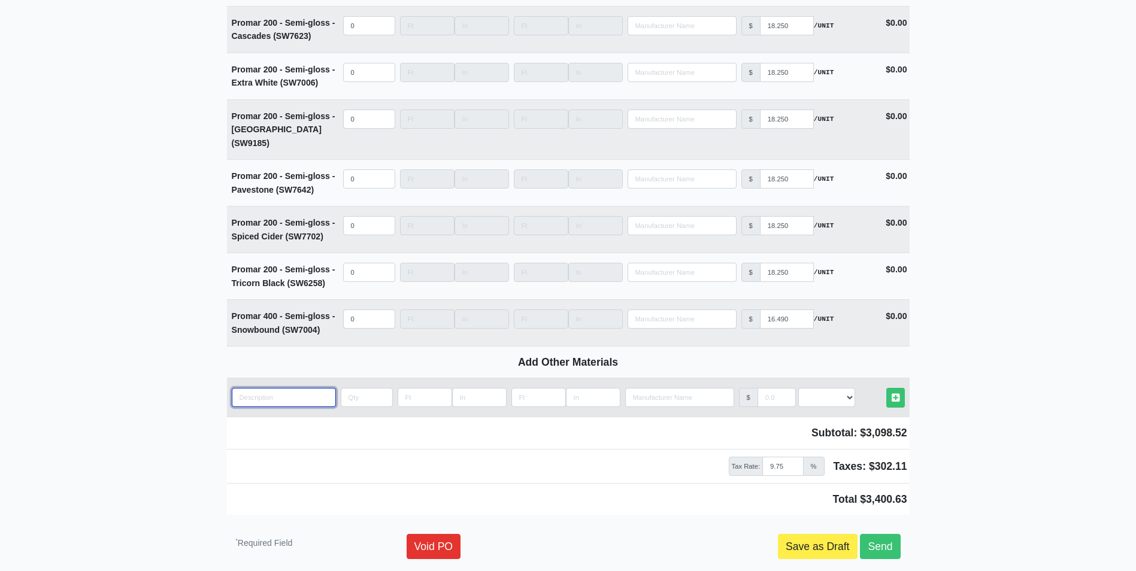
click at [255, 388] on input "quantity" at bounding box center [284, 397] width 104 height 19
click at [354, 388] on input "quantity" at bounding box center [367, 397] width 52 height 19
drag, startPoint x: 840, startPoint y: 343, endPoint x: 840, endPoint y: 354, distance: 10.8
click at [840, 388] on select "Select an Option! UNIT MLF LF MSQFT SQFT" at bounding box center [826, 397] width 57 height 19
click at [798, 388] on select "Select an Option! UNIT MLF LF MSQFT SQFT" at bounding box center [826, 397] width 57 height 19
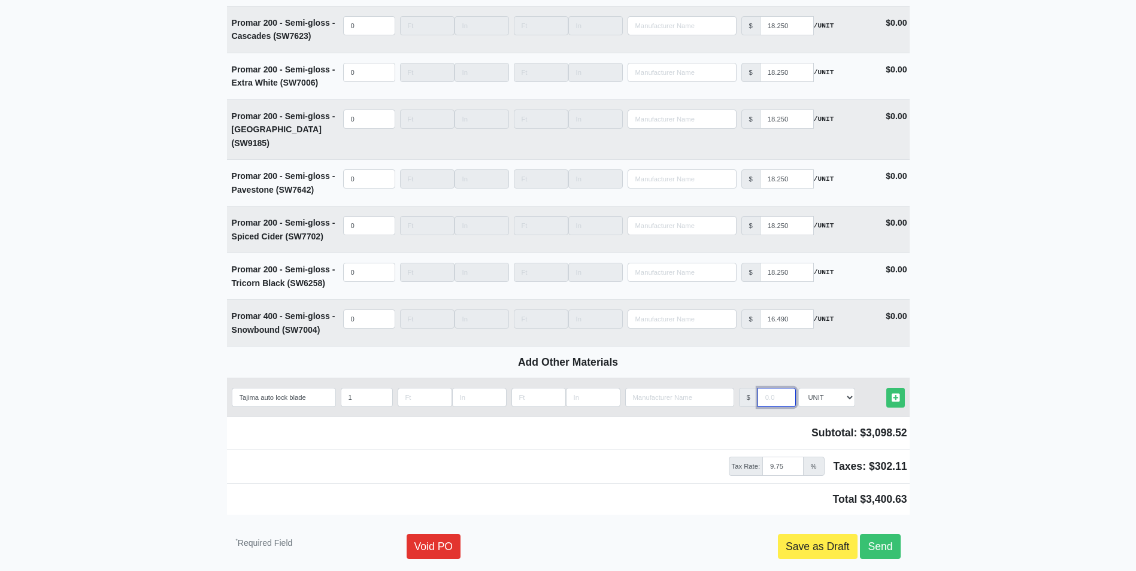
click at [767, 388] on input "manufacturer" at bounding box center [777, 397] width 38 height 19
click at [887, 388] on link "Other Materials" at bounding box center [896, 398] width 19 height 20
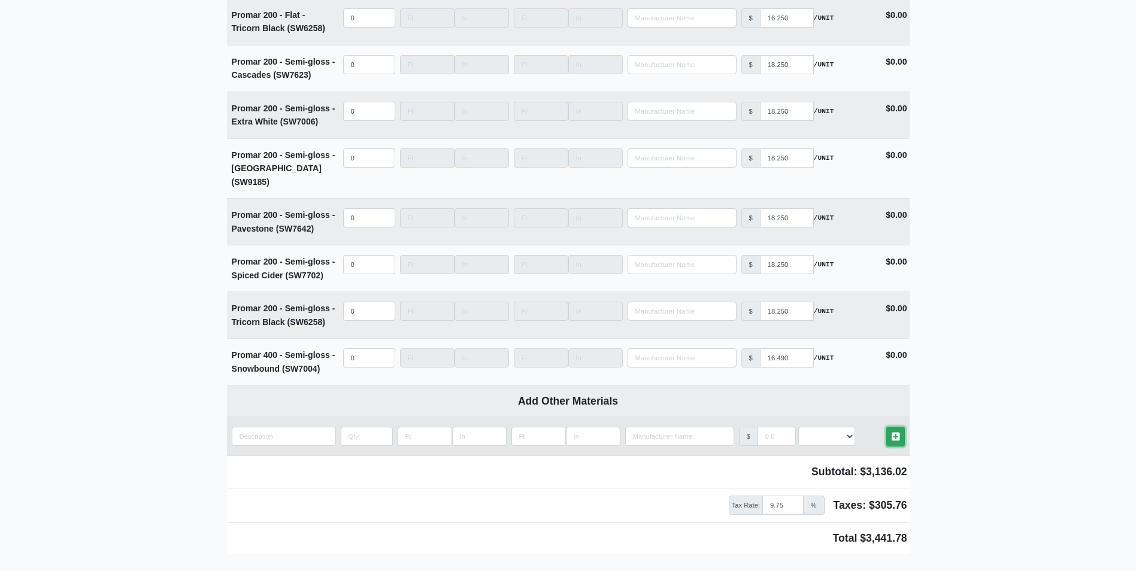
scroll to position [5218, 0]
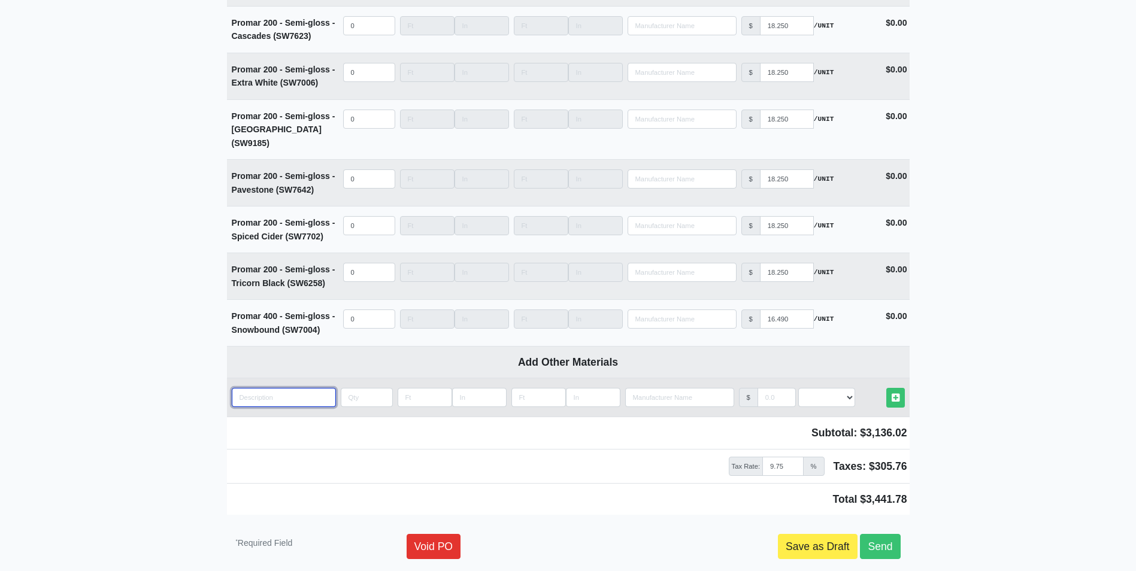
click at [261, 388] on input "quantity" at bounding box center [284, 397] width 104 height 19
click at [353, 388] on input "quantity" at bounding box center [367, 397] width 52 height 19
click at [825, 388] on select "Select an Option! UNIT MLF LF MSQFT SQFT" at bounding box center [826, 397] width 57 height 19
click at [798, 388] on select "Select an Option! UNIT MLF LF MSQFT SQFT" at bounding box center [826, 397] width 57 height 19
click at [772, 388] on input "manufacturer" at bounding box center [777, 397] width 38 height 19
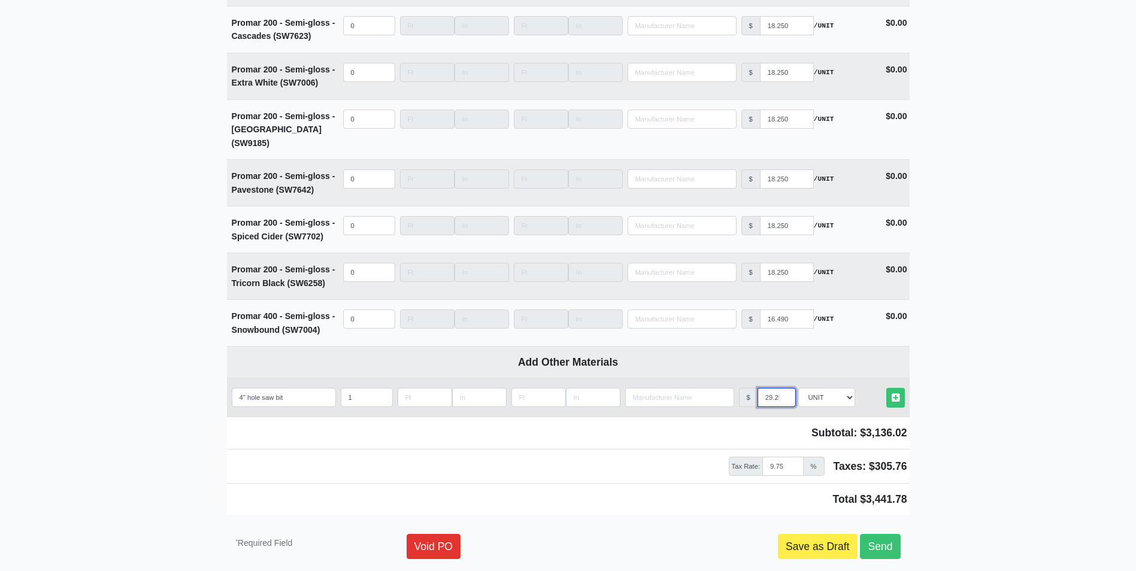
scroll to position [0, 3]
click at [904, 388] on link "Other Materials" at bounding box center [896, 398] width 19 height 20
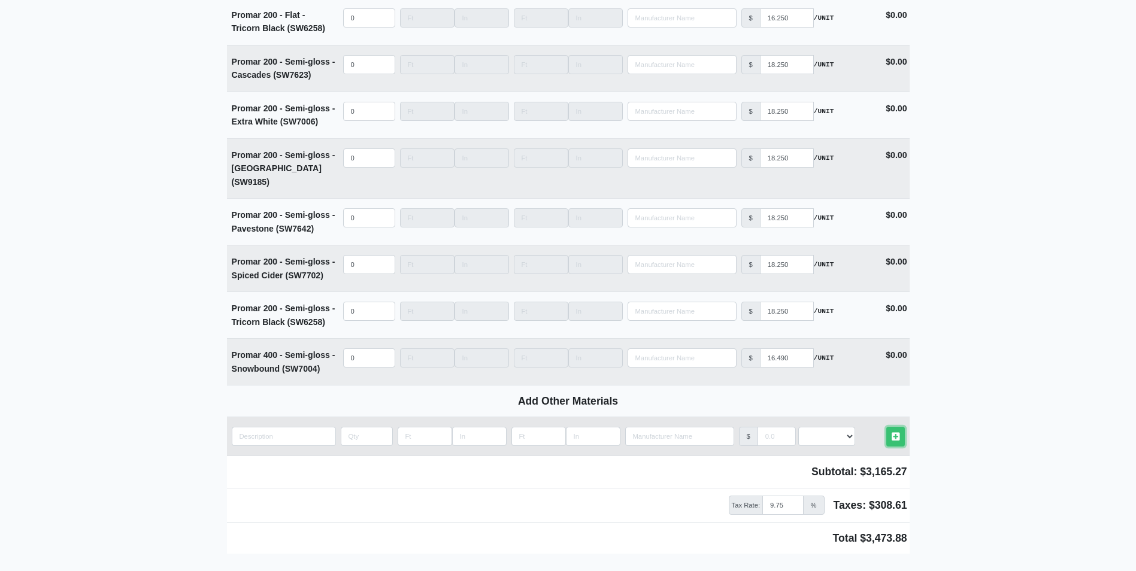
scroll to position [5257, 0]
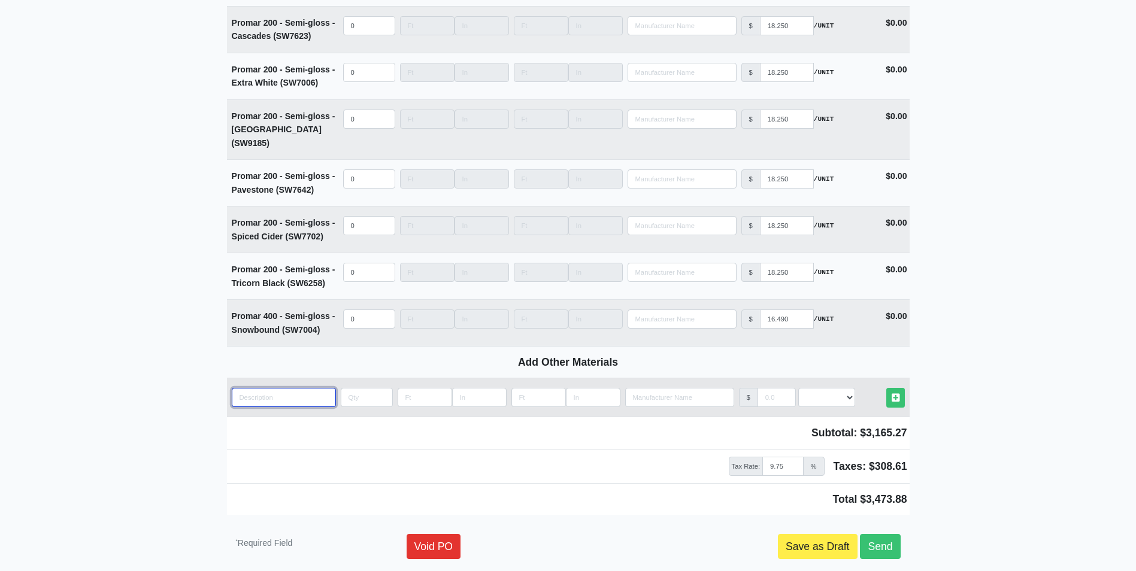
click at [237, 388] on input "quantity" at bounding box center [284, 397] width 104 height 19
click at [343, 388] on input "quantity" at bounding box center [367, 397] width 52 height 19
click at [818, 388] on select "Select an Option! UNIT MLF LF MSQFT SQFT" at bounding box center [826, 397] width 57 height 19
click at [798, 388] on select "Select an Option! UNIT MLF LF MSQFT SQFT" at bounding box center [826, 397] width 57 height 19
click at [767, 388] on input "manufacturer" at bounding box center [777, 397] width 38 height 19
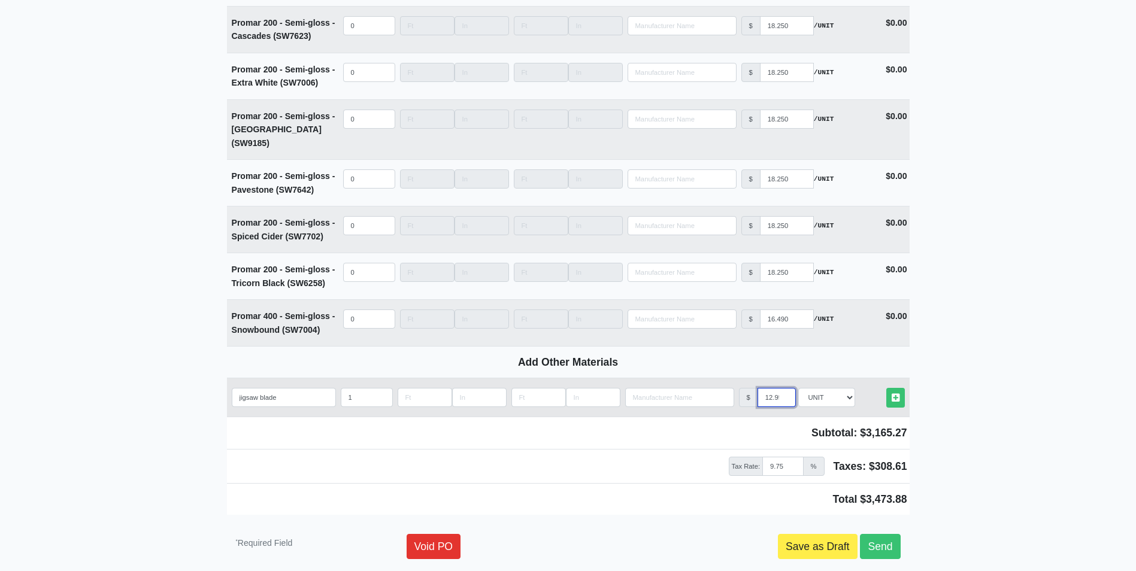
scroll to position [0, 3]
click at [896, 394] on icon at bounding box center [896, 398] width 8 height 9
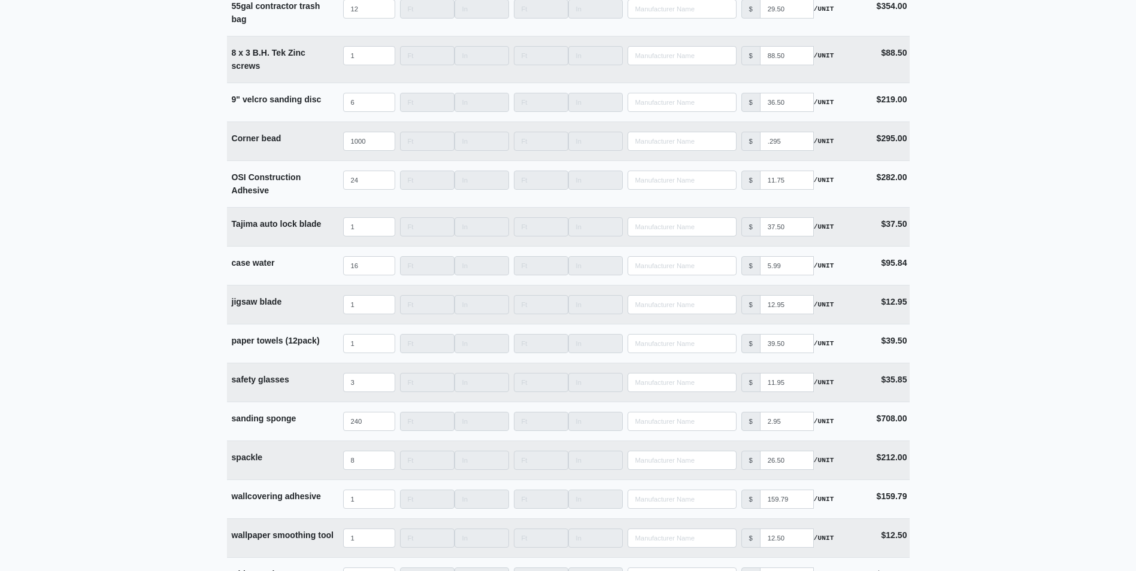
scroll to position [3319, 0]
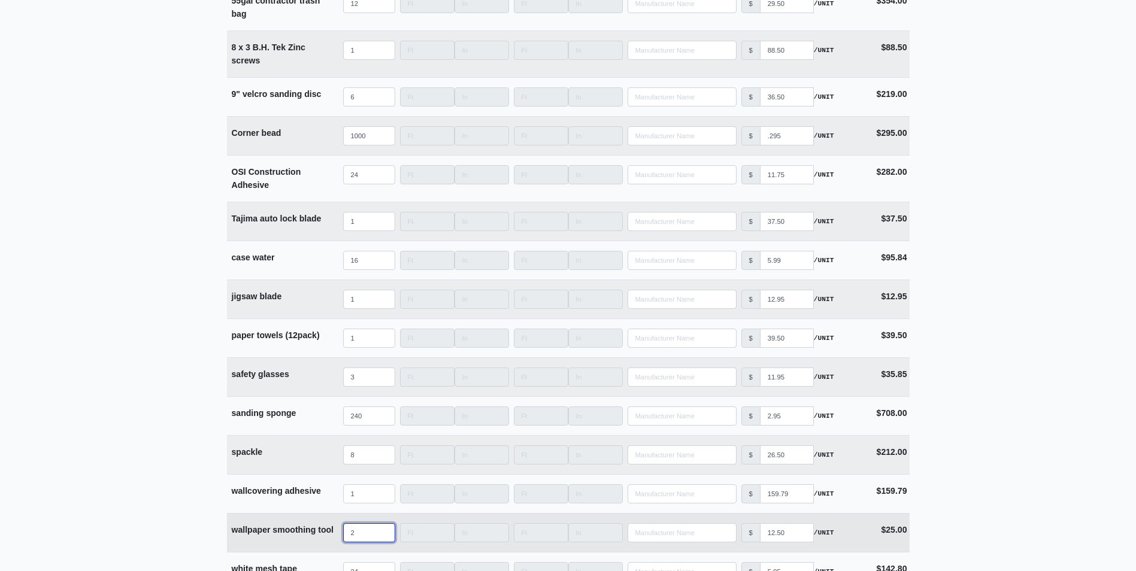
click at [384, 539] on input "2" at bounding box center [369, 533] width 52 height 19
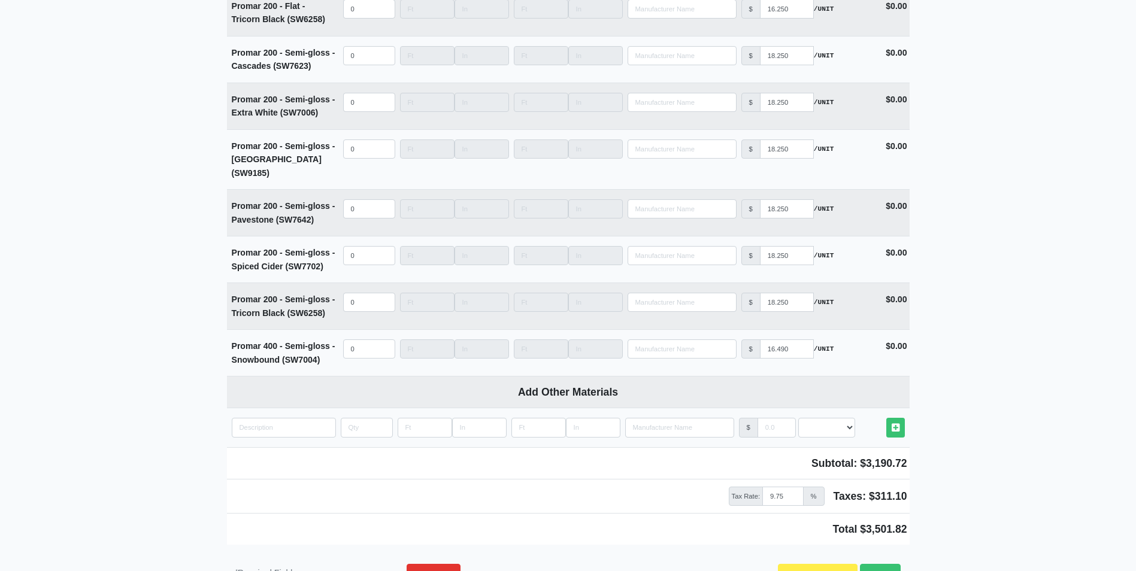
scroll to position [5296, 0]
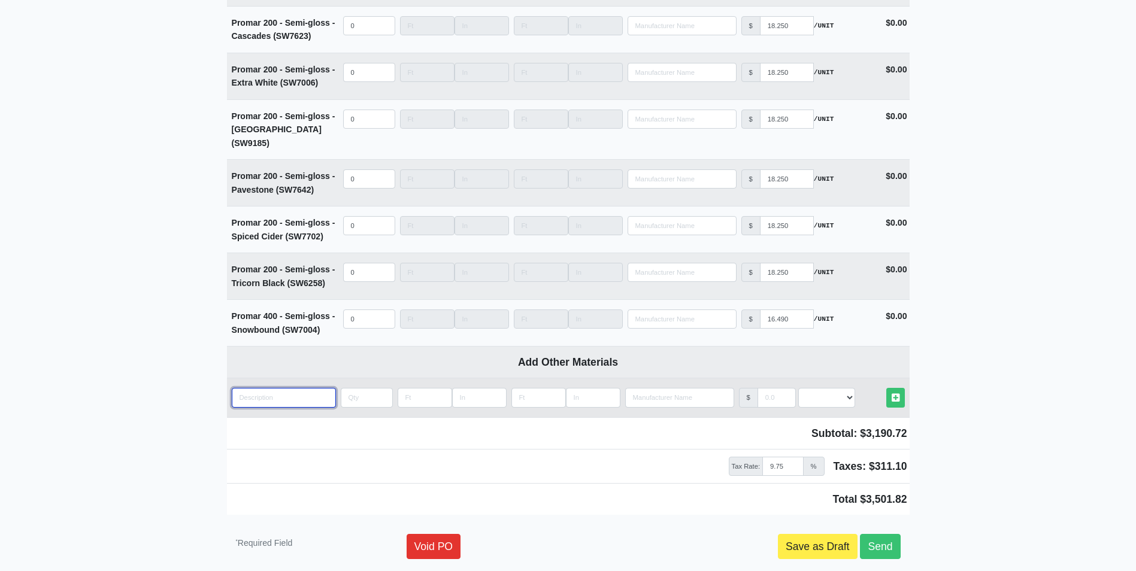
click at [243, 388] on input "quantity" at bounding box center [284, 397] width 104 height 19
click at [356, 388] on input "quantity" at bounding box center [367, 397] width 52 height 19
drag, startPoint x: 811, startPoint y: 347, endPoint x: 811, endPoint y: 355, distance: 7.8
click at [811, 388] on select "Select an Option! UNIT MLF LF MSQFT SQFT" at bounding box center [826, 397] width 57 height 19
click at [798, 388] on select "Select an Option! UNIT MLF LF MSQFT SQFT" at bounding box center [826, 397] width 57 height 19
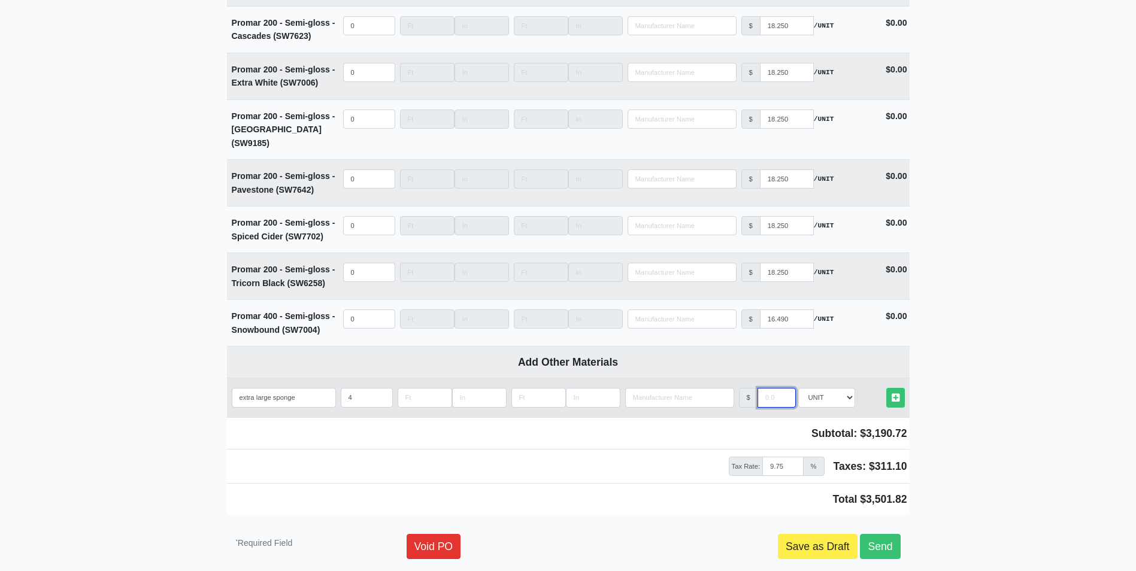
click at [763, 388] on input "manufacturer" at bounding box center [777, 397] width 38 height 19
click at [894, 394] on icon at bounding box center [896, 398] width 8 height 9
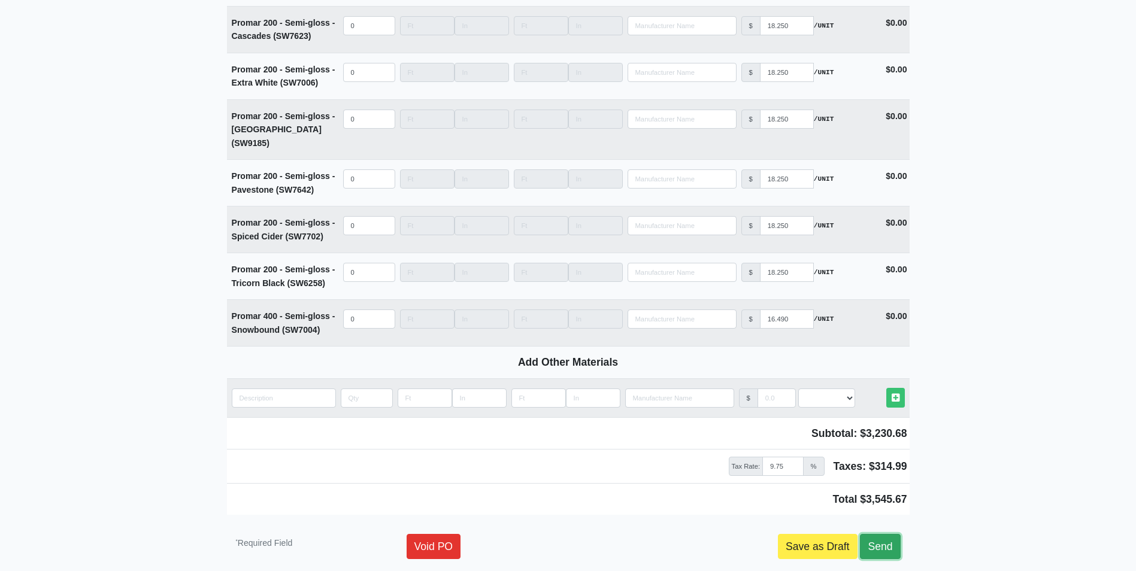
click at [879, 534] on link "Send" at bounding box center [880, 546] width 40 height 25
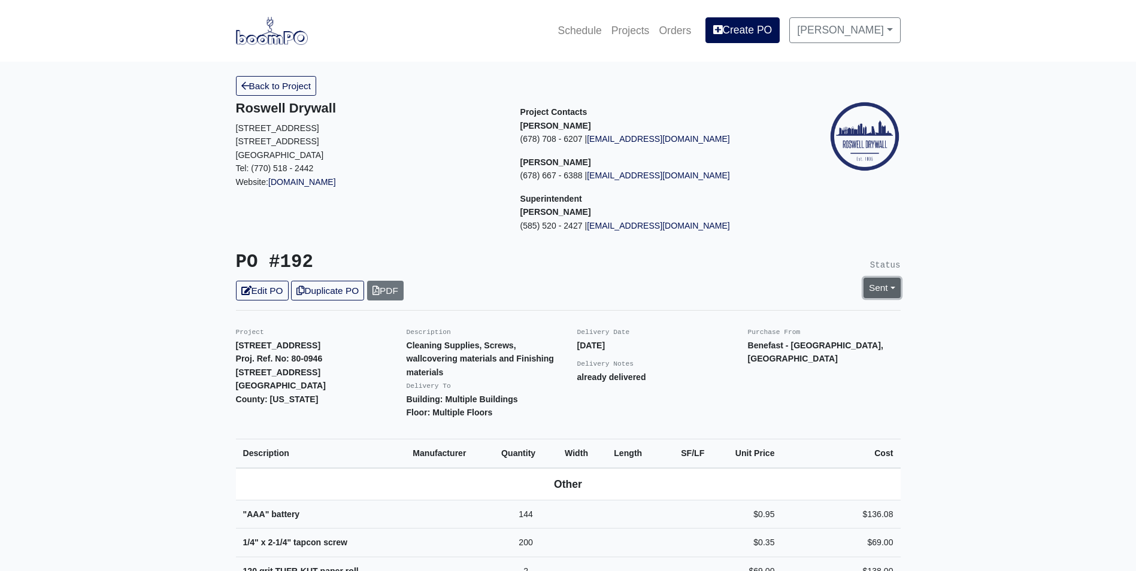
click at [880, 285] on link "Sent" at bounding box center [882, 288] width 37 height 20
click at [782, 352] on link "Complete" at bounding box center [813, 352] width 179 height 19
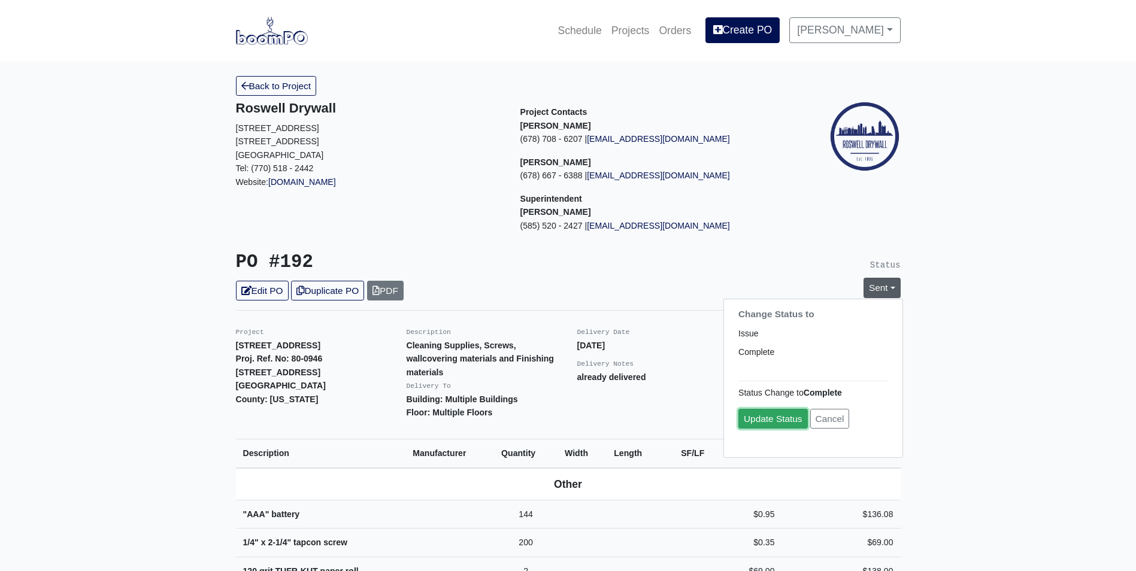
click at [766, 420] on link "Update Status" at bounding box center [773, 419] width 69 height 20
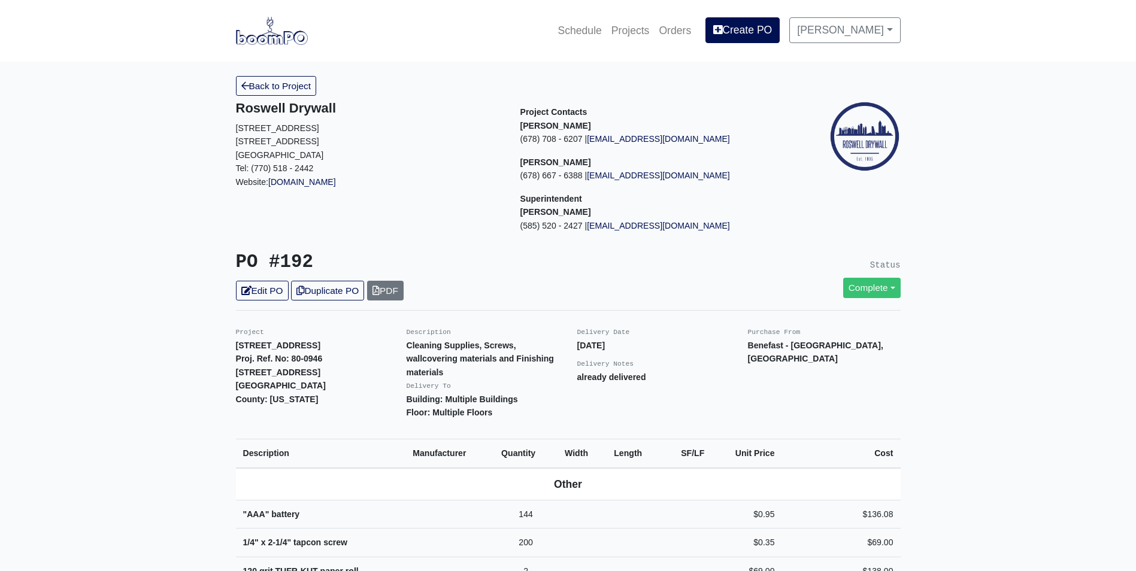
click at [280, 38] on img at bounding box center [272, 31] width 72 height 28
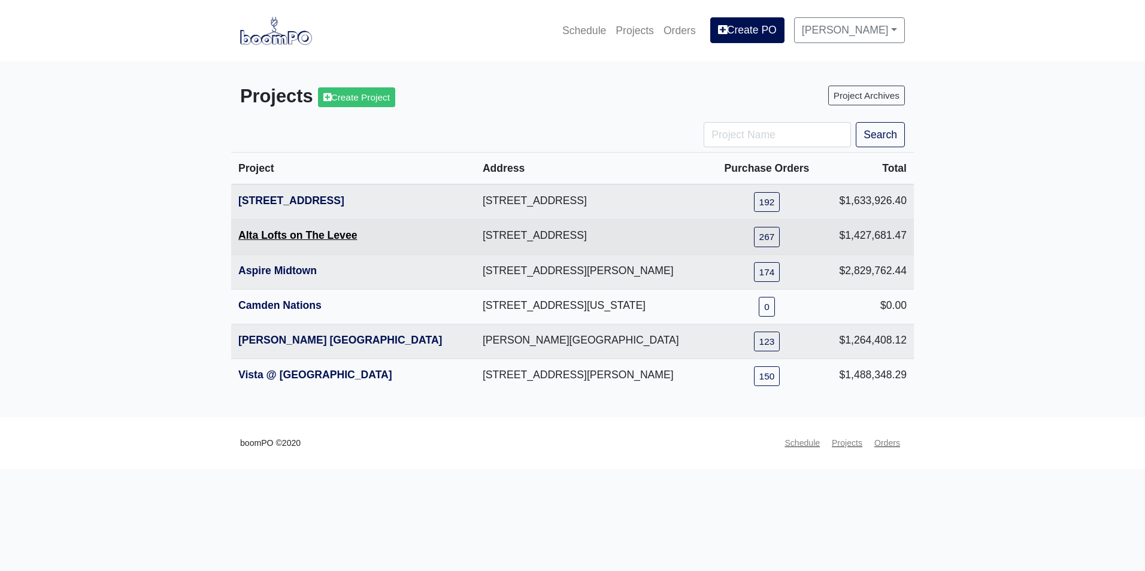
click at [271, 235] on link "Alta Lofts on The Levee" at bounding box center [297, 235] width 119 height 12
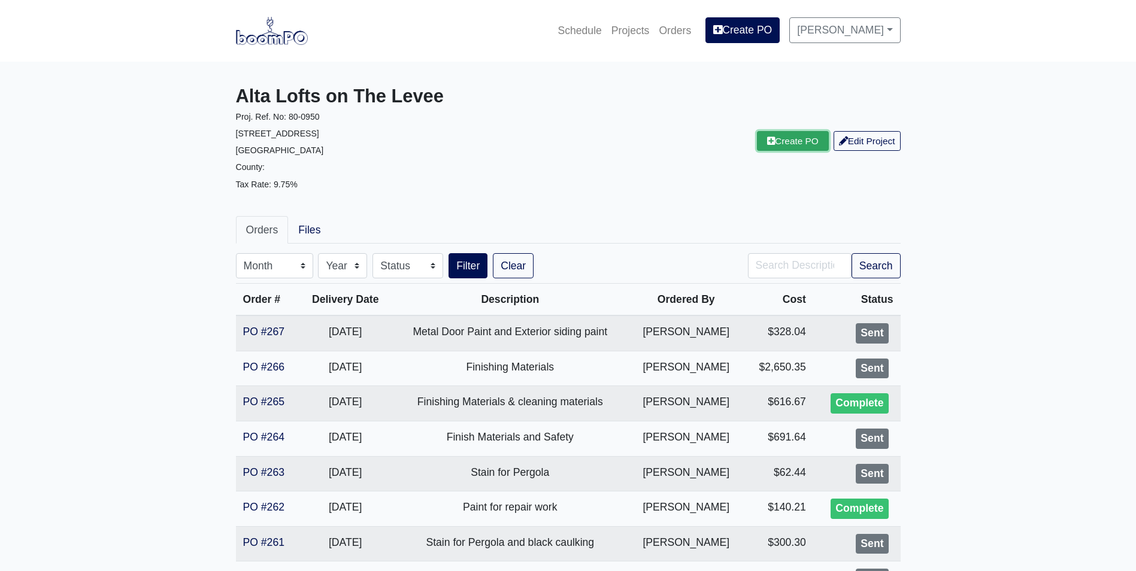
click at [794, 137] on link "Create PO" at bounding box center [793, 141] width 72 height 20
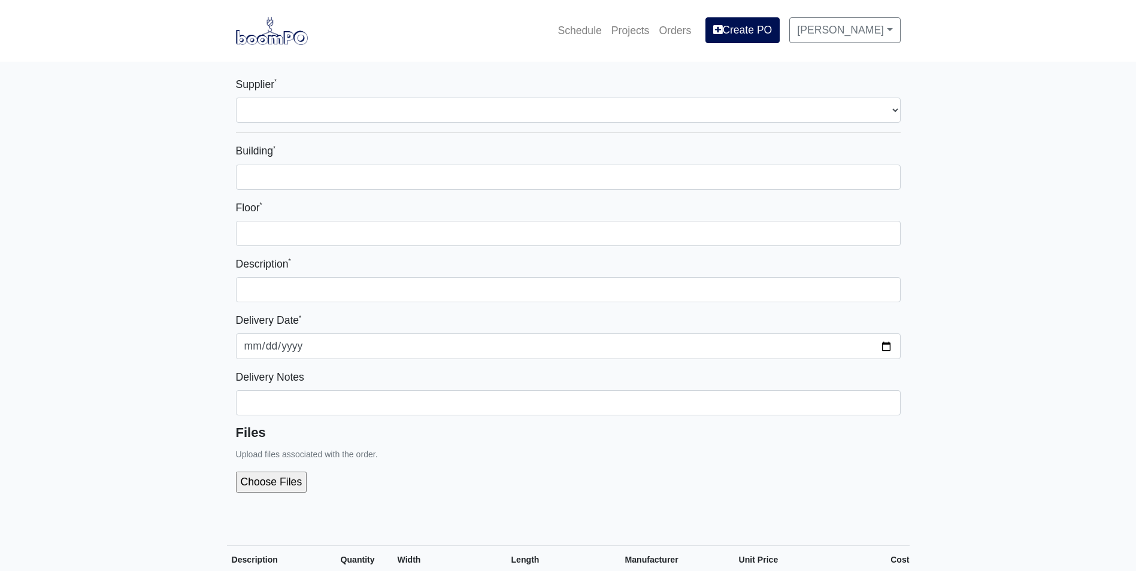
select select
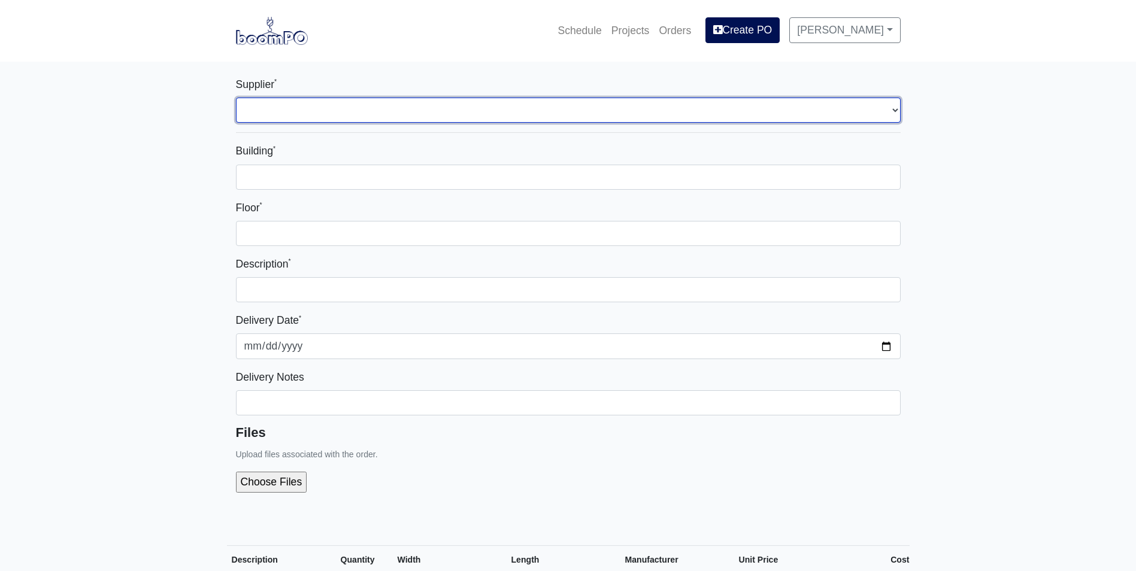
click at [282, 114] on select "Select one... L&W Supply - Nashville, TN (Cowan St.) Benefast - Nashville, TN S…" at bounding box center [568, 110] width 665 height 25
select select "9"
click at [236, 98] on select "Select one... L&W Supply - Nashville, TN (Cowan St.) Benefast - Nashville, TN S…" at bounding box center [568, 110] width 665 height 25
select select
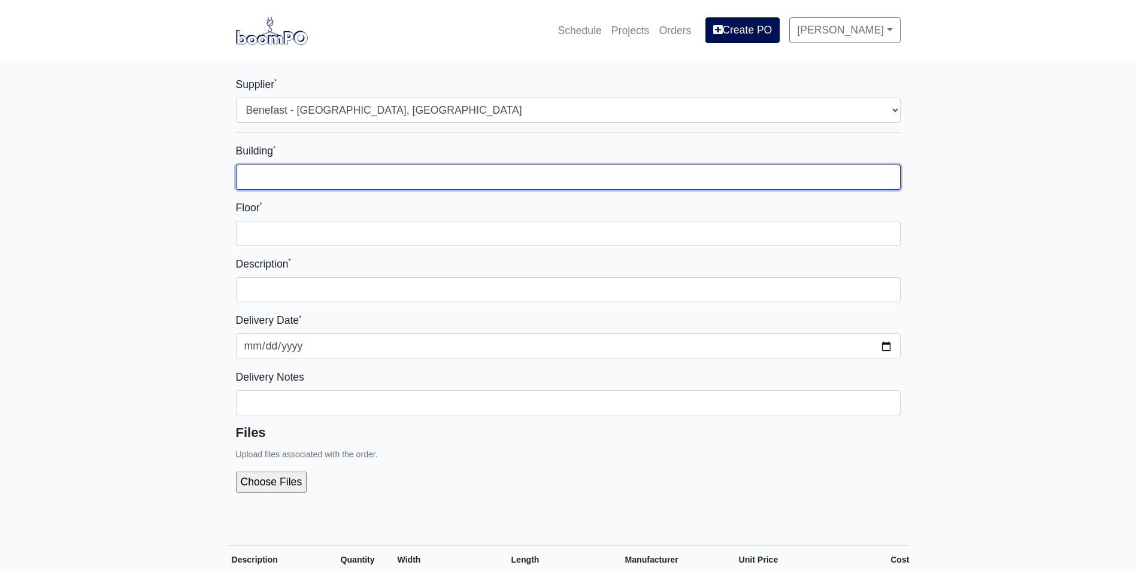
click at [260, 176] on input "Building *" at bounding box center [568, 177] width 665 height 25
type input "Bldg 1"
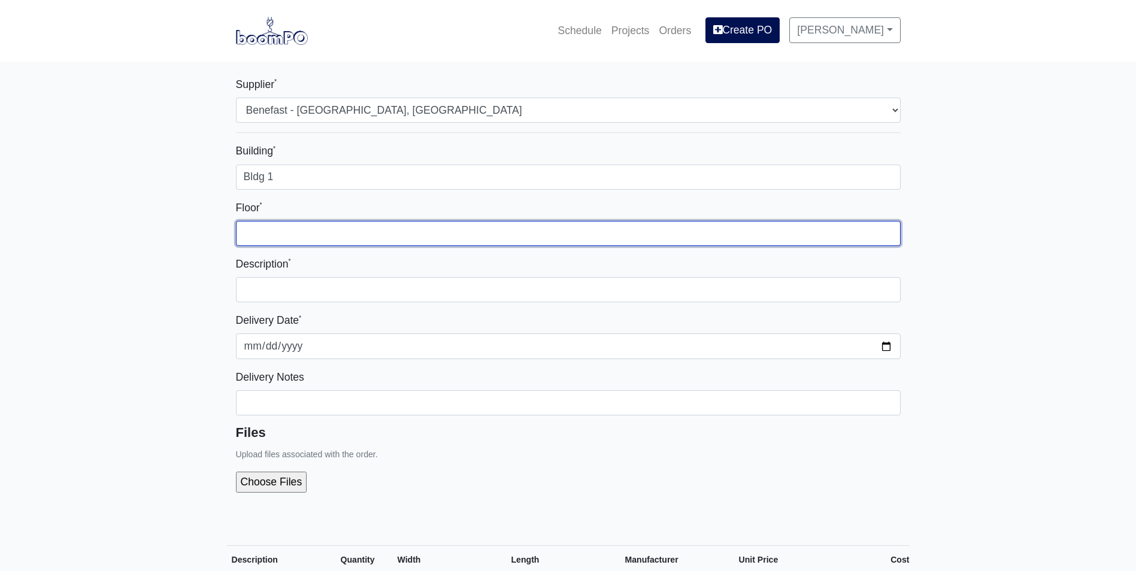
click at [274, 233] on input "Floor *" at bounding box center [568, 233] width 665 height 25
type input "Multiple Floors"
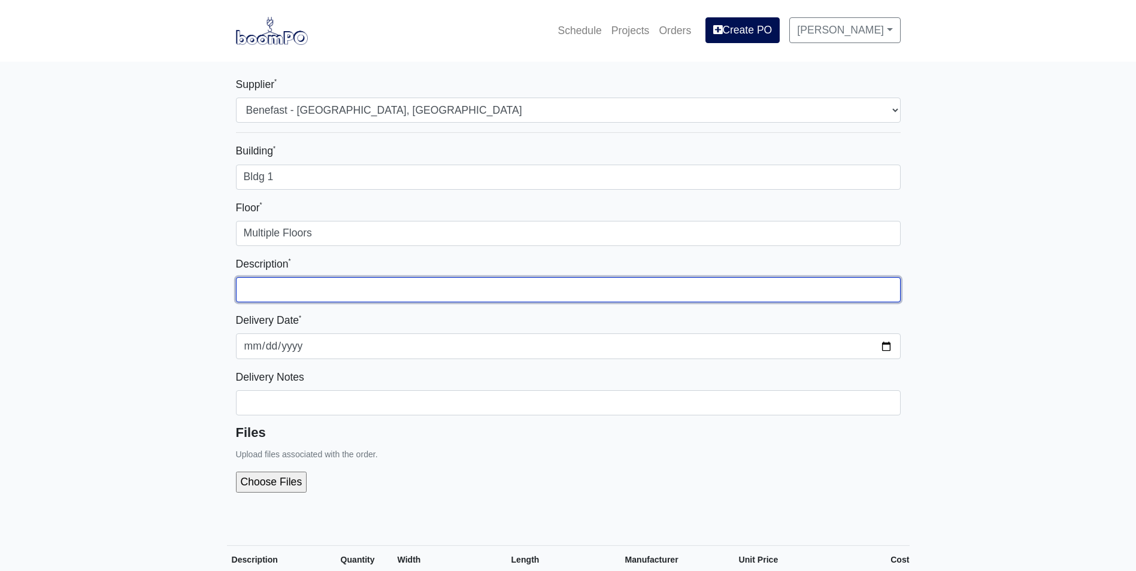
click at [255, 283] on input "text" at bounding box center [568, 289] width 665 height 25
type input "Expansion joint material and cleaning supplies"
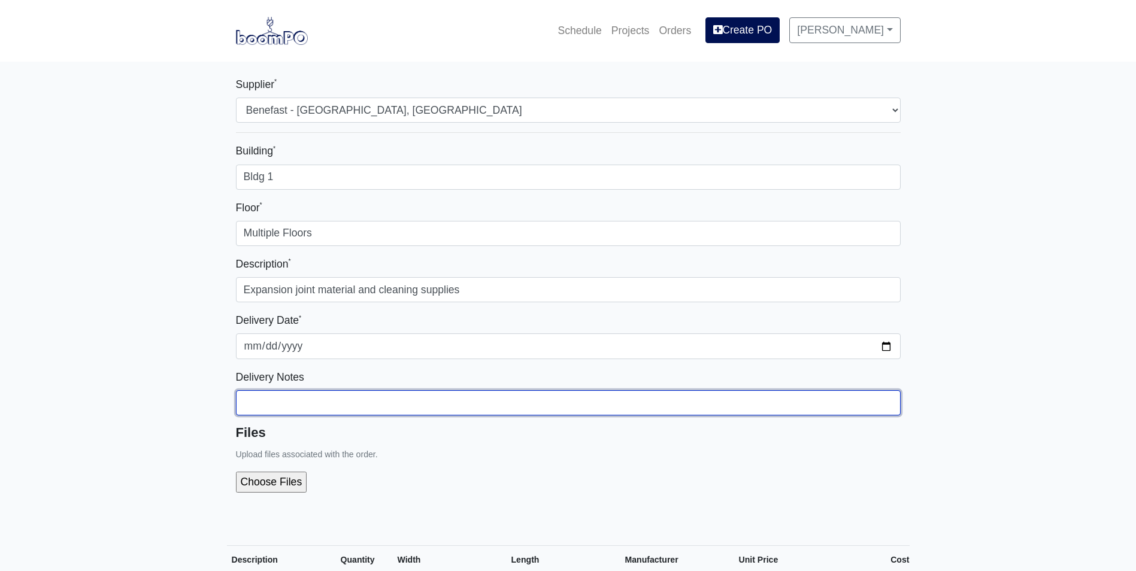
click at [256, 190] on input "Building *" at bounding box center [568, 177] width 665 height 25
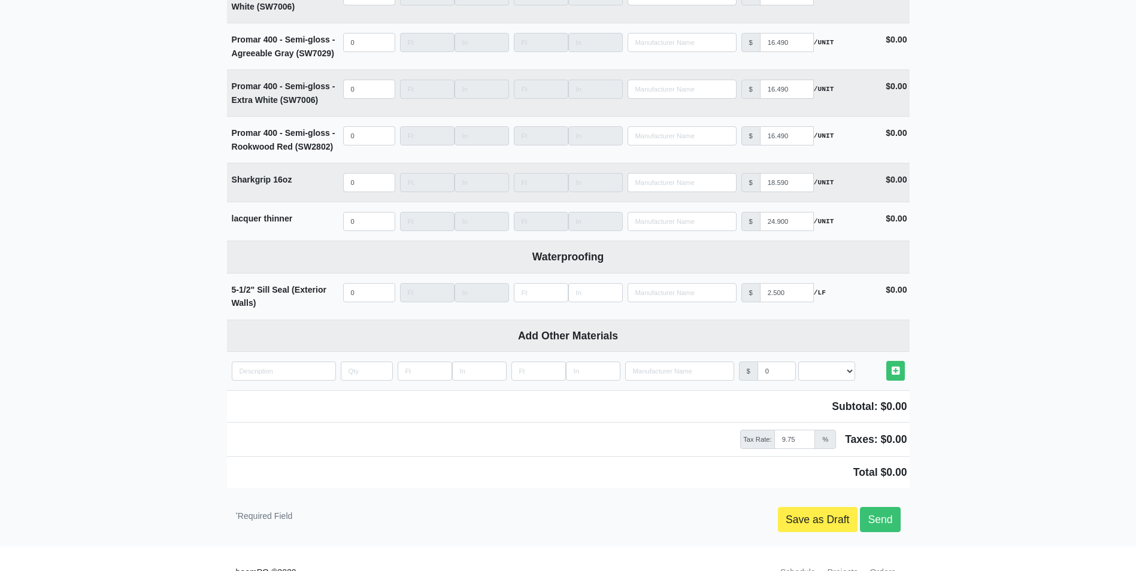
scroll to position [5662, 0]
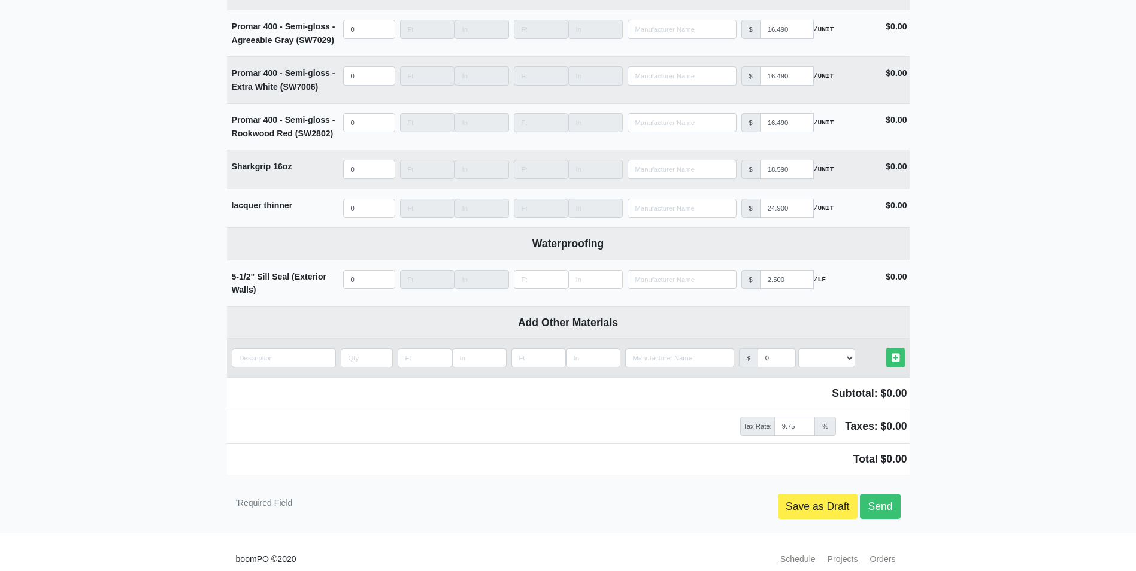
type input "already delivered"
click at [250, 349] on input "quantity" at bounding box center [284, 358] width 104 height 19
type input "3"
select select
type input "3/"
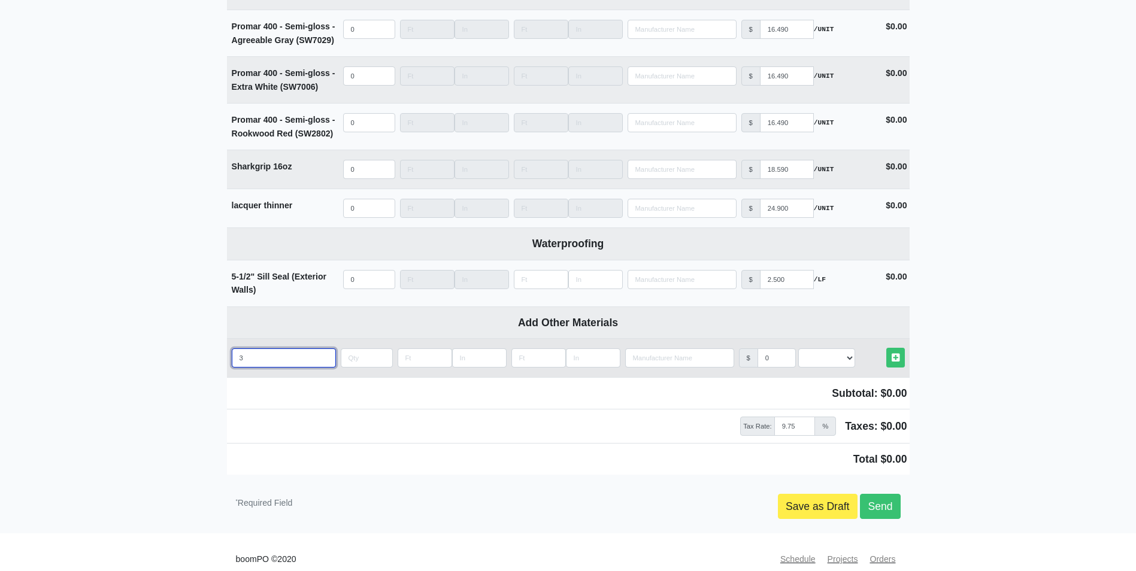
select select
type input "3/4"
select select
type input "3/4""
select select
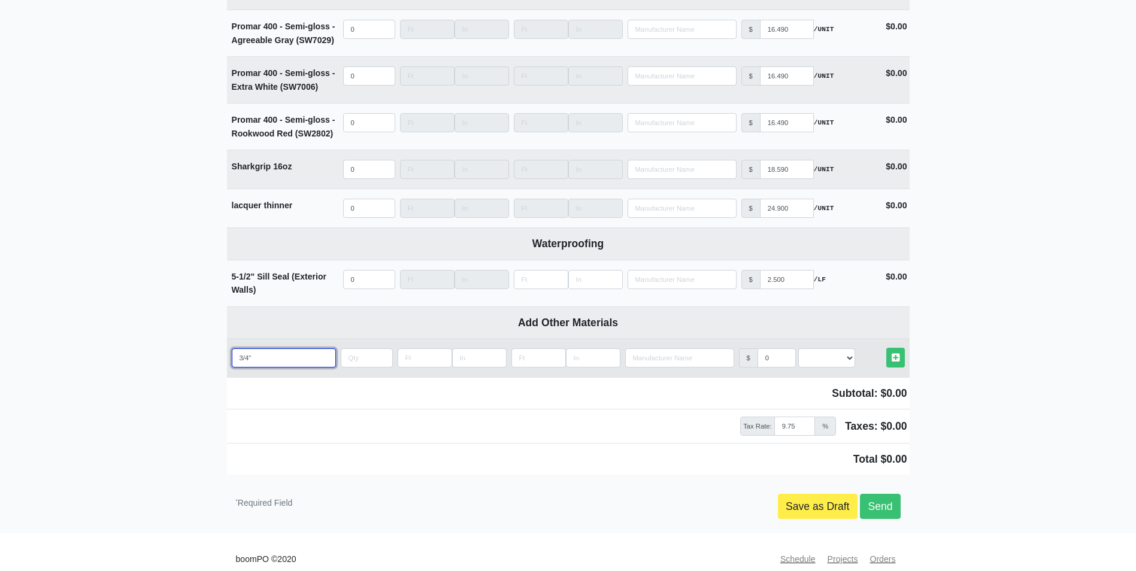
type input "3/4""
select select
type input "3/4" ."
select select
type input "3/4" .1"
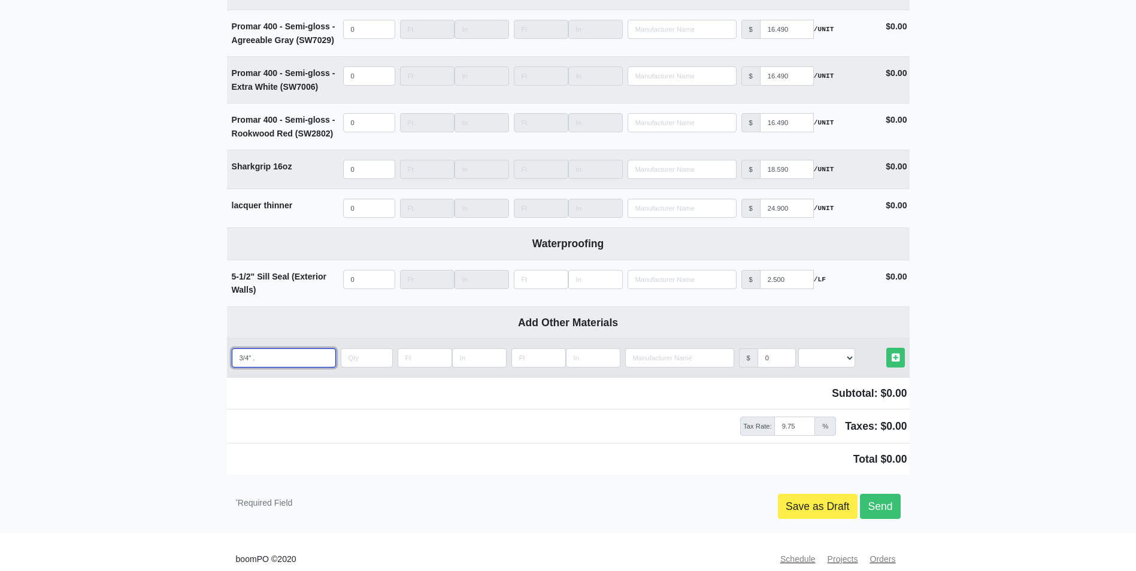
select select
type input "3/4" .15"
select select
type input "3/4" .157"
select select
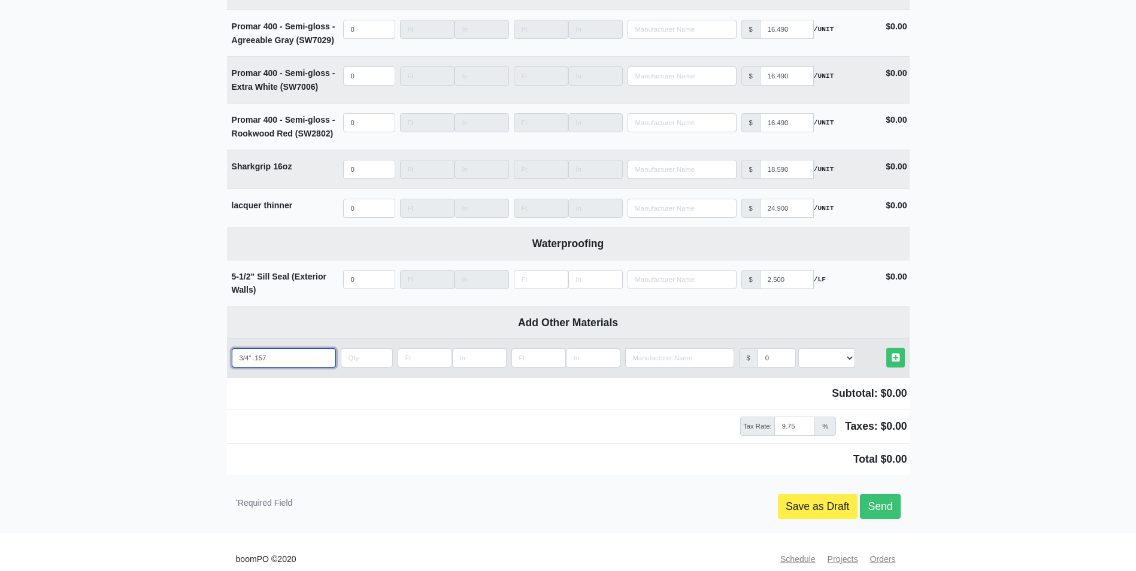
type input "3/4" .157"
select select
type input "3/4" .157 E"
select select
type input "3/4" .157 Em"
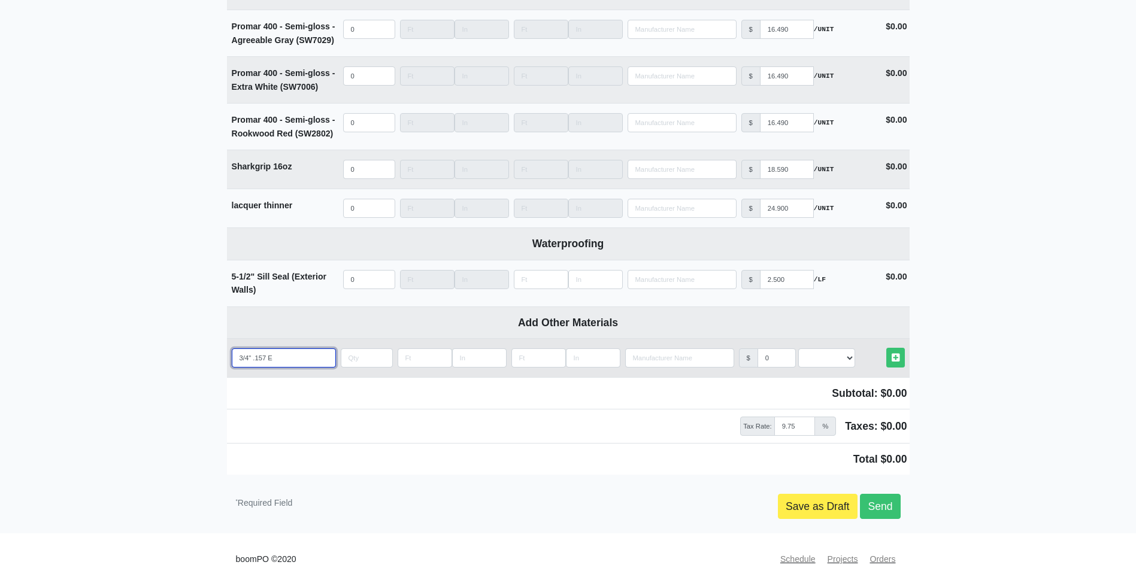
select select
type input "3/4" .157 Emb"
select select
type input "3/4" .157 Embe"
select select
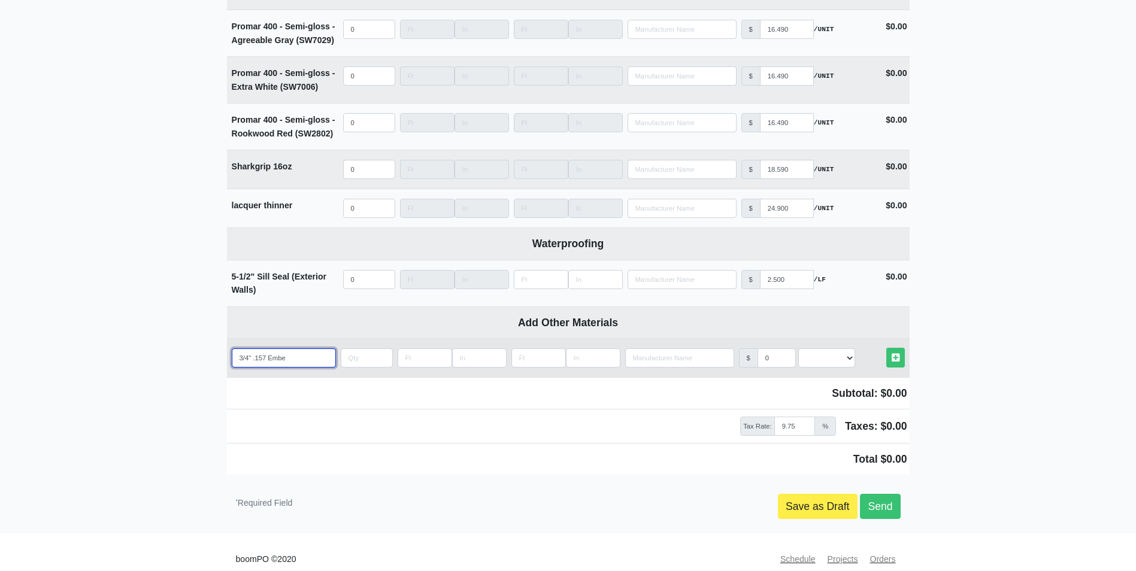
type input "3/4" .157 Embed"
select select
type input "3/4" .157 Embedm"
select select
type input "3/4" .157 Embedme"
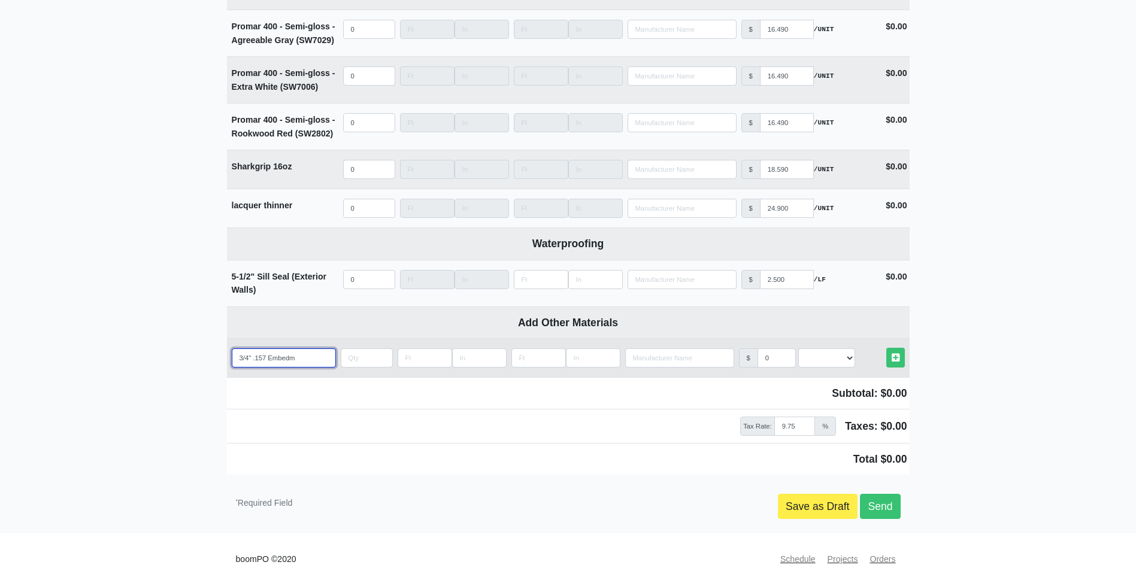
select select
type input "3/4" .157 Embedmen"
select select
type input "3/4" .157 Embedment"
select select
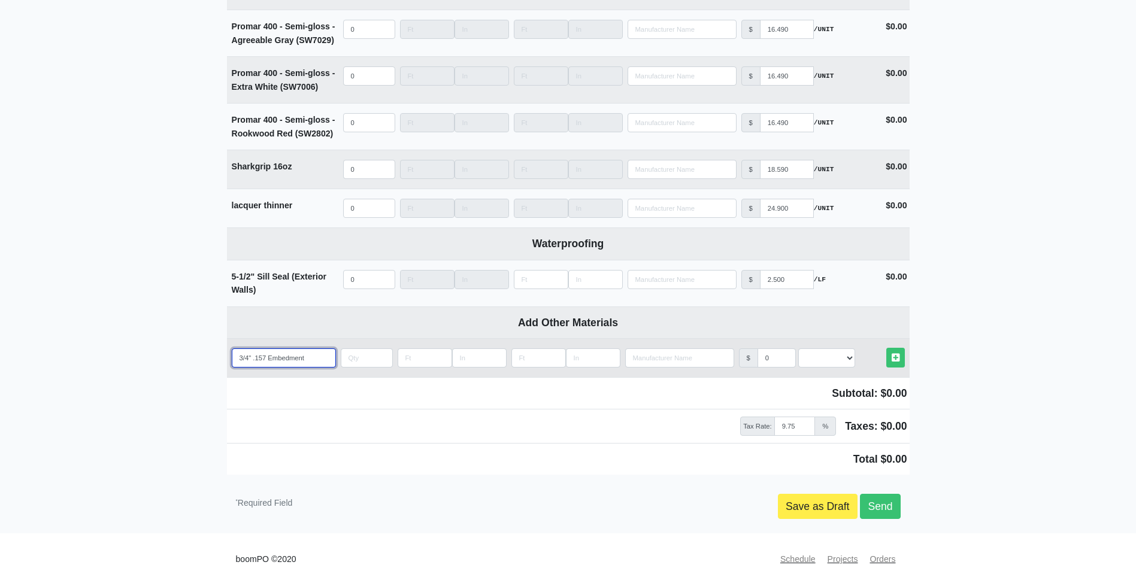
type input "3/4" .157 Embedment"
select select
type input "3/4" .157 Embedment P"
select select
type input "3/4" .157 Embedment Pi"
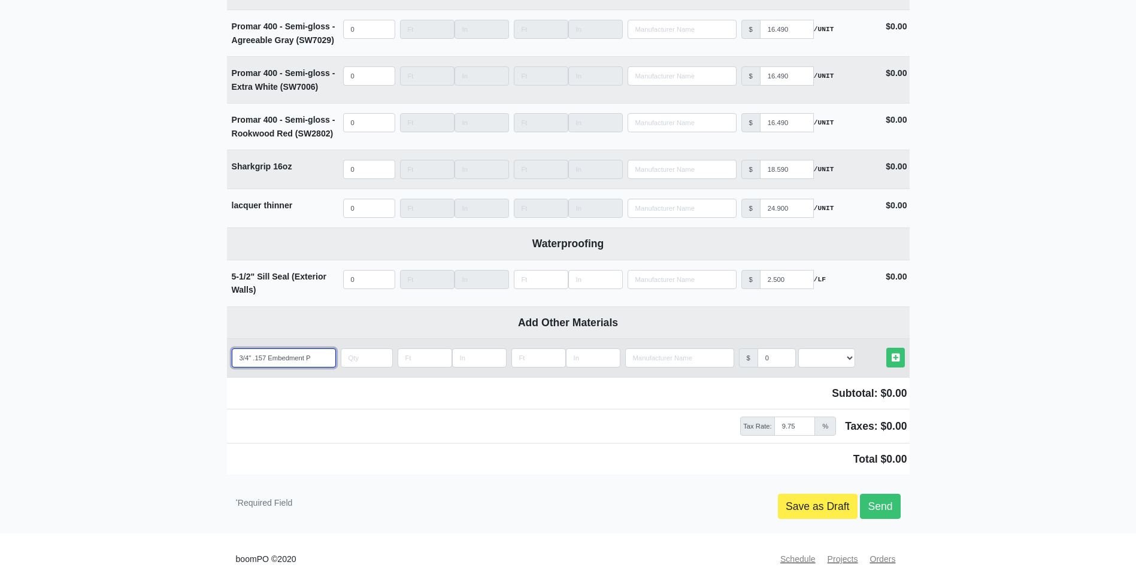
select select
type input "3/4" .157 Embedment Pin"
select select
type input "3/4" .157 Embedment Pin"
click at [359, 349] on input "quantity" at bounding box center [367, 358] width 52 height 19
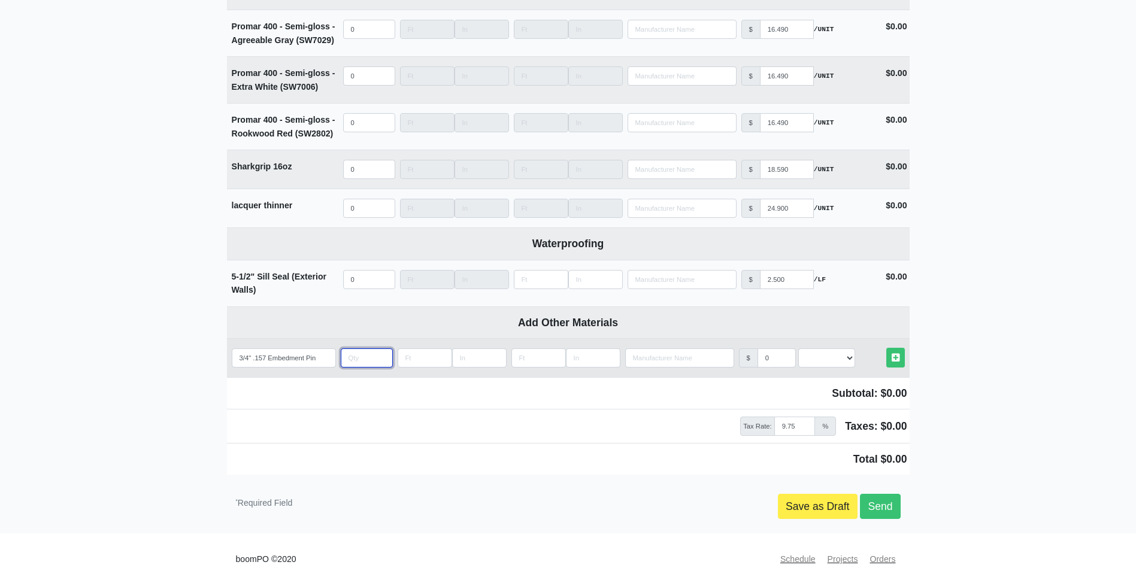
type input "1"
select select
type input "10"
select select
type input "100"
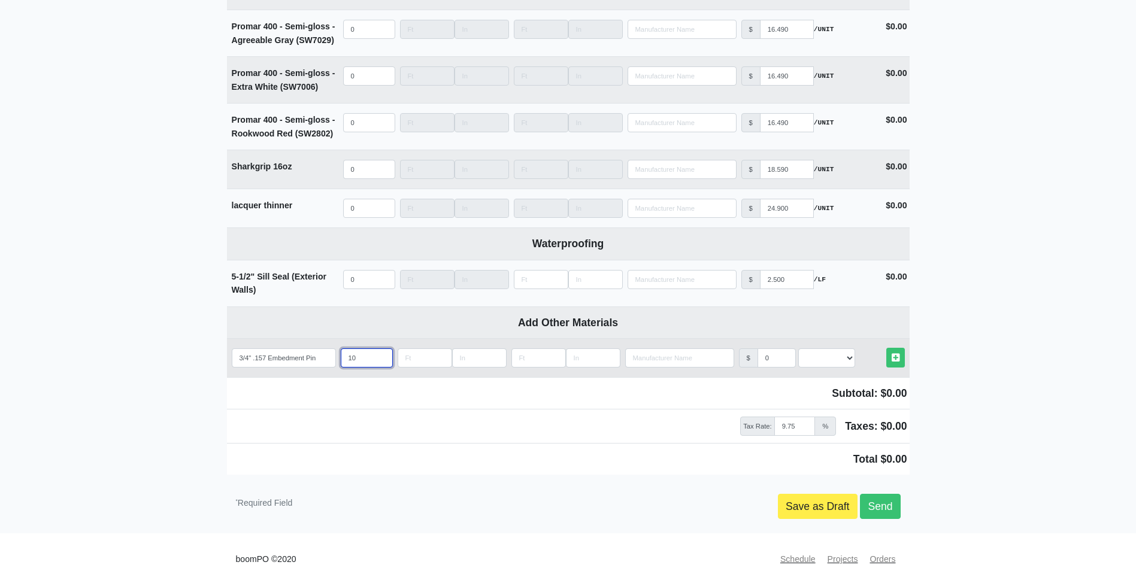
select select
type input "100"
click at [845, 349] on select "Select an Option! UNIT MLF LF MSQFT SQFT" at bounding box center [826, 358] width 57 height 19
select select "2"
click at [798, 349] on select "Select an Option! UNIT MLF LF MSQFT SQFT" at bounding box center [826, 358] width 57 height 19
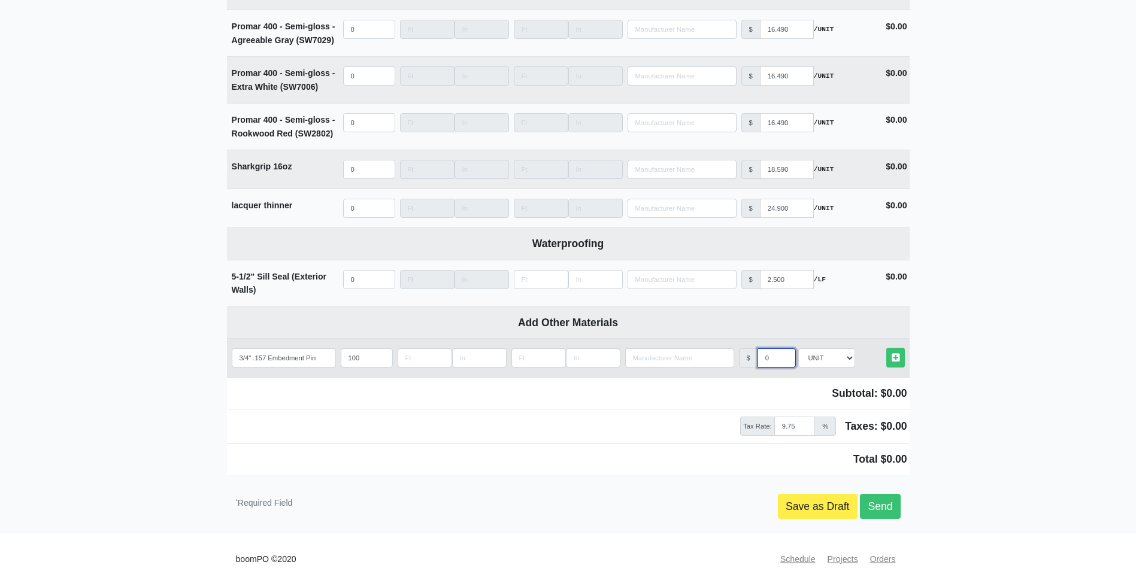
click at [776, 349] on input "0" at bounding box center [777, 358] width 38 height 19
type input ".295"
click at [898, 353] on icon at bounding box center [896, 357] width 8 height 9
select select
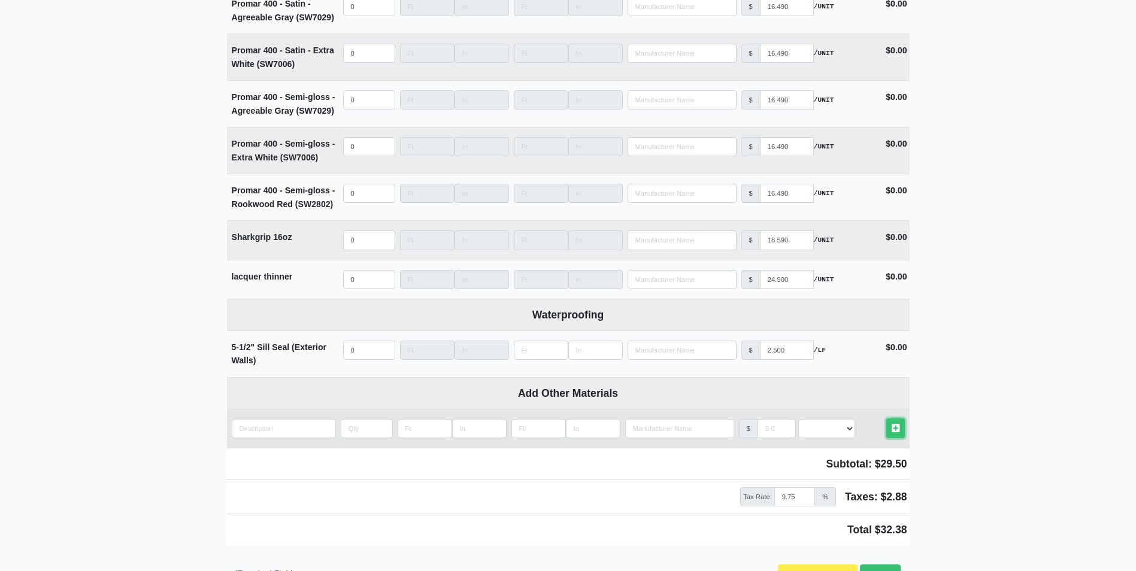
scroll to position [5734, 0]
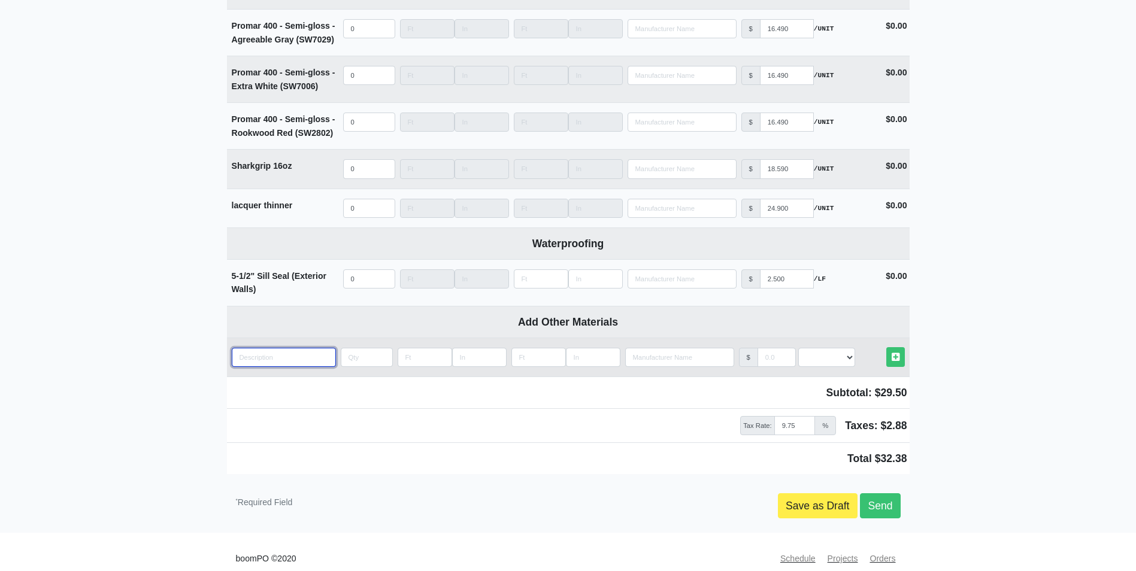
click at [265, 348] on input "quantity" at bounding box center [284, 357] width 104 height 19
type input "."
select select
type input ".2"
select select
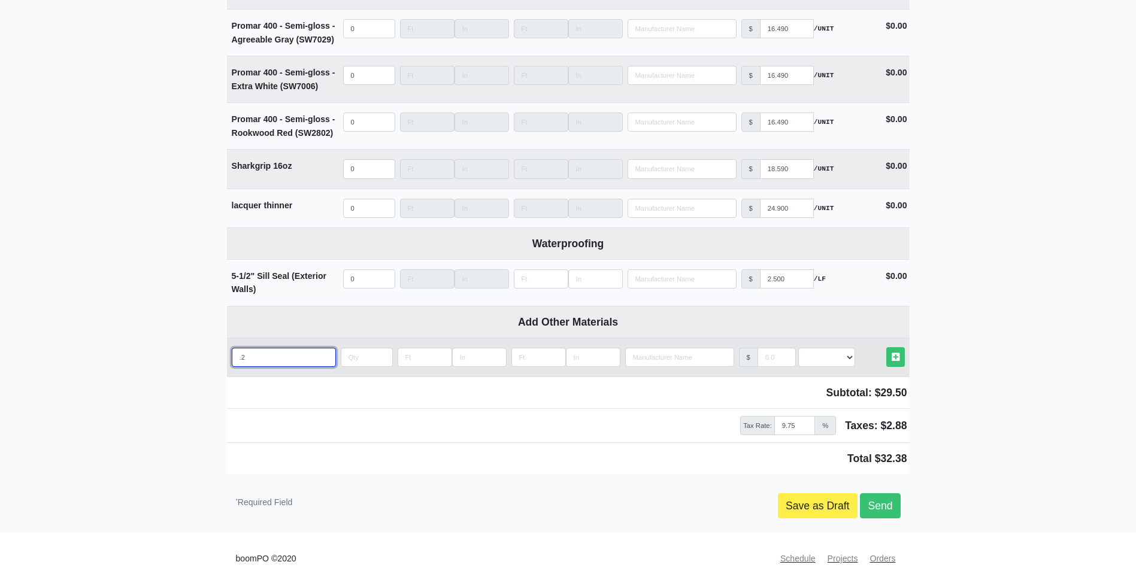
type input ".27"
select select
type input ".27"
select select
type input ".27 c"
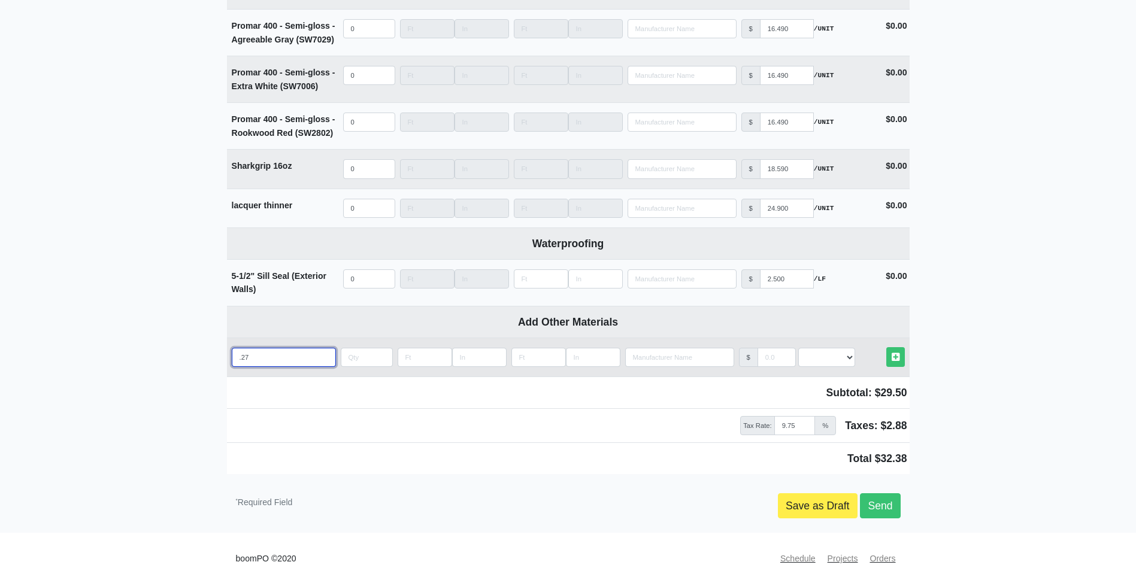
select select
type input ".27 ca"
select select
type input ".27 cal"
select select
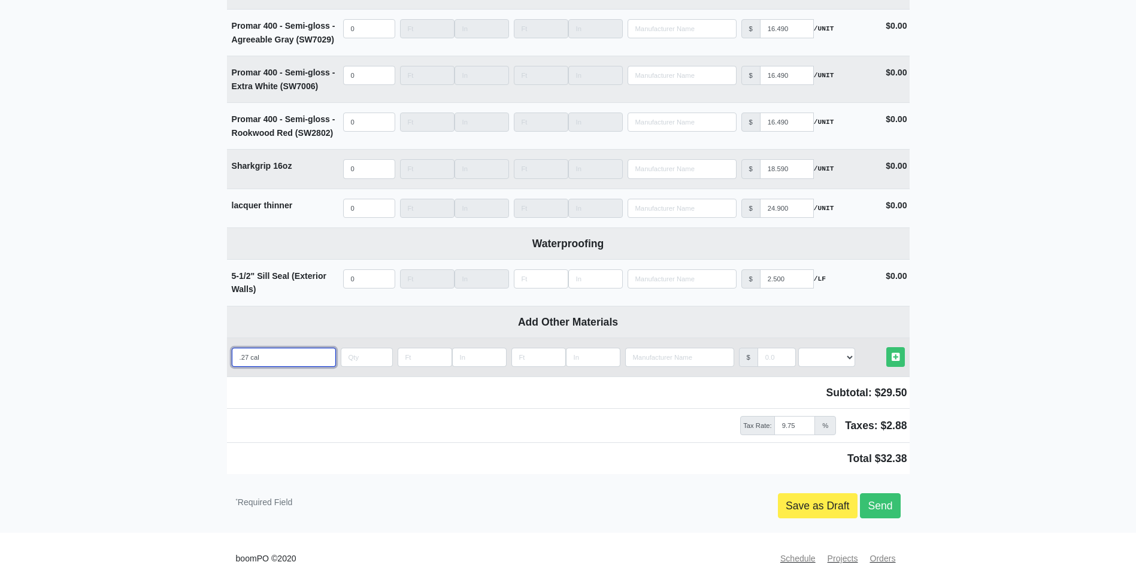
type input ".27 cali"
select select
type input ".27 calib"
select select
type input ".27 calibe"
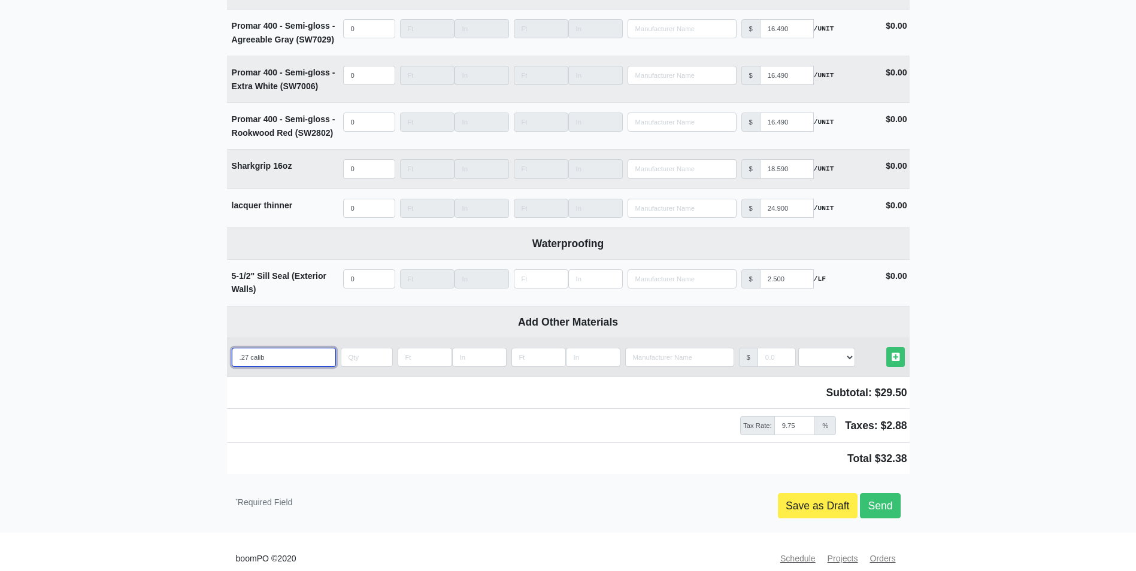
select select
type input ".27 caliber"
select select
type input ".27 caliber"
select select
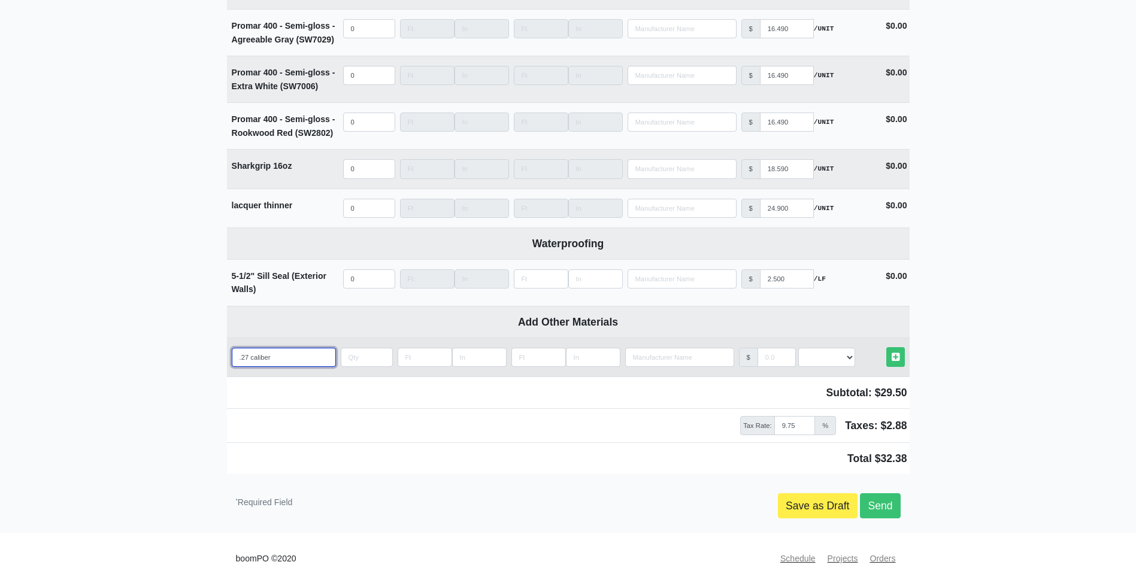
type input ".27 caliber y"
select select
type input ".27 caliber ye"
select select
type input ".27 caliber yel"
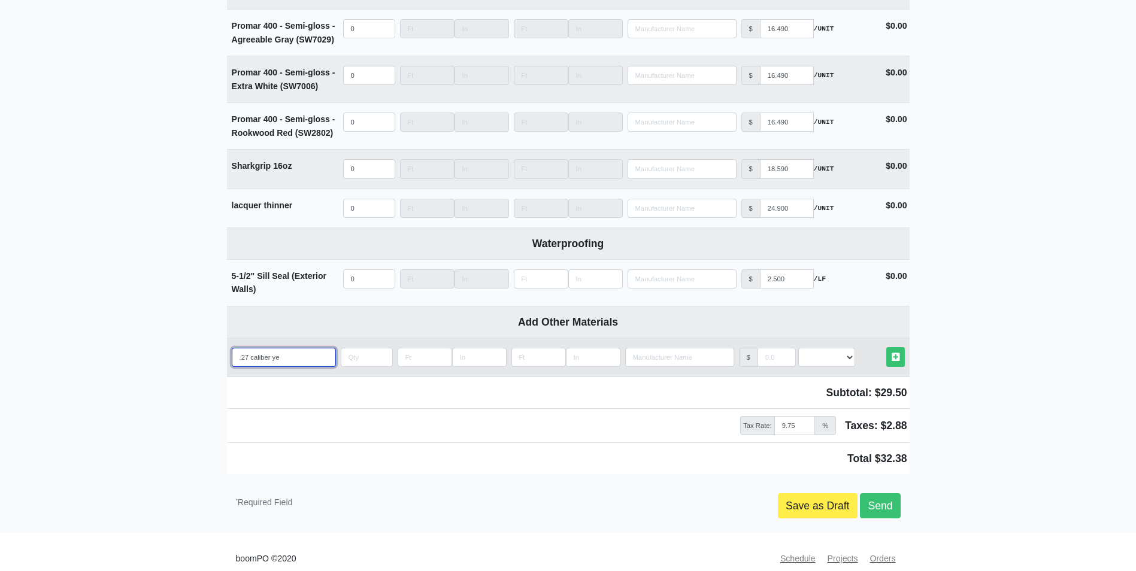
select select
type input ".27 caliber yell"
select select
type input ".27 caliber yello"
select select
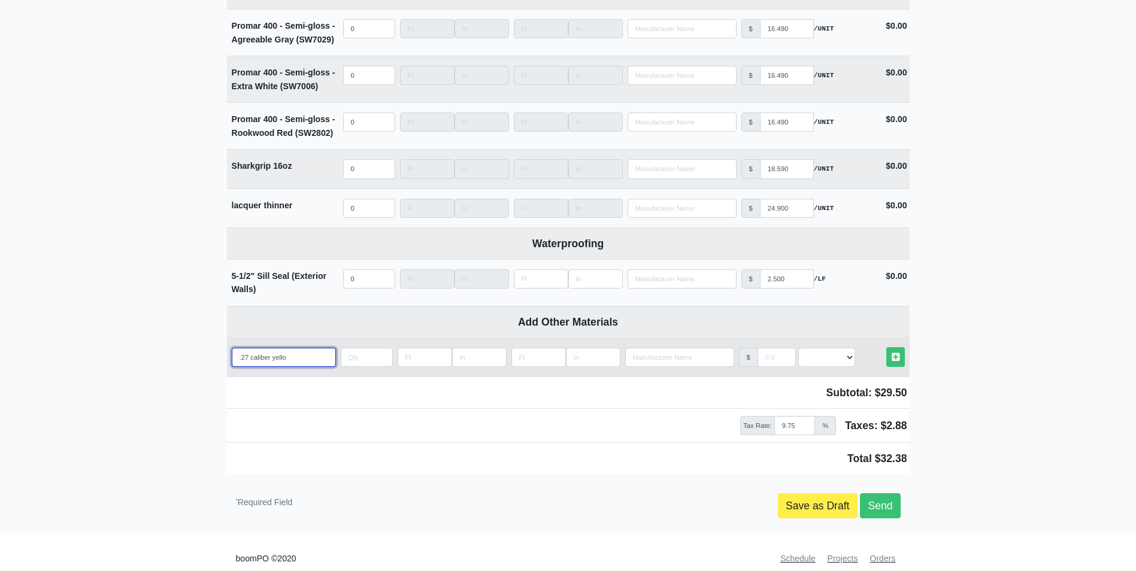
type input ".27 caliber yellow"
select select
type input ".27 caliber yellow"
select select
type input ".27 caliber yellow s"
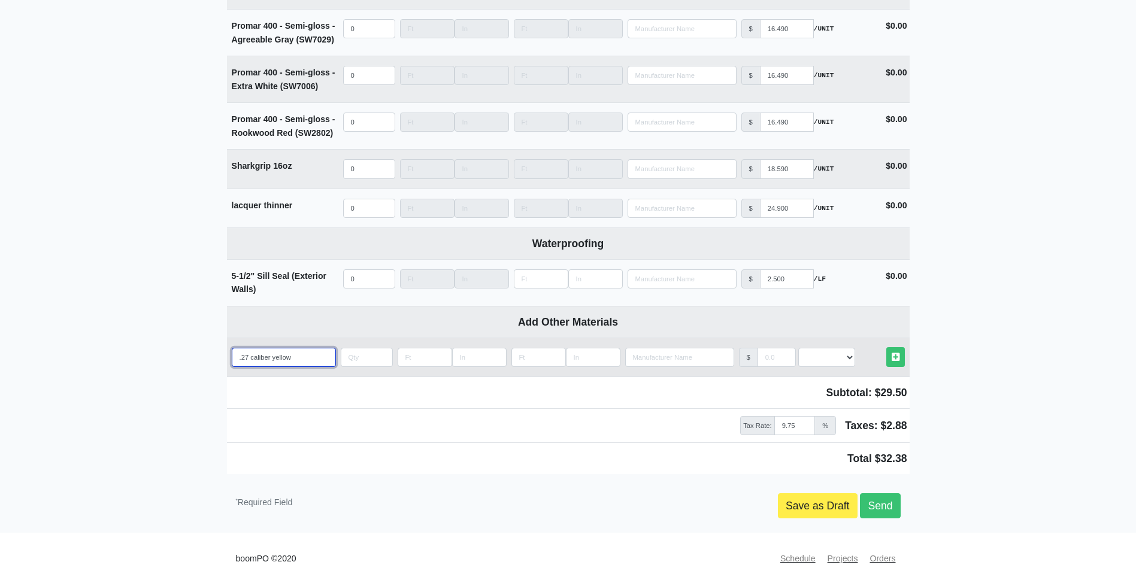
select select
type input ".27 caliber yellow st"
select select
type input ".27 caliber yellow str"
select select
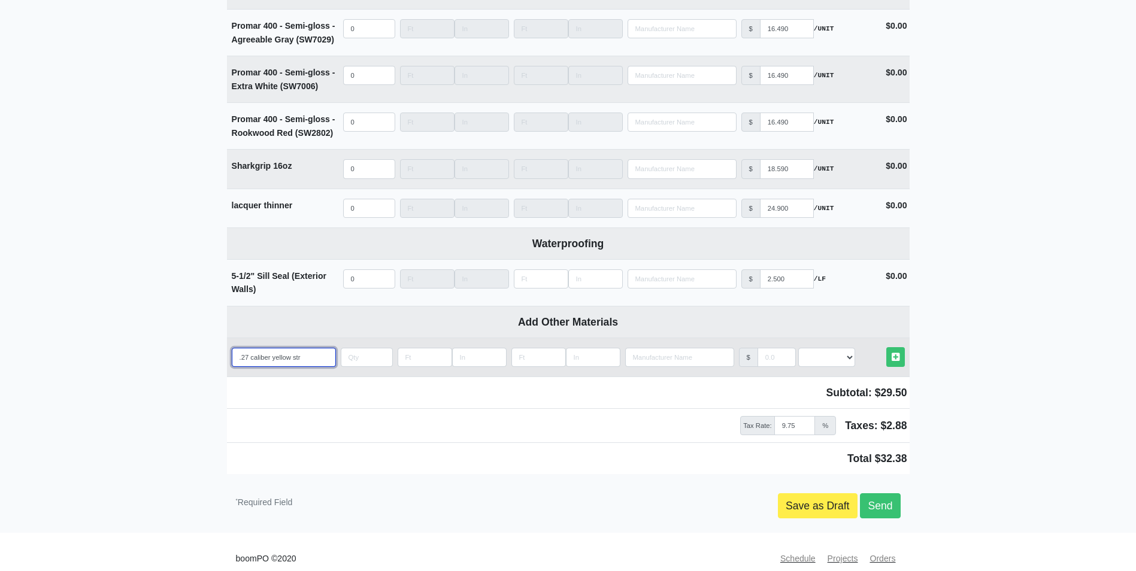
type input ".27 caliber yellow stri"
select select
type input ".27 caliber yellow strip"
select select
type input ".27 caliber yellow strip"
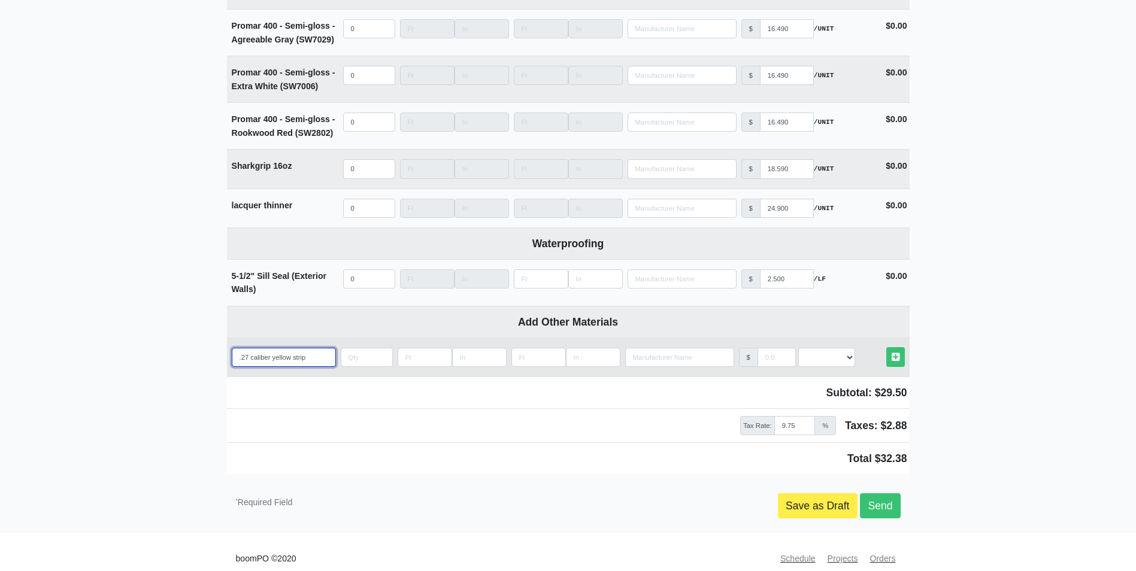
select select
type input ".27 caliber yellow strip l"
select select
type input ".27 caliber yellow strip lo"
select select
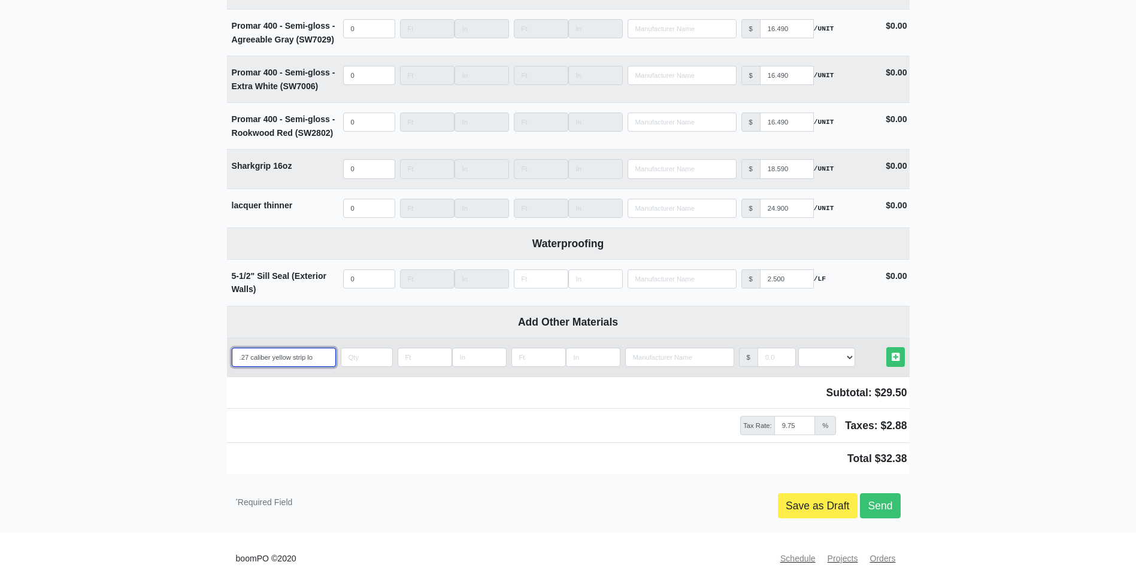
type input ".27 caliber yellow strip loa"
select select
type input ".27 caliber yellow strip load"
select select
type input ".27 caliber yellow strip load"
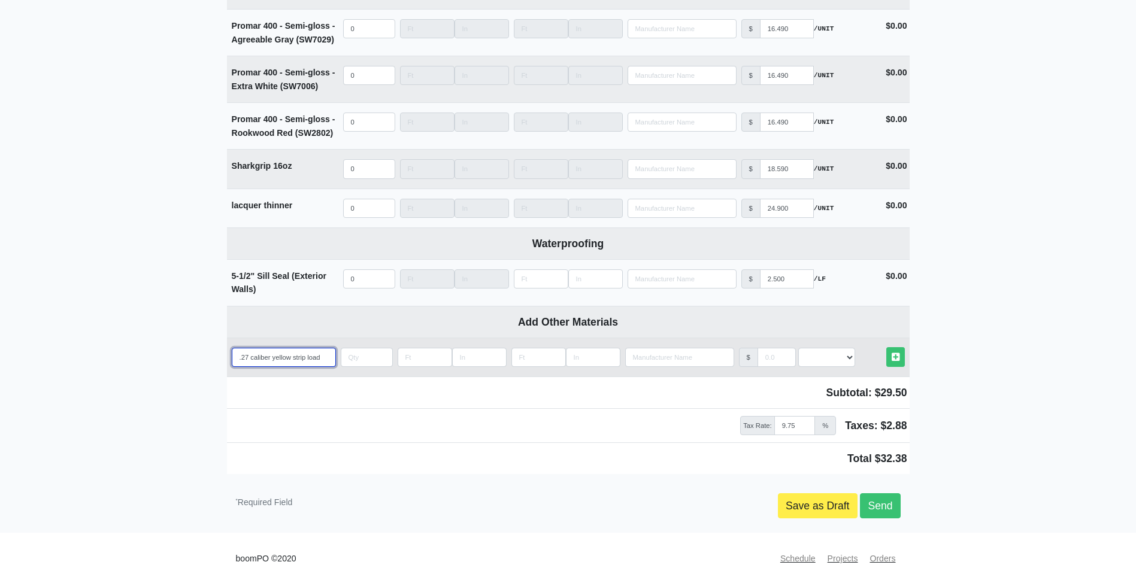
select select
type input ".27 caliber yellow strip load"
click at [351, 348] on input "quantity" at bounding box center [367, 357] width 52 height 19
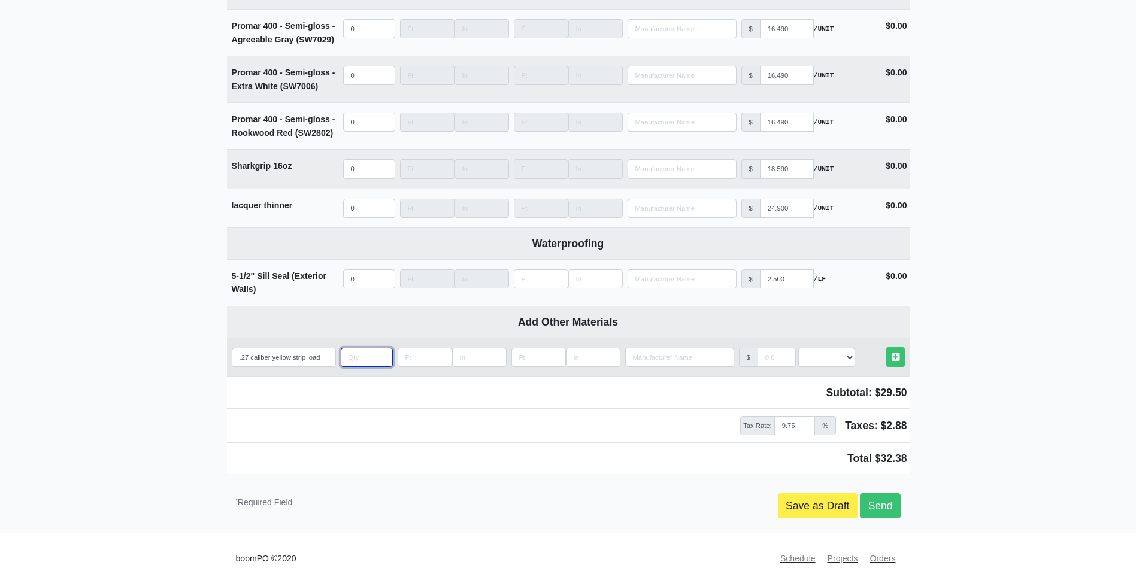
type input "1"
select select
type input "10"
select select
type input "100"
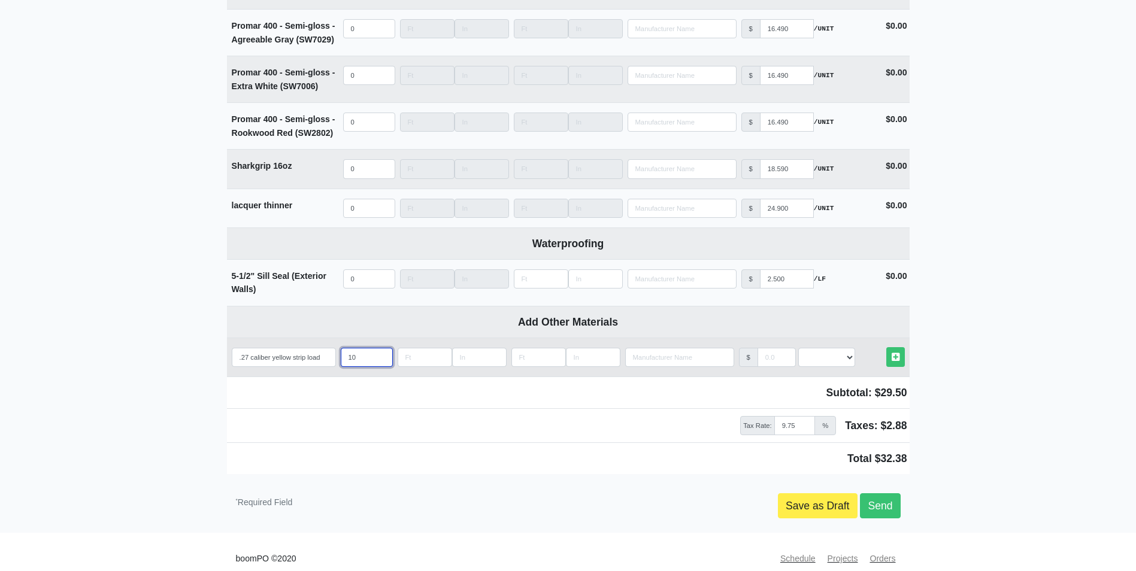
select select
type input "100"
click at [822, 348] on select "Select an Option! UNIT MLF LF MSQFT SQFT" at bounding box center [826, 357] width 57 height 19
select select "2"
click at [798, 348] on select "Select an Option! UNIT MLF LF MSQFT SQFT" at bounding box center [826, 357] width 57 height 19
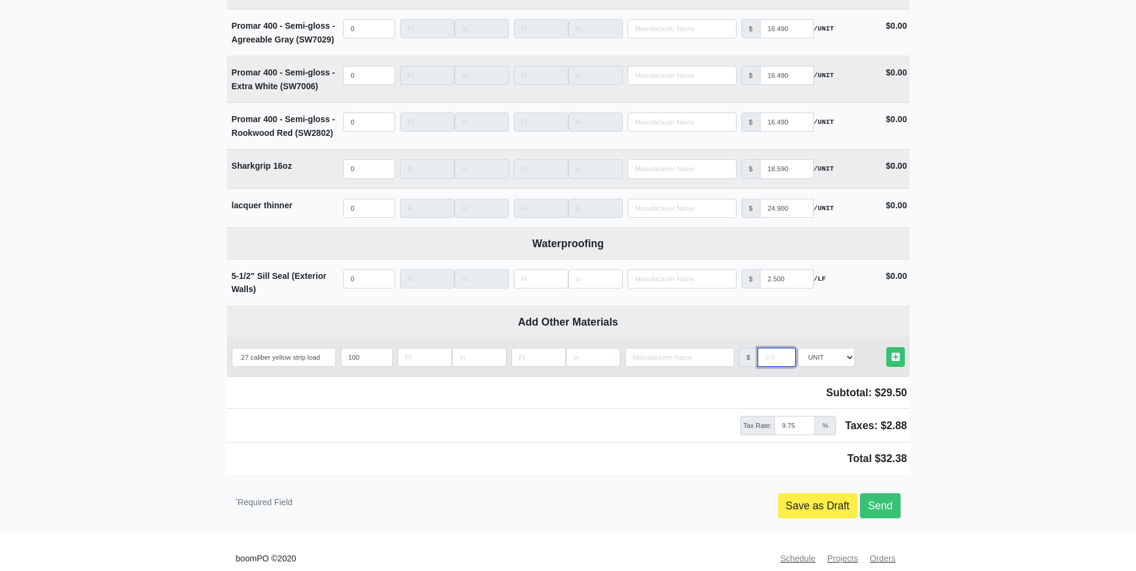
click at [769, 348] on input "manufacturer" at bounding box center [777, 357] width 38 height 19
type input ".1295"
click at [896, 353] on icon at bounding box center [896, 357] width 8 height 9
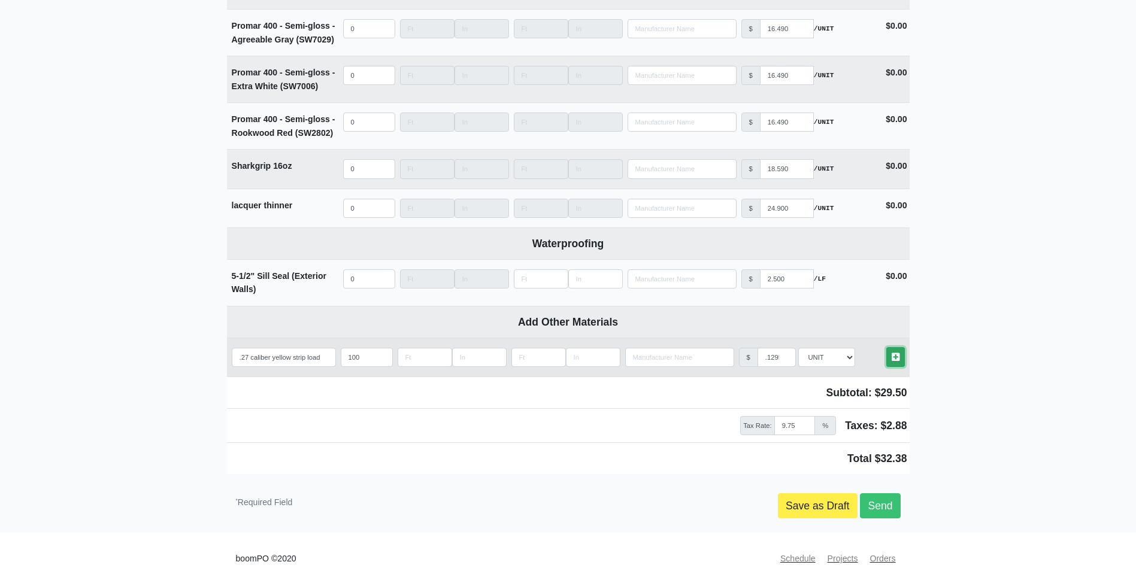
select select
type input ".1295"
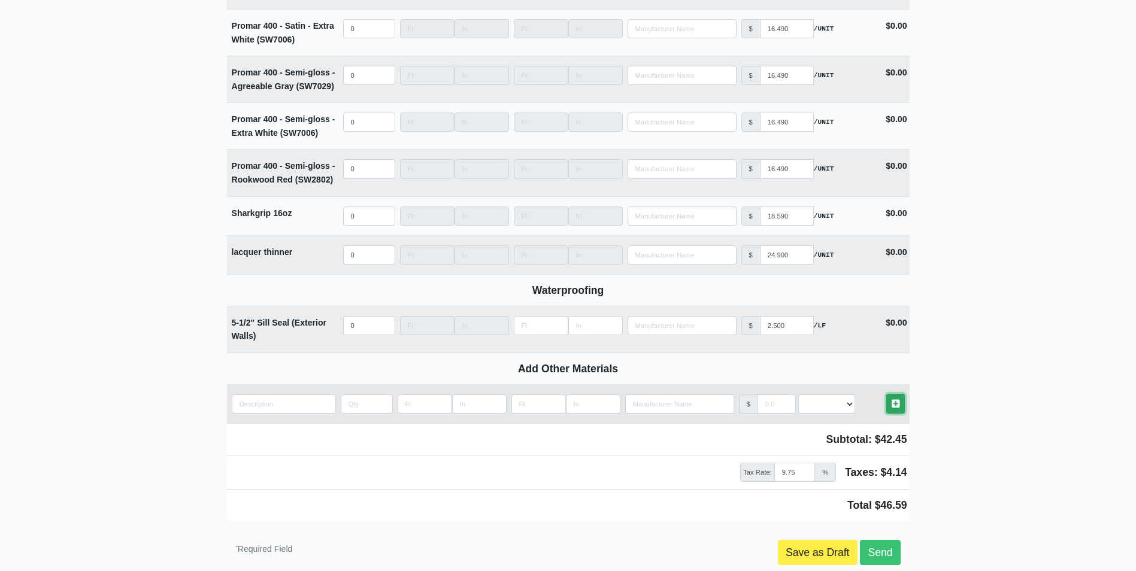
scroll to position [5780, 0]
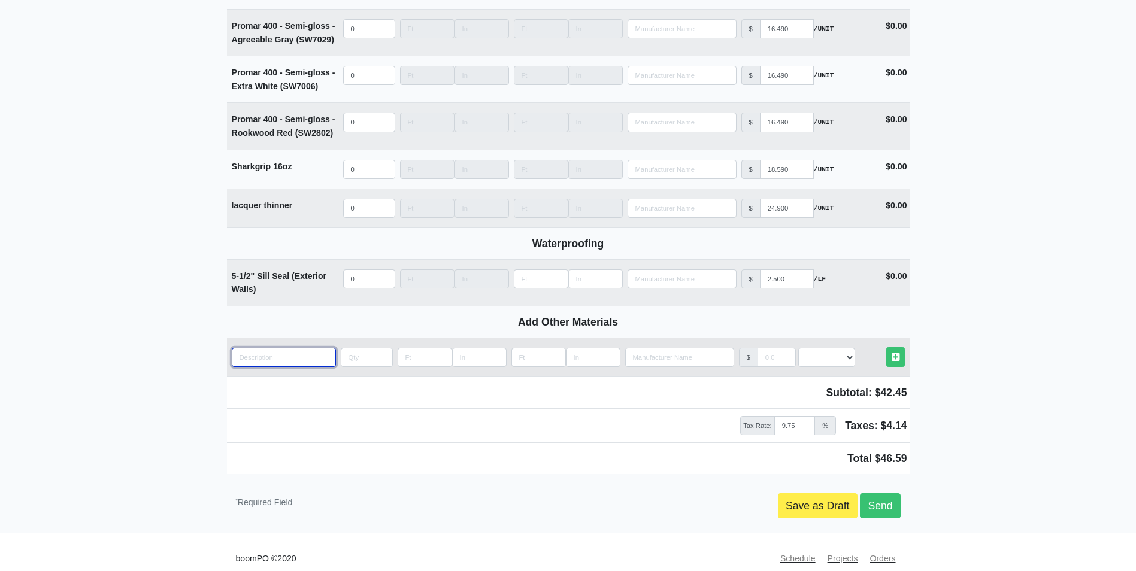
click at [242, 348] on input "quantity" at bounding box center [284, 357] width 104 height 19
type input "1"
select select
type input "12"
select select
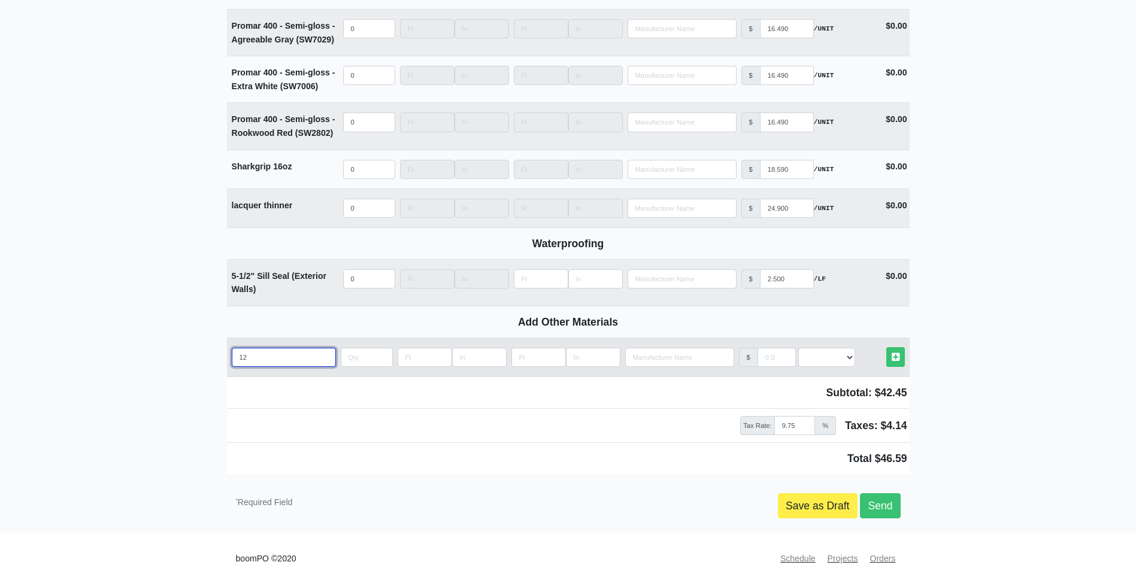
type input "12g"
select select
type input "12ga"
select select
type input "12ga"
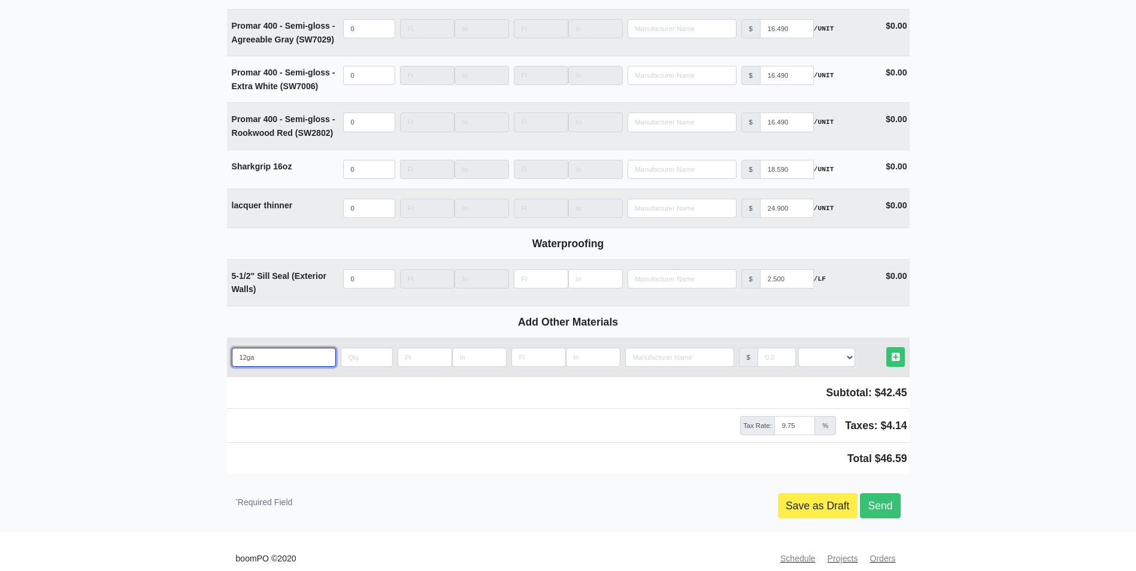
select select
type input "12ga x"
select select
type input "12ga x4"
select select
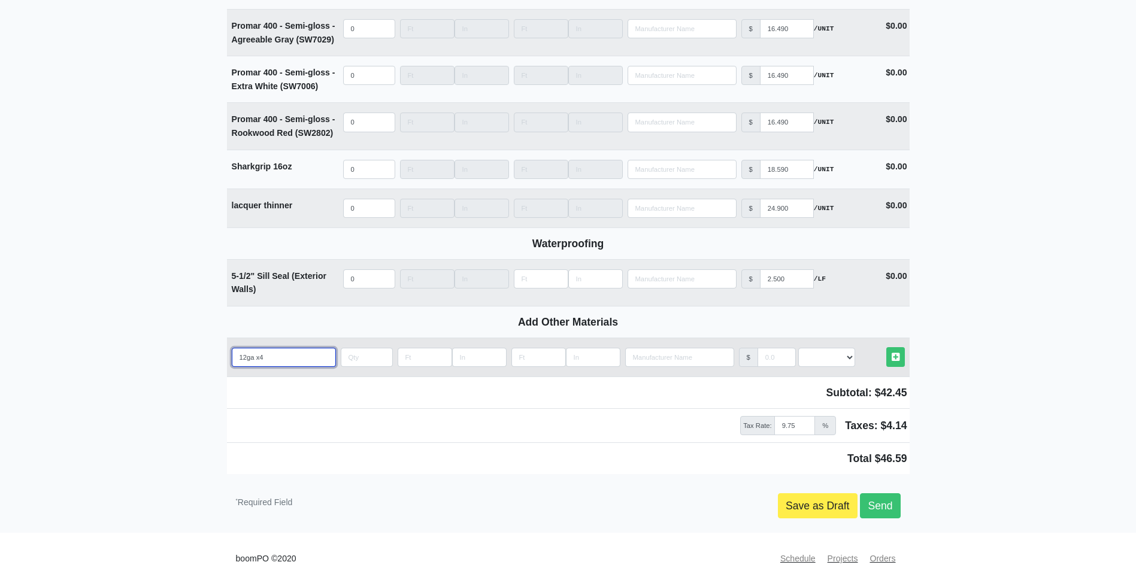
type input "12ga x4'"
select select
type input "12ga x4"
select select
type input "12ga x"
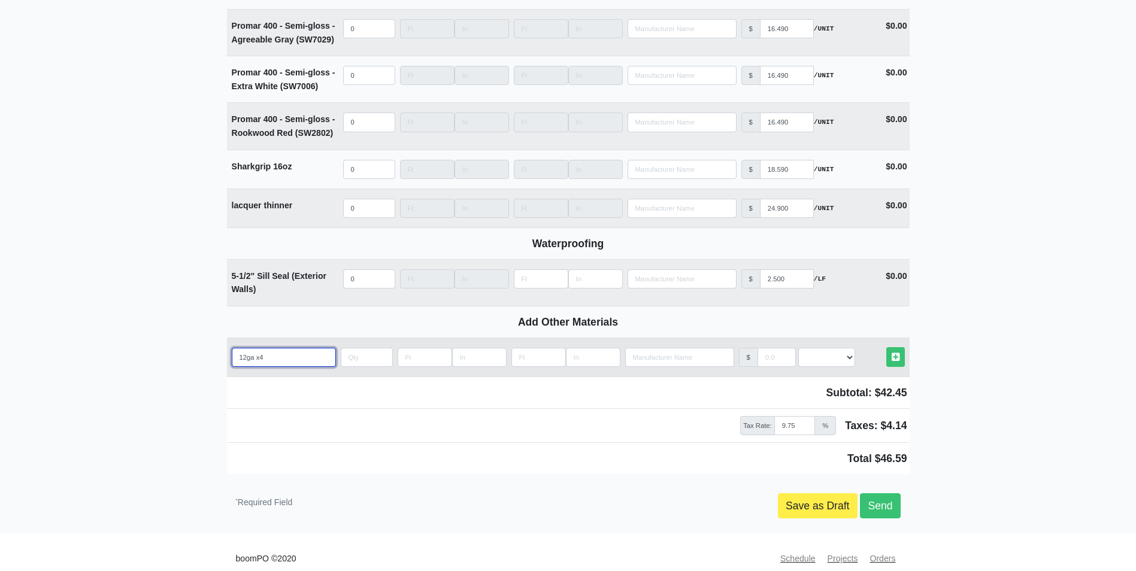
select select
type input "12ga x"
select select
type input "12ga x 4"
select select
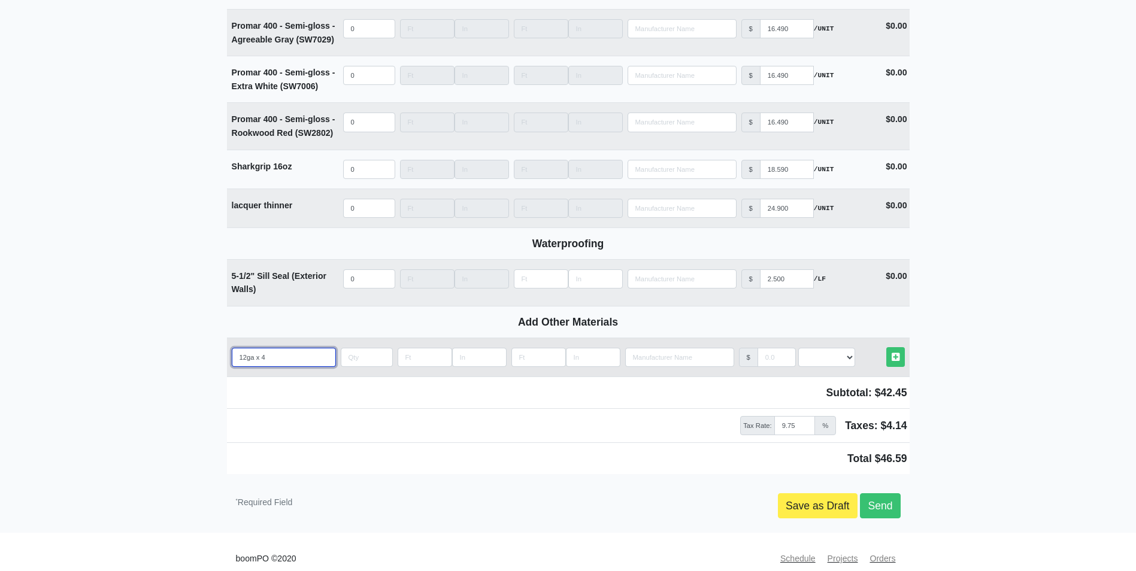
type input "12ga x 4'"
select select
type input "12ga x 4'"
select select
type input "12ga x 4' h"
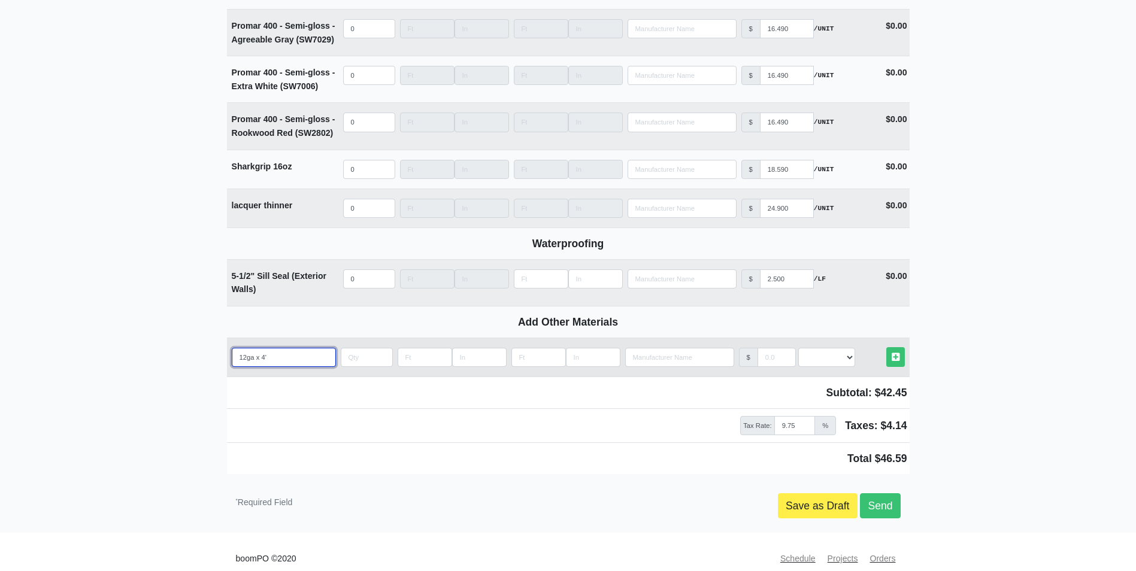
select select
type input "12ga x 4' ha"
select select
type input "12ga x 4' han"
select select
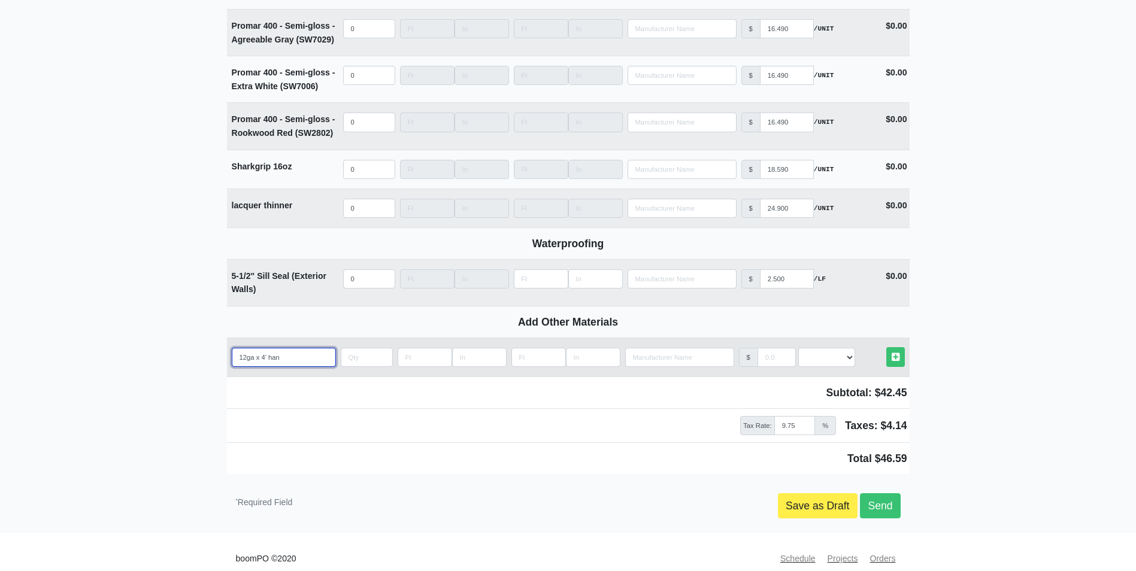
type input "12ga x 4' hang"
select select
type input "12ga x 4' hangi"
select select
type input "12ga x 4' hangin"
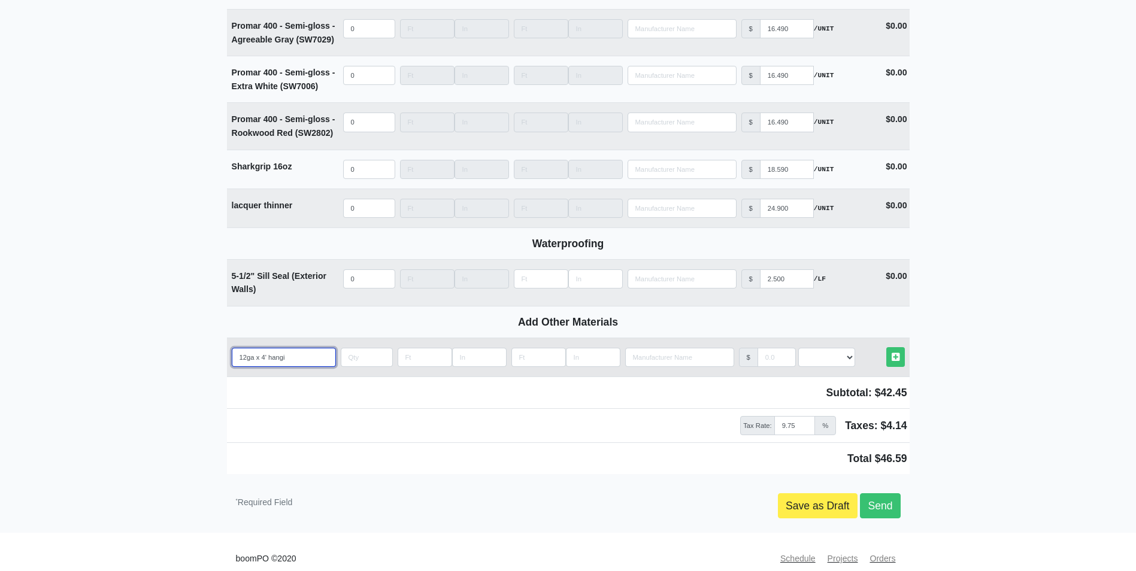
select select
type input "12ga x 4' hanging"
select select
type input "12ga x 4' hanging"
select select
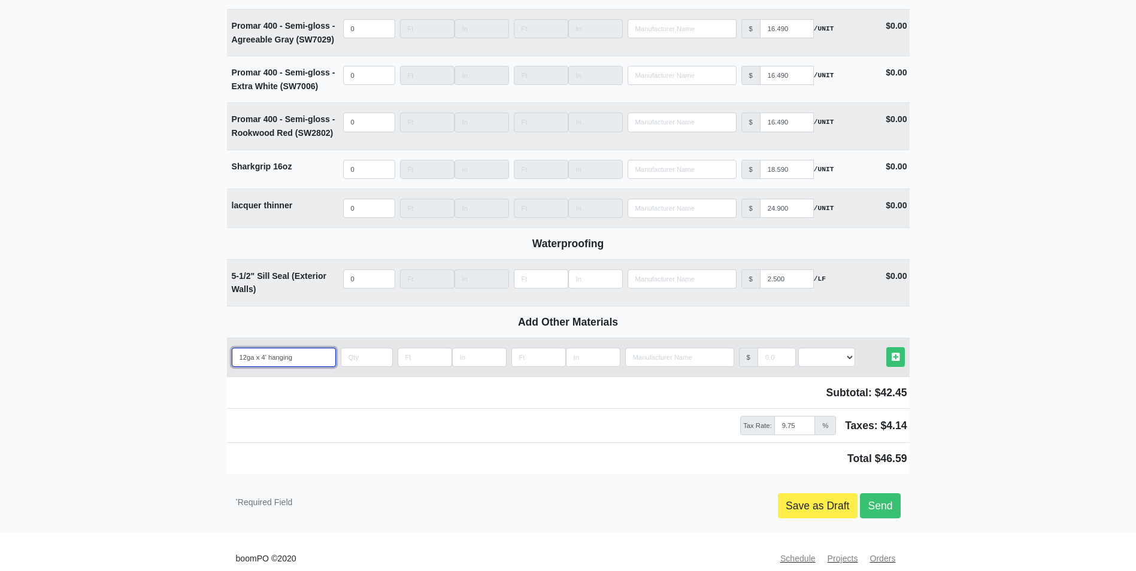
type input "12ga x 4' hanging w"
select select
type input "12ga x 4' hanging wi"
select select
type input "12ga x 4' hanging wir"
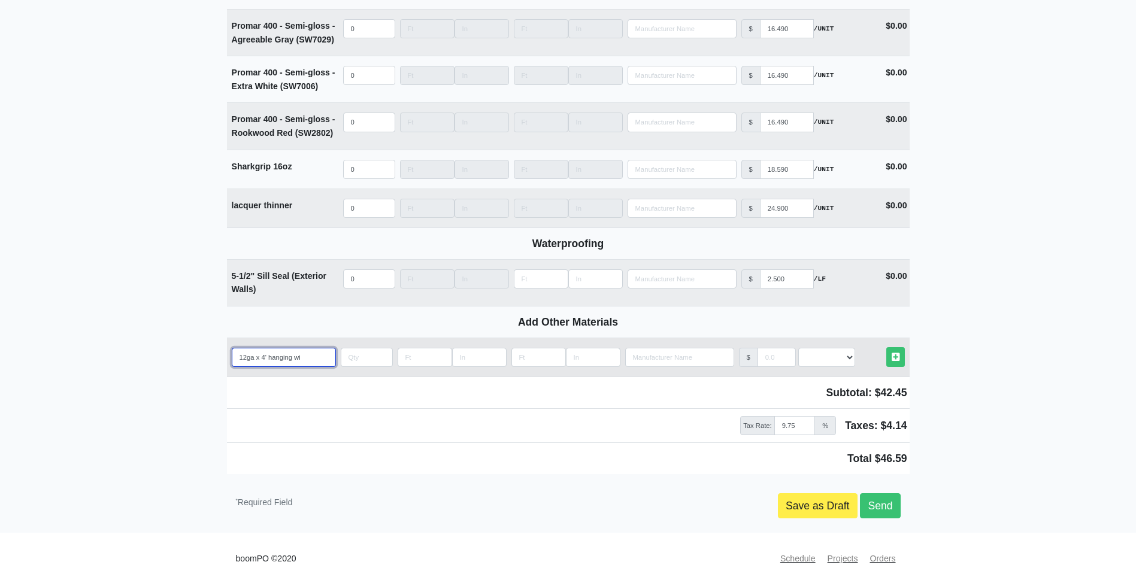
select select
type input "12ga x 4' hanging wire"
select select
type input "12ga x 4' hanging wire"
click at [354, 348] on input "quantity" at bounding box center [367, 357] width 52 height 19
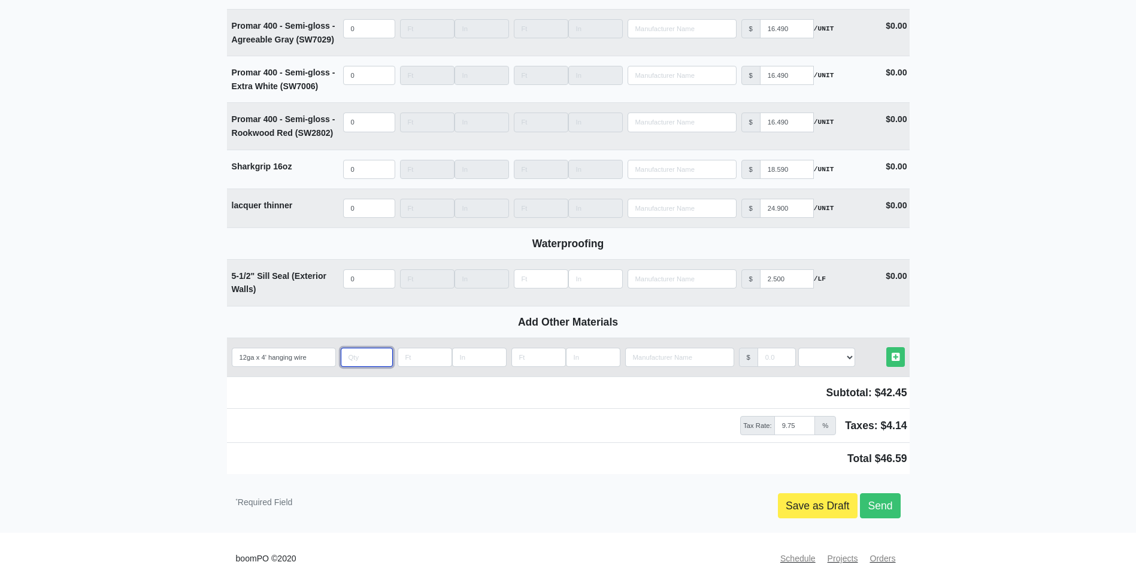
type input "2"
select select
type input "20"
select select
click at [830, 348] on select "Select an Option! UNIT MLF LF MSQFT SQFT" at bounding box center [826, 357] width 57 height 19
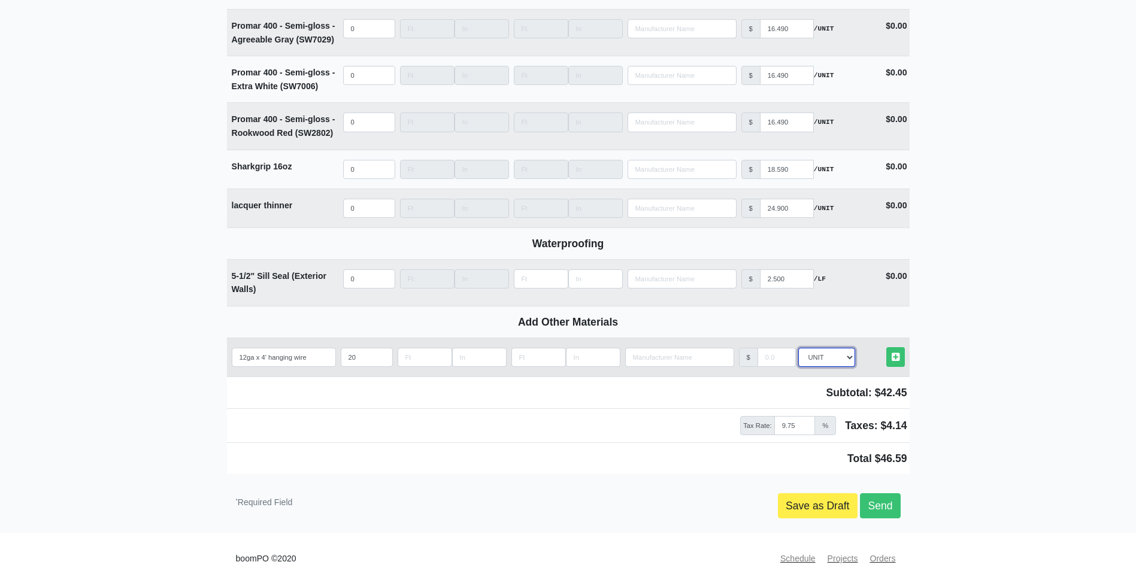
click at [798, 348] on select "Select an Option! UNIT MLF LF MSQFT SQFT" at bounding box center [826, 357] width 57 height 19
click at [764, 348] on input "manufacturer" at bounding box center [777, 357] width 38 height 19
click at [900, 347] on link "Other Materials" at bounding box center [896, 357] width 19 height 20
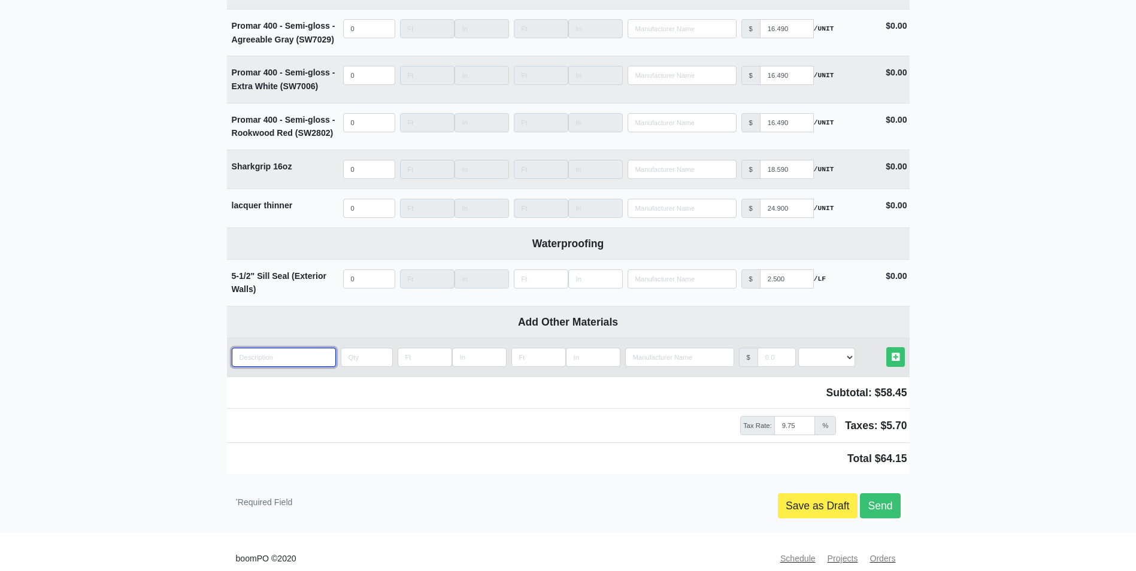
click at [250, 348] on input "quantity" at bounding box center [284, 357] width 104 height 19
click at [347, 348] on input "quantity" at bounding box center [367, 357] width 52 height 19
click at [819, 348] on select "Select an Option! UNIT MLF LF MSQFT SQFT" at bounding box center [826, 357] width 57 height 19
click at [798, 348] on select "Select an Option! UNIT MLF LF MSQFT SQFT" at bounding box center [826, 357] width 57 height 19
click at [766, 348] on input "manufacturer" at bounding box center [777, 357] width 38 height 19
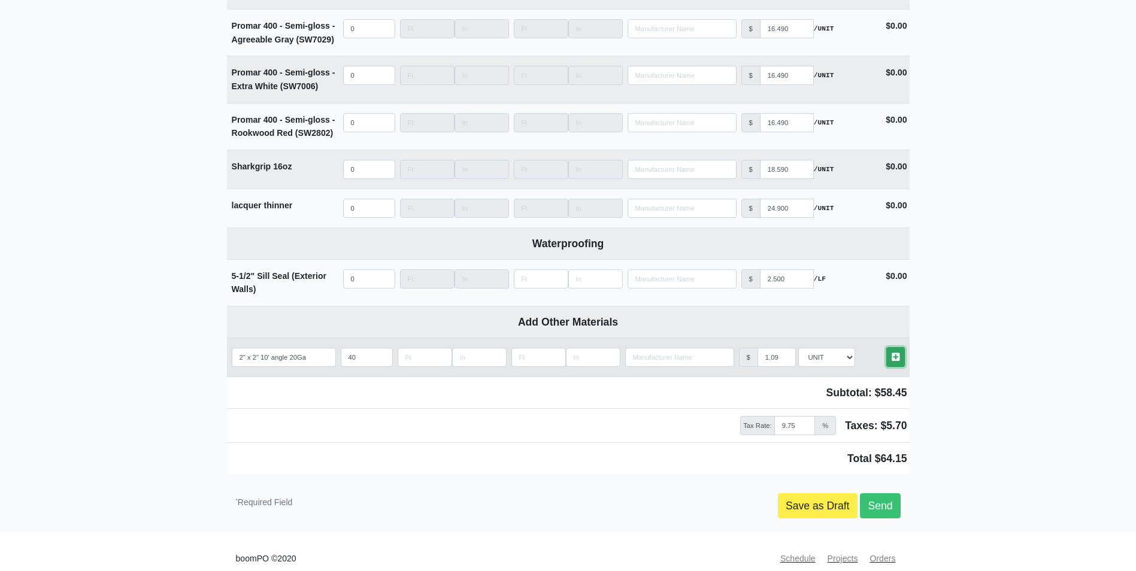
click at [892, 353] on icon at bounding box center [896, 357] width 8 height 9
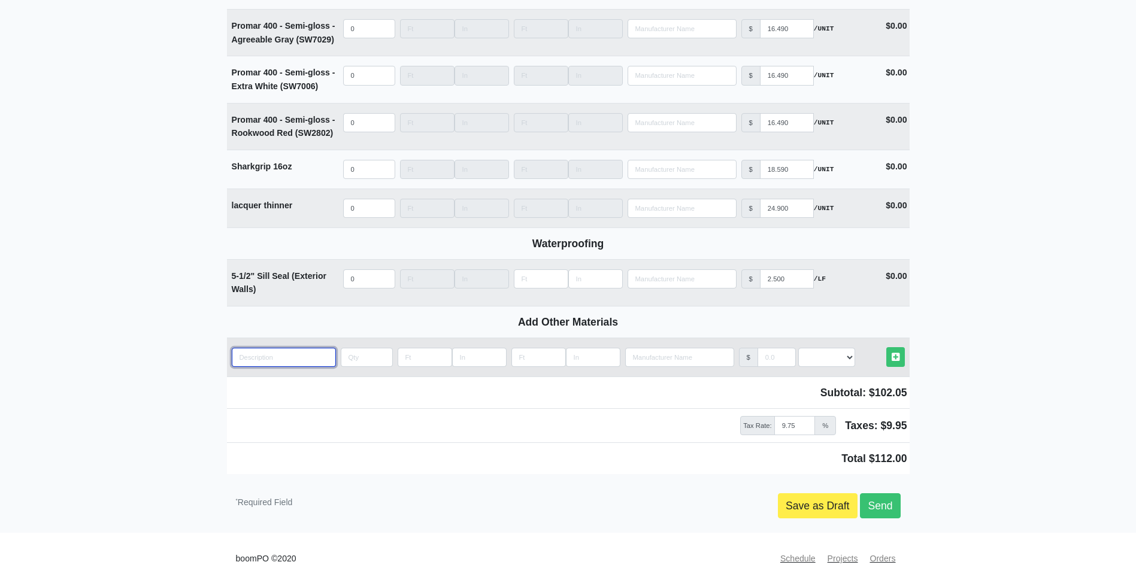
click at [255, 348] on input "quantity" at bounding box center [284, 357] width 104 height 19
click at [358, 348] on input "quantity" at bounding box center [367, 357] width 52 height 19
click at [828, 348] on select "Select an Option! UNIT MLF LF MSQFT SQFT" at bounding box center [826, 357] width 57 height 19
click at [798, 348] on select "Select an Option! UNIT MLF LF MSQFT SQFT" at bounding box center [826, 357] width 57 height 19
click at [760, 348] on input "manufacturer" at bounding box center [777, 357] width 38 height 19
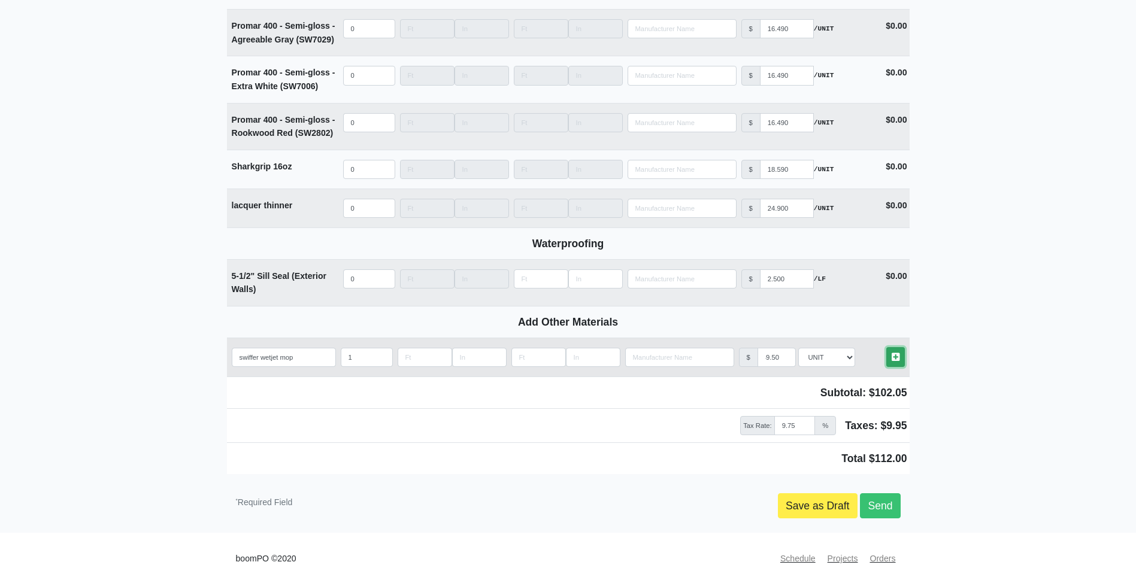
scroll to position [0, 0]
click at [892, 353] on icon at bounding box center [896, 357] width 8 height 9
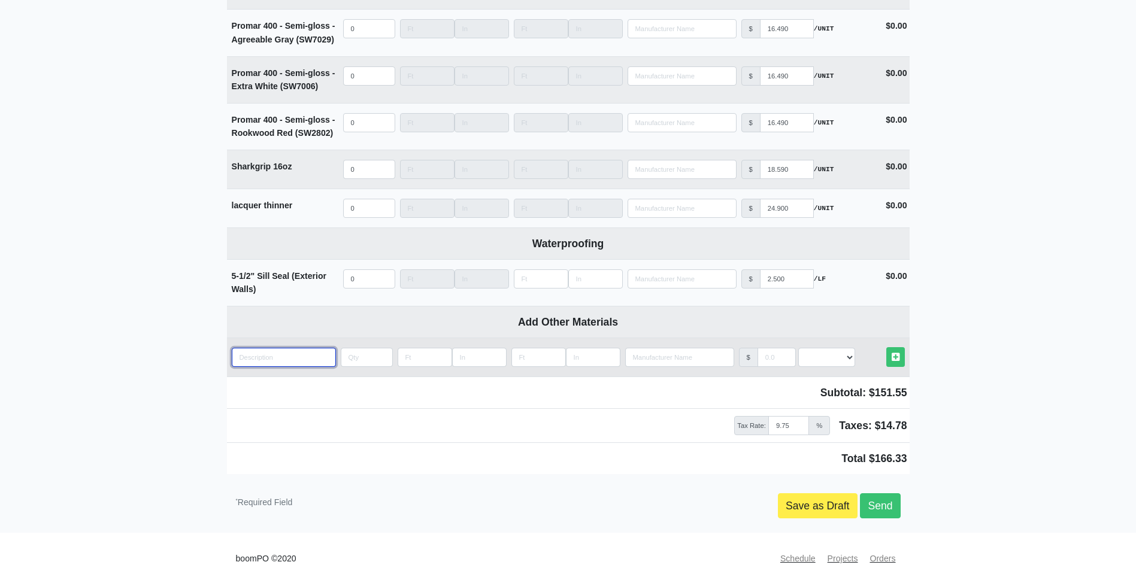
click at [259, 348] on input "quantity" at bounding box center [284, 357] width 104 height 19
click at [349, 348] on input "quantity" at bounding box center [367, 357] width 52 height 19
click at [834, 348] on select "Select an Option! UNIT MLF LF MSQFT SQFT" at bounding box center [826, 357] width 57 height 19
click at [798, 348] on select "Select an Option! UNIT MLF LF MSQFT SQFT" at bounding box center [826, 357] width 57 height 19
click at [770, 348] on input "manufacturer" at bounding box center [777, 357] width 38 height 19
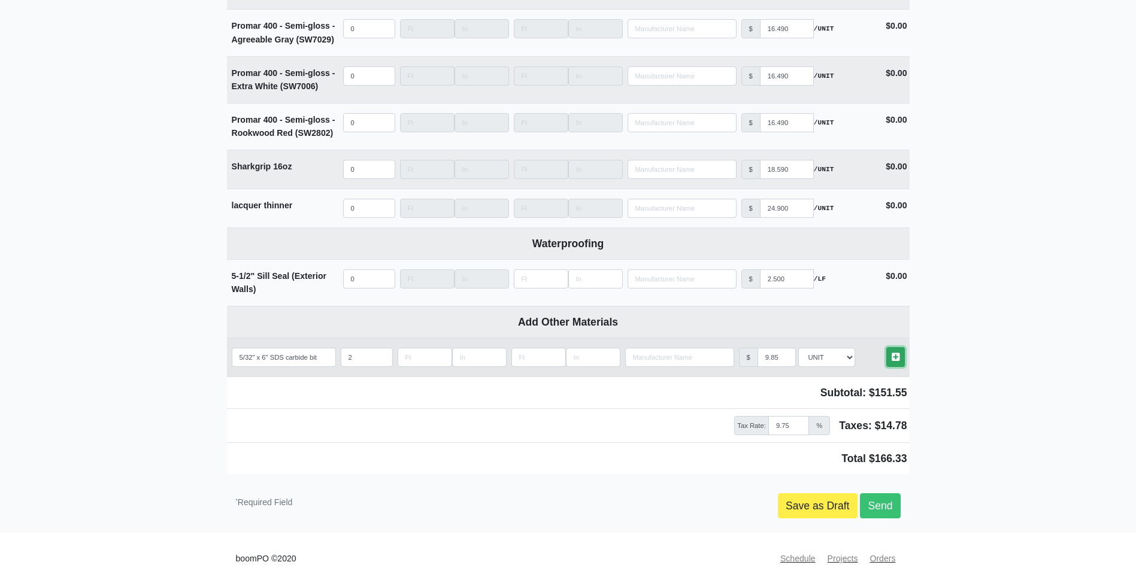
click at [899, 353] on icon at bounding box center [896, 357] width 8 height 9
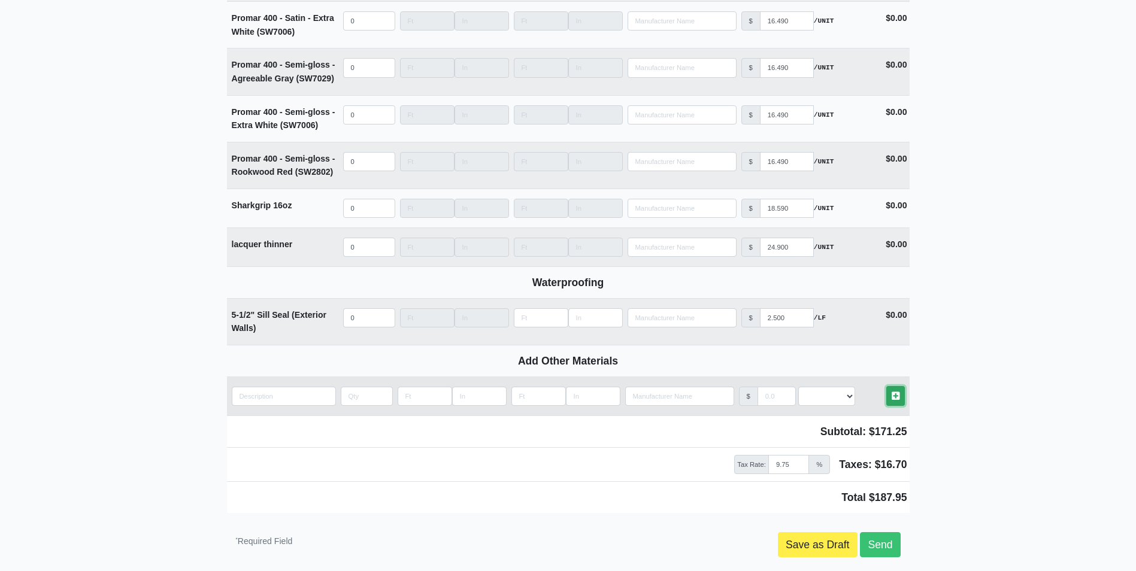
scroll to position [5936, 0]
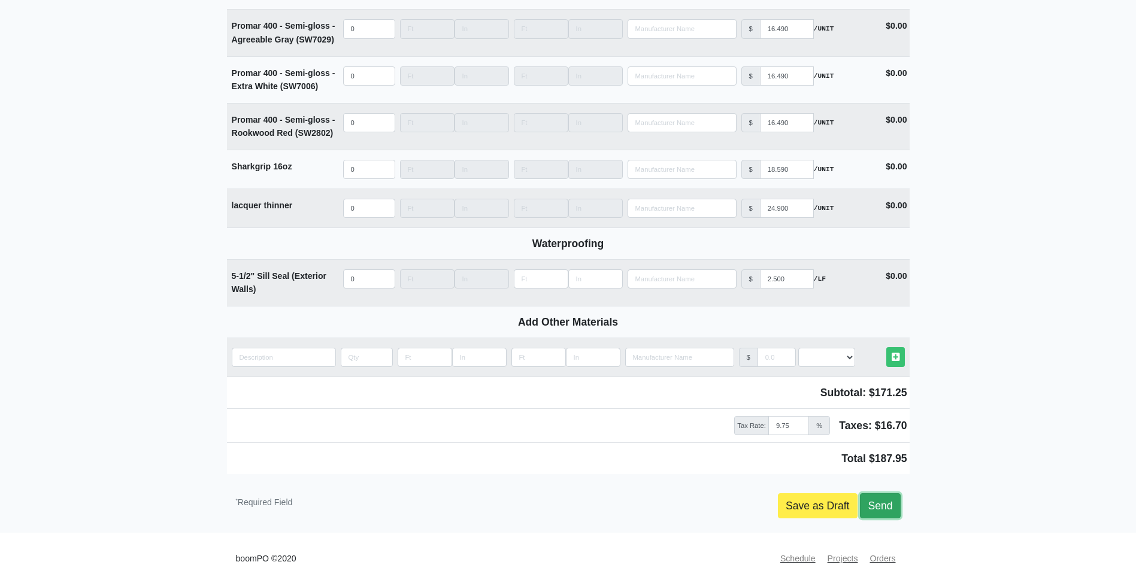
click at [874, 495] on link "Send" at bounding box center [880, 506] width 40 height 25
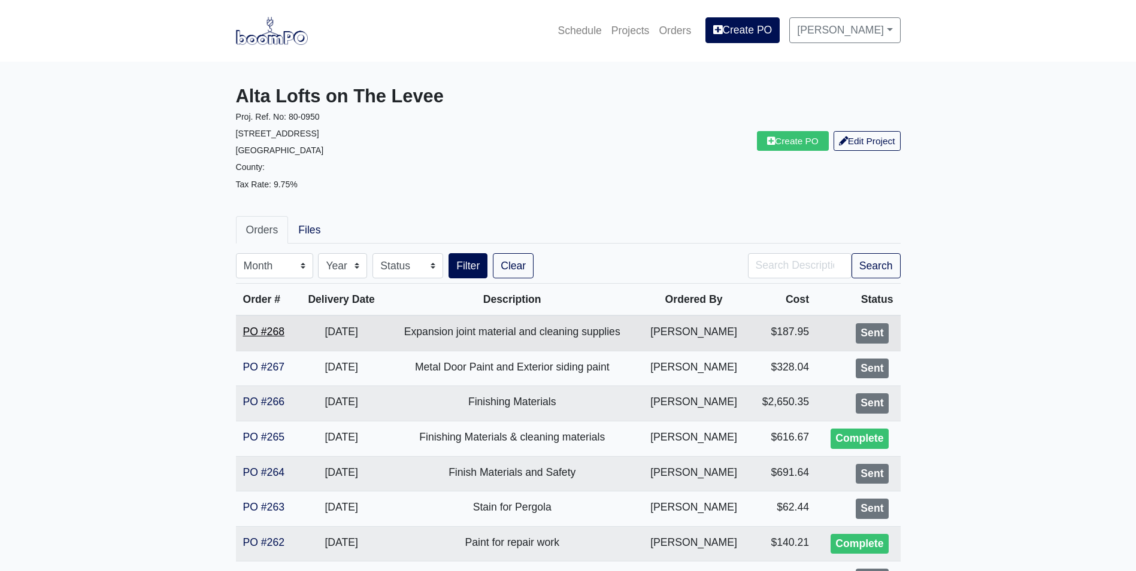
click at [255, 332] on link "PO #268" at bounding box center [263, 332] width 41 height 12
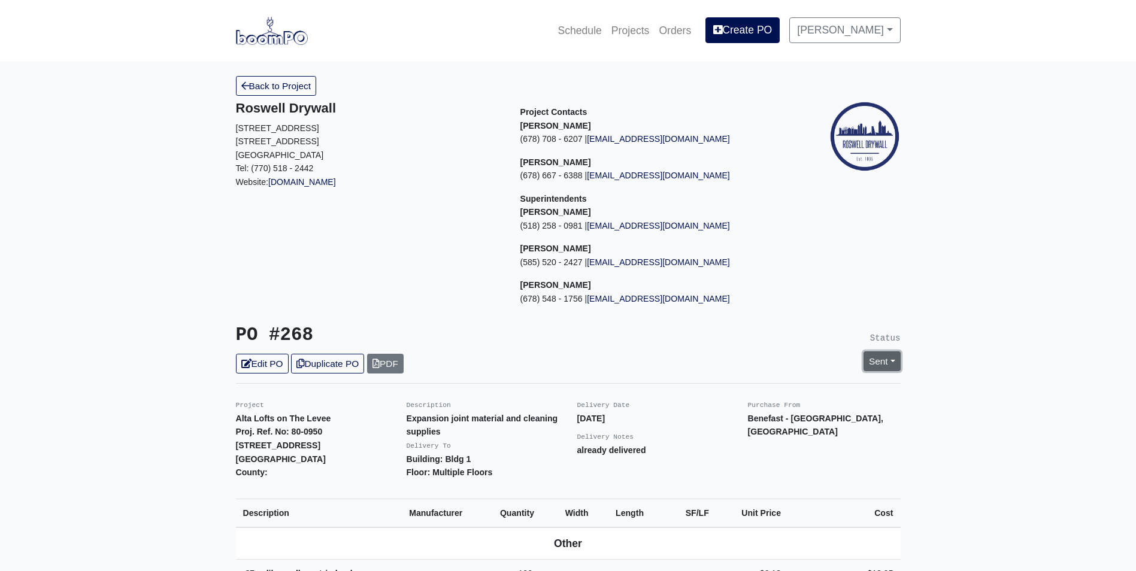
click at [884, 368] on link "Sent" at bounding box center [882, 362] width 37 height 20
click at [774, 426] on link "Complete" at bounding box center [813, 426] width 179 height 19
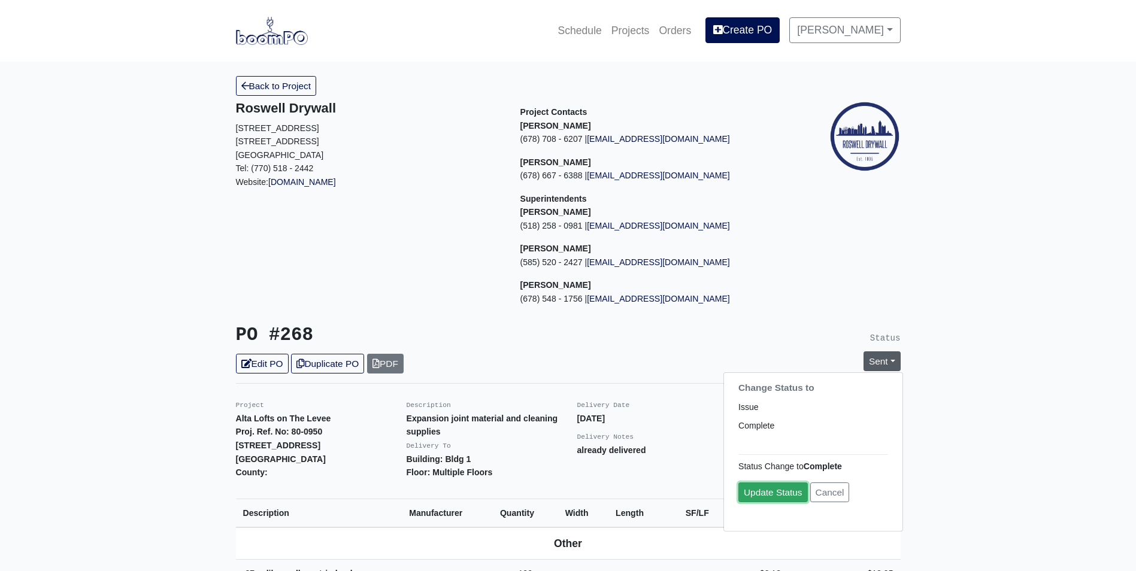
click at [780, 498] on link "Update Status" at bounding box center [773, 493] width 69 height 20
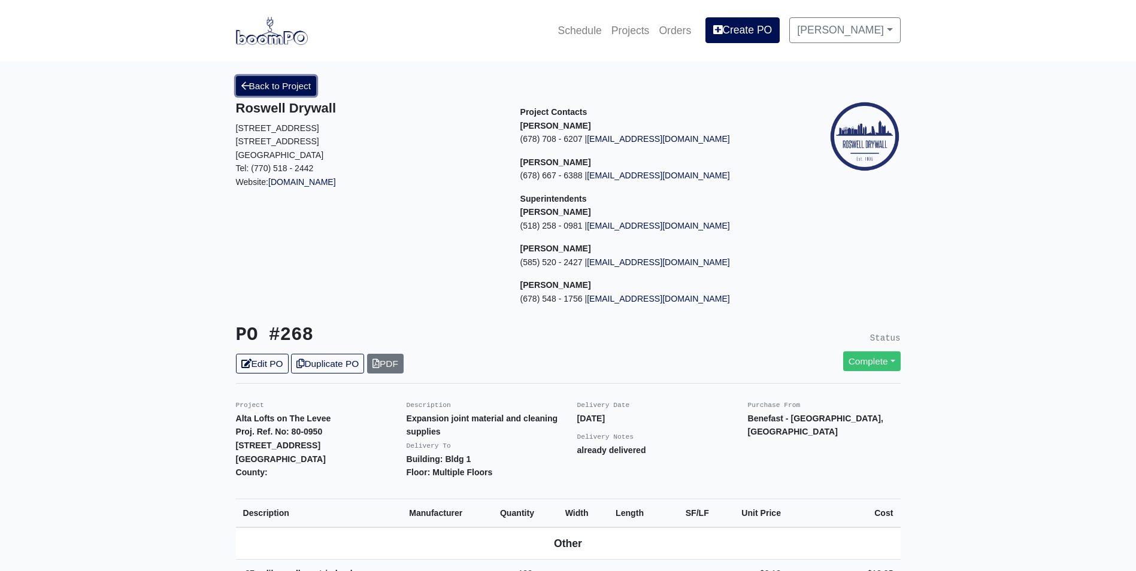
click at [259, 85] on link "Back to Project" at bounding box center [276, 86] width 81 height 20
